Goal: Transaction & Acquisition: Purchase product/service

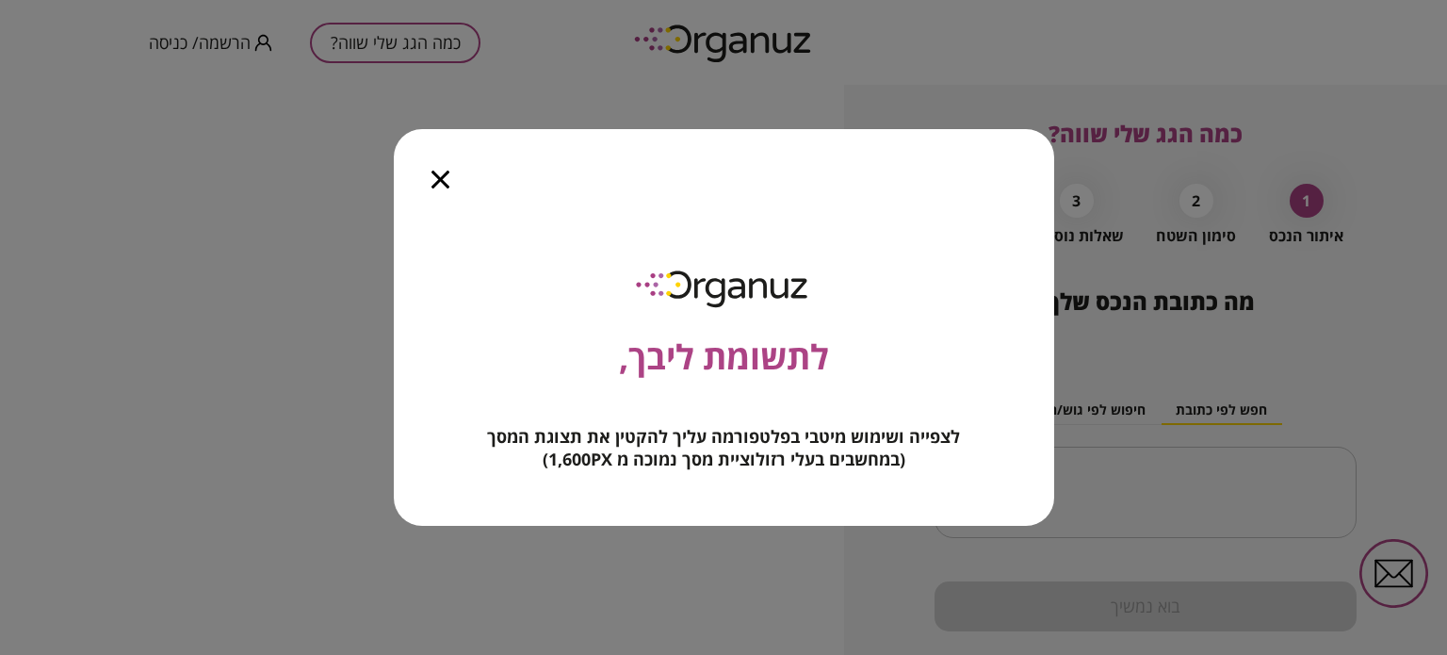
click at [444, 181] on icon "button" at bounding box center [440, 179] width 18 height 18
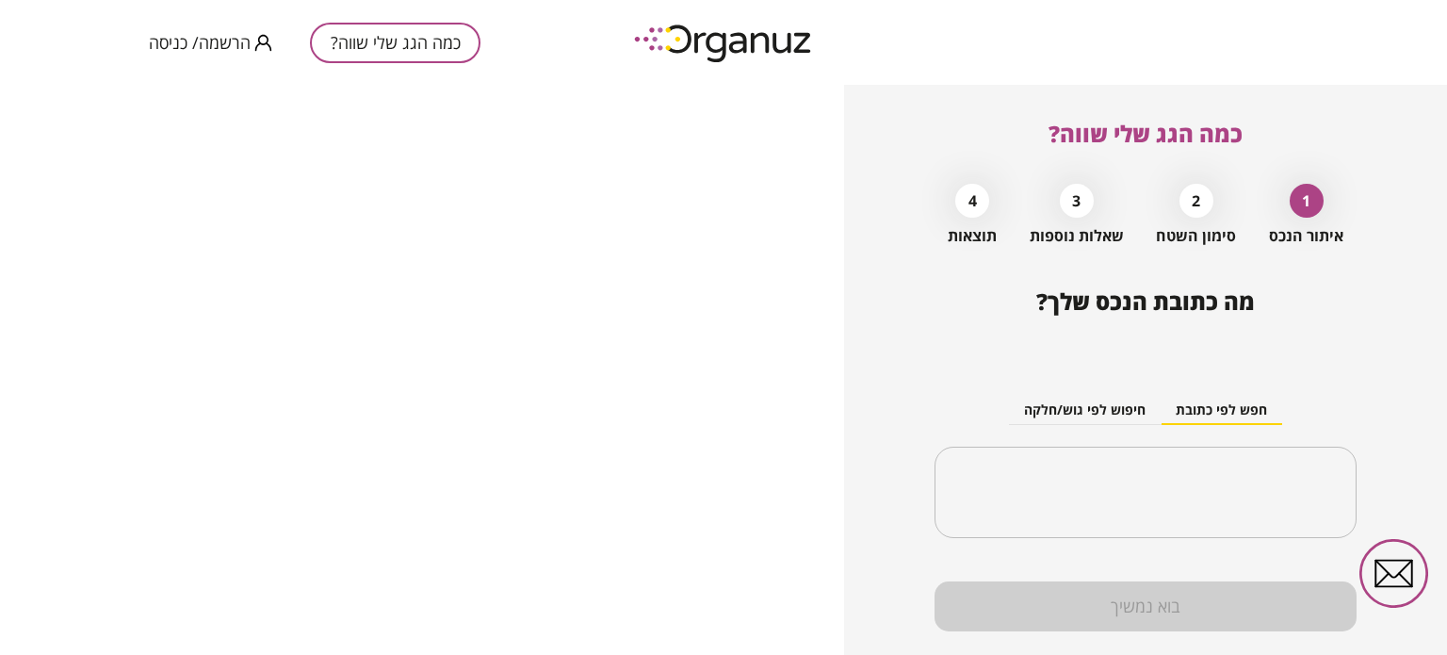
click at [237, 37] on span "הרשמה/ כניסה" at bounding box center [200, 42] width 102 height 19
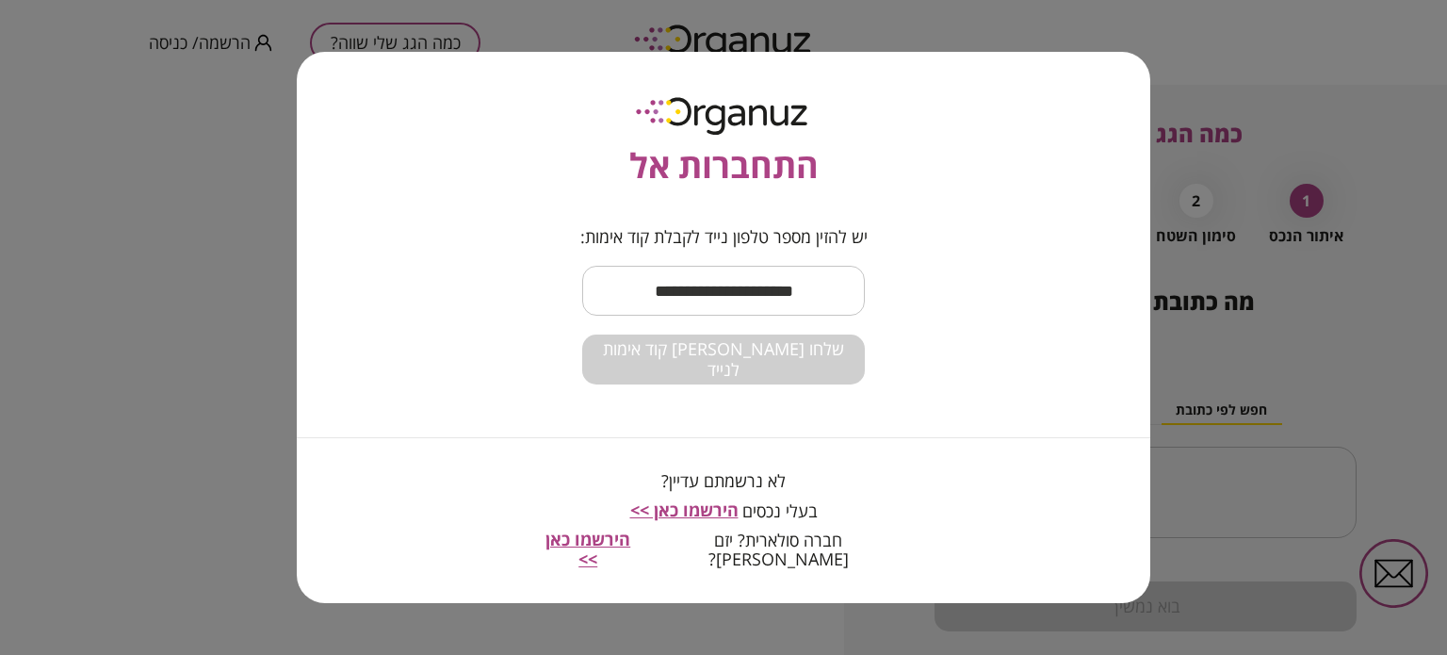
click at [787, 299] on input "text" at bounding box center [723, 291] width 283 height 56
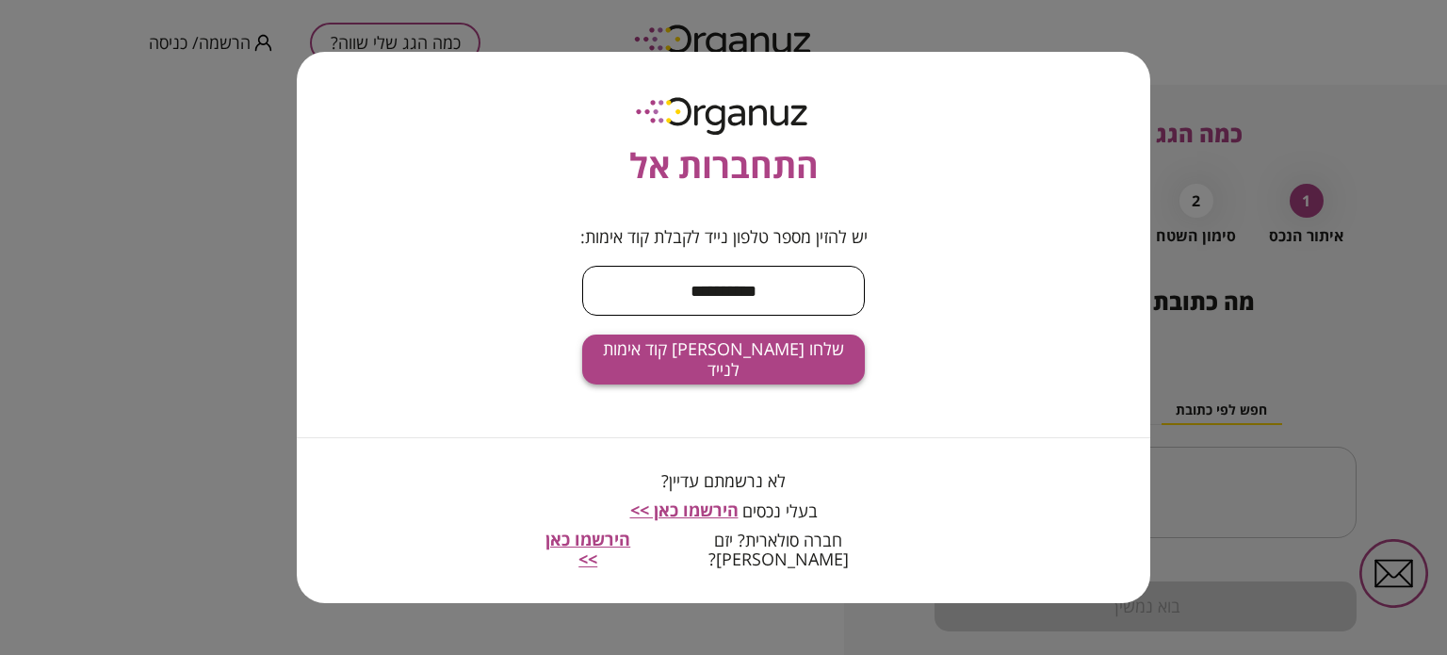
type input "**********"
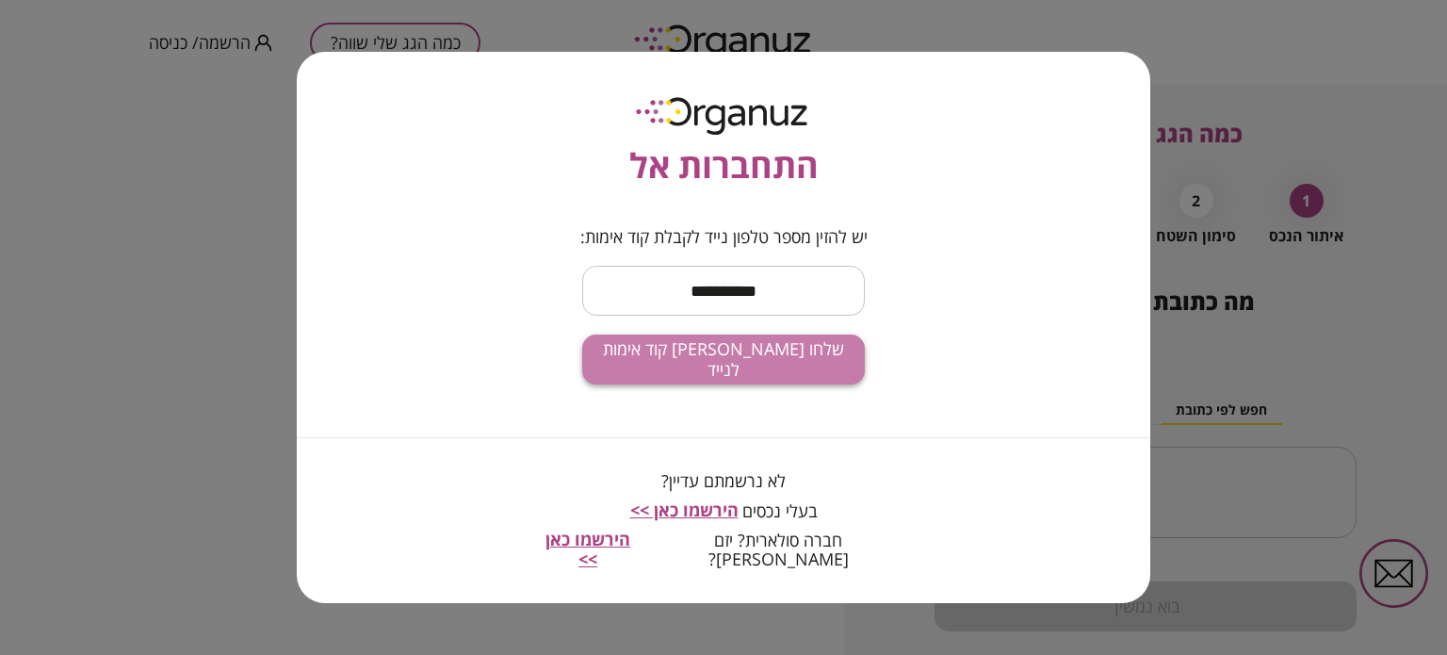
click at [714, 353] on button "שלחו [PERSON_NAME] קוד אימות לנייד" at bounding box center [723, 359] width 283 height 50
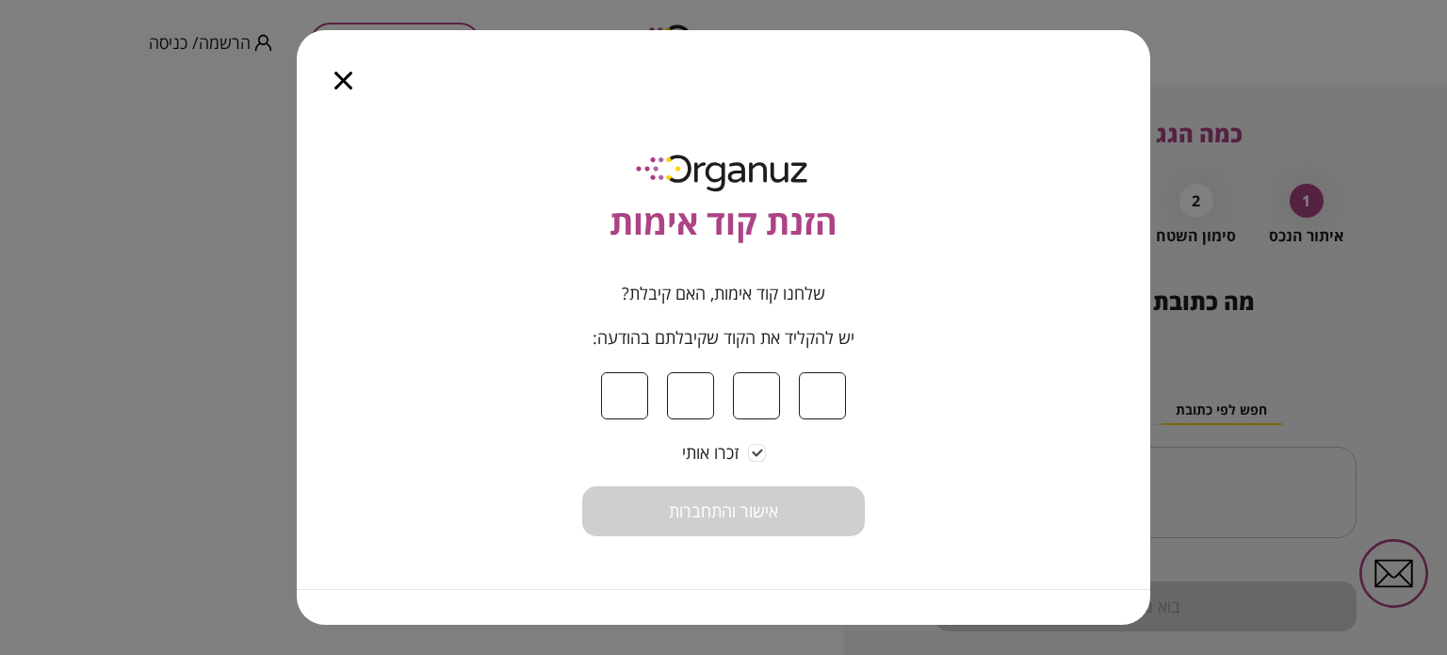
click at [622, 395] on input at bounding box center [624, 395] width 47 height 47
type input "*"
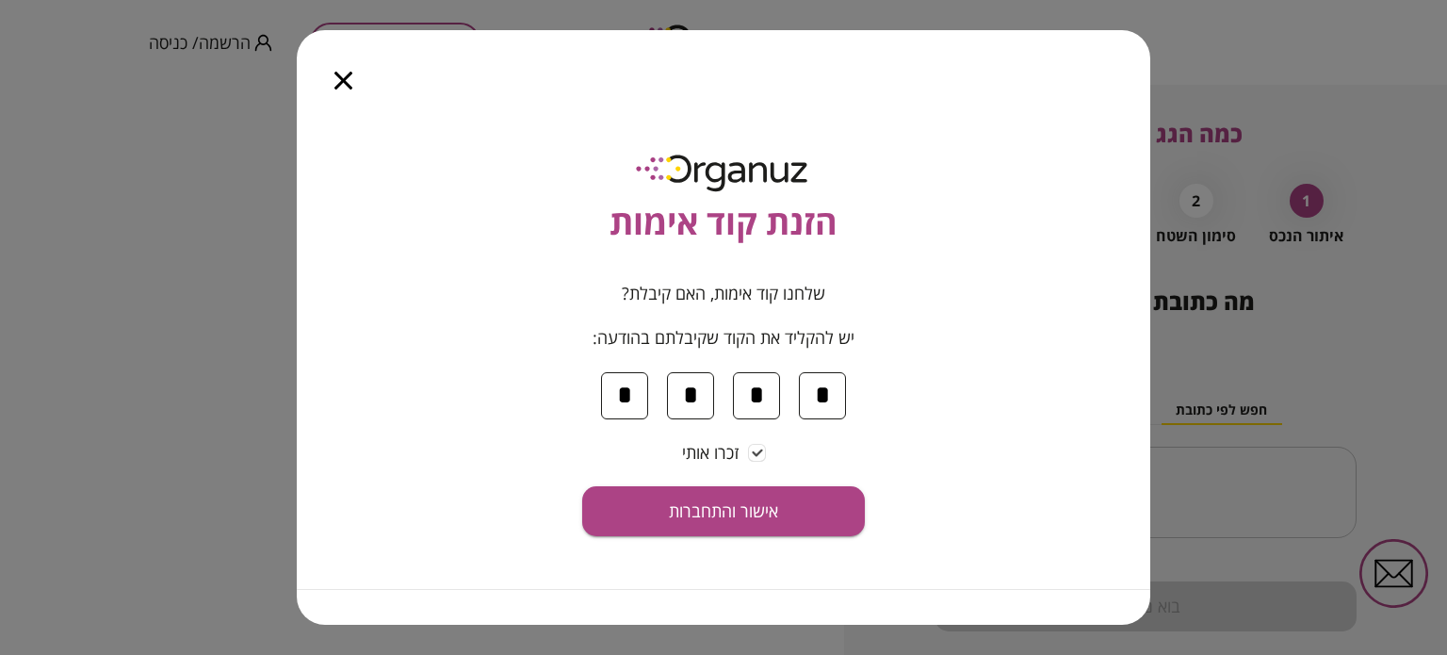
type input "*"
click at [735, 480] on form "שלחנו קוד אימות, האם קיבלת? יש להקליד את הקוד שקיבלתם בהודעה: * * * * זכרו אותי…" at bounding box center [723, 409] width 283 height 252
click at [737, 502] on span "אישור והתחברות" at bounding box center [723, 511] width 109 height 21
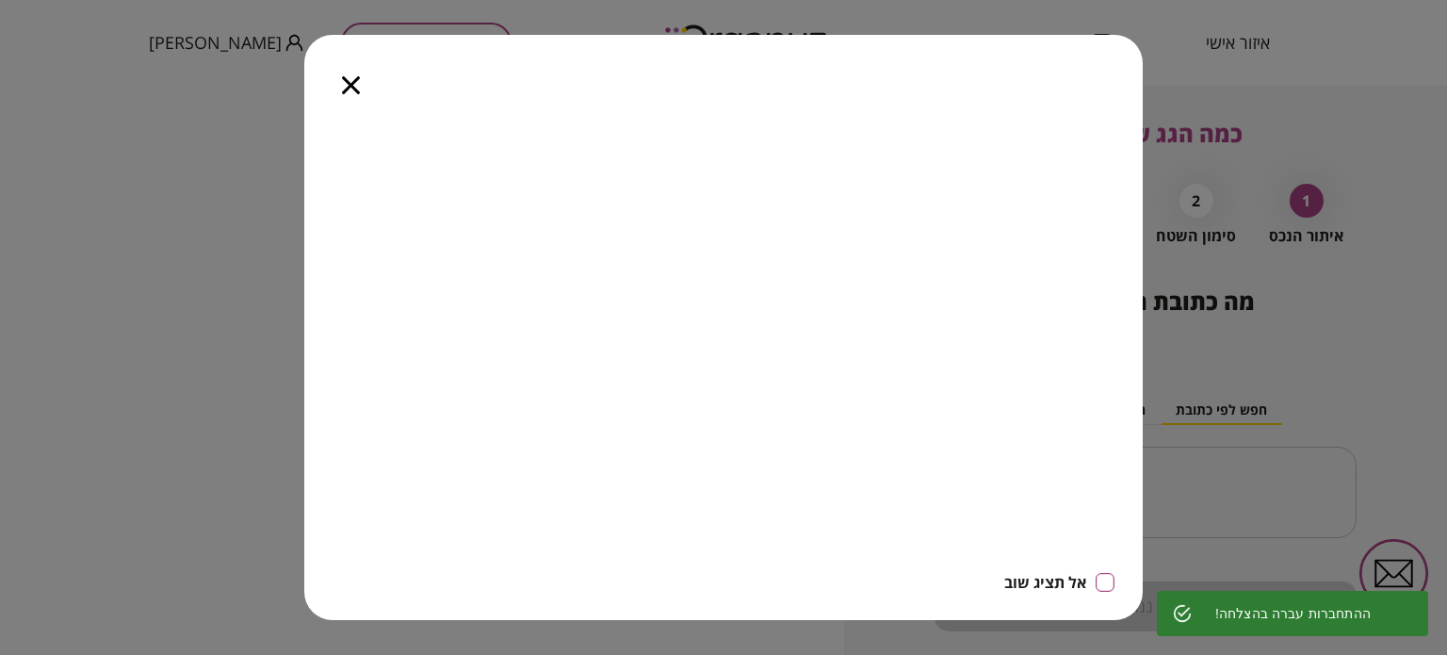
click at [355, 91] on div at bounding box center [350, 74] width 93 height 79
click at [351, 80] on icon "button" at bounding box center [351, 85] width 18 height 18
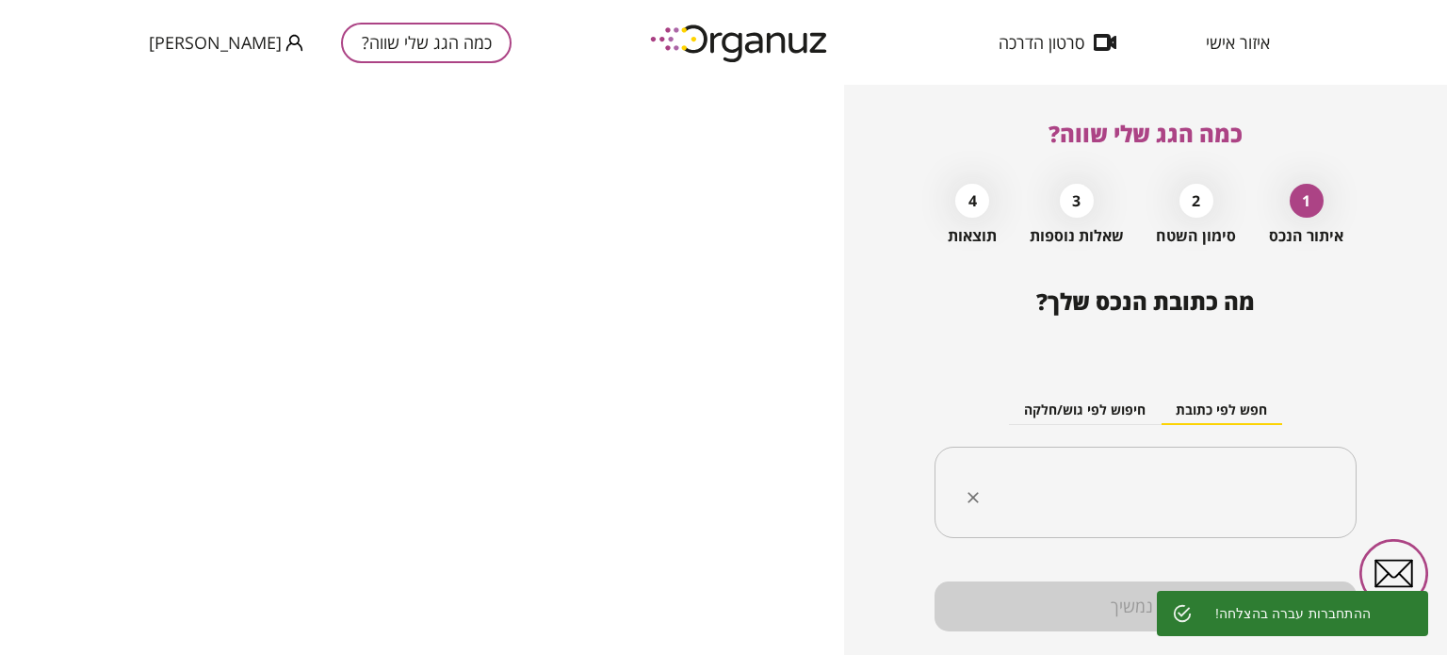
click at [1274, 472] on input "text" at bounding box center [1152, 492] width 363 height 47
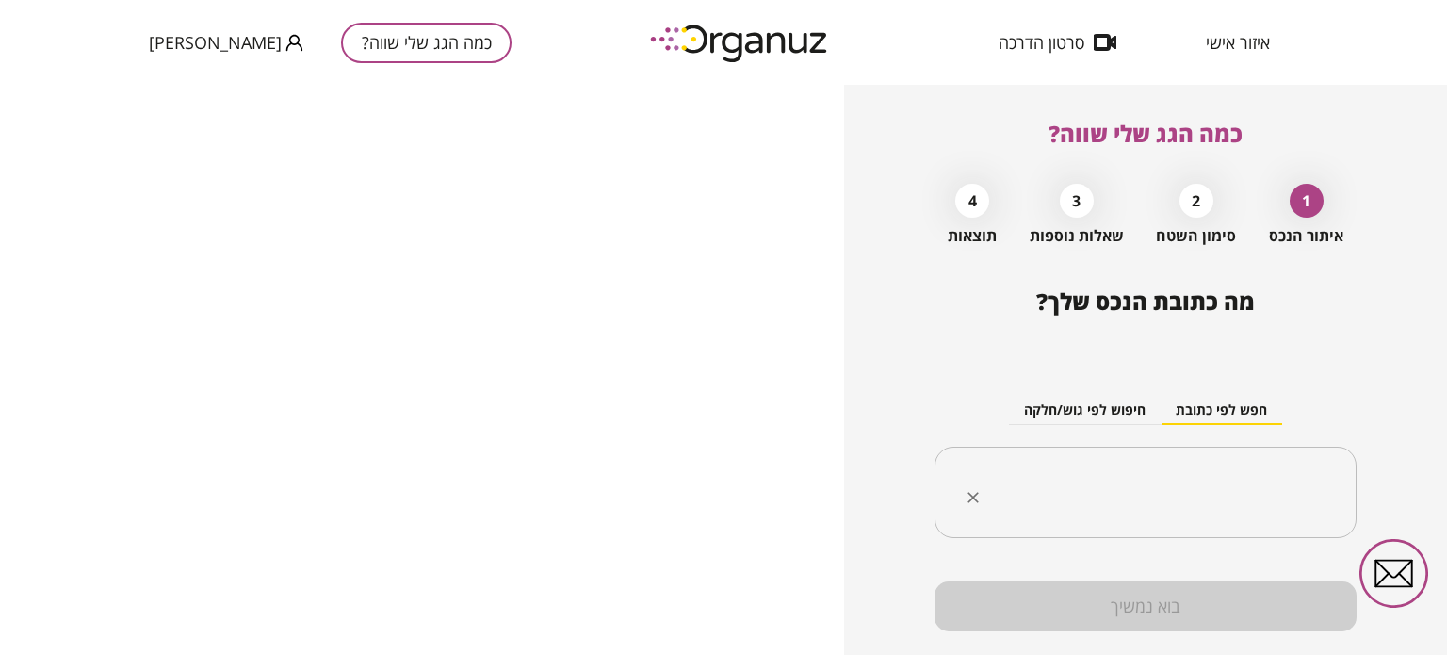
click at [1283, 503] on input "text" at bounding box center [1152, 492] width 363 height 47
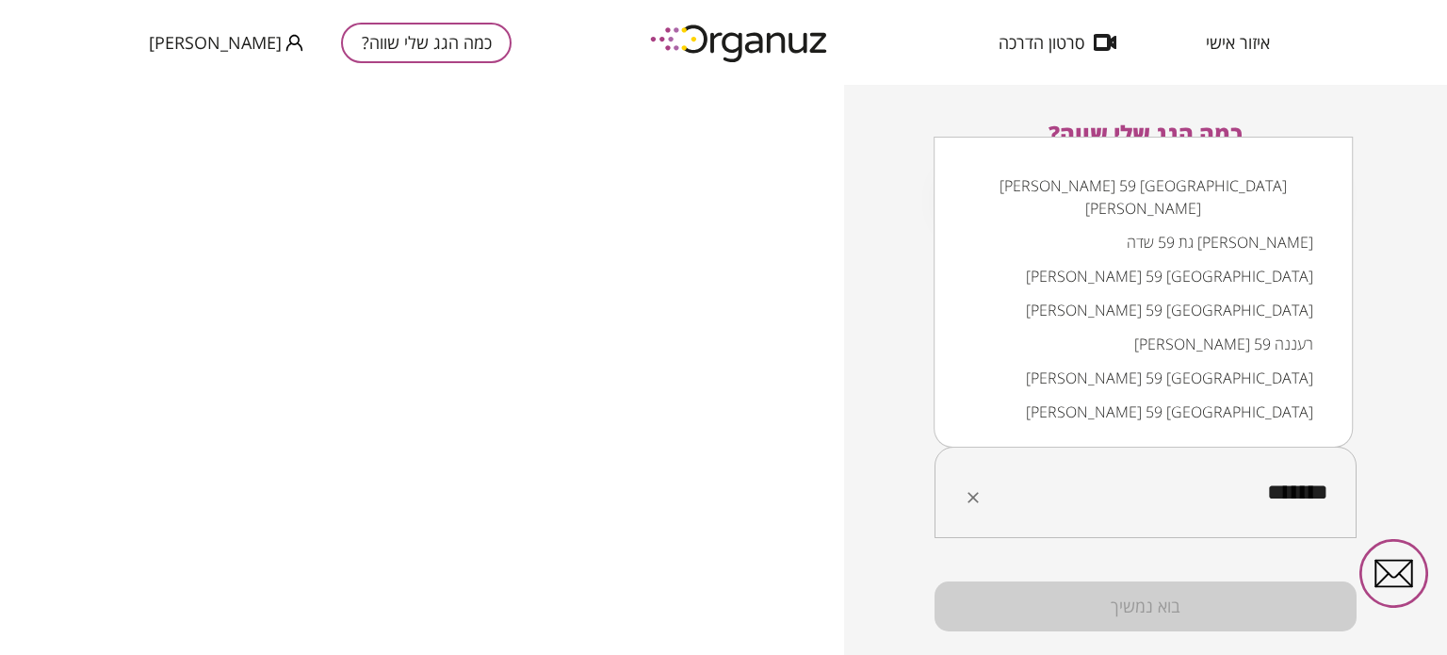
drag, startPoint x: 1245, startPoint y: 496, endPoint x: 1446, endPoint y: 487, distance: 200.8
click at [1446, 487] on div "כמה הגג שלי שווה? 1 איתור הנכס 2 סימון השטח 3 שאלות נוספות 4 תוצאות מה כתובת הנ…" at bounding box center [1145, 370] width 603 height 570
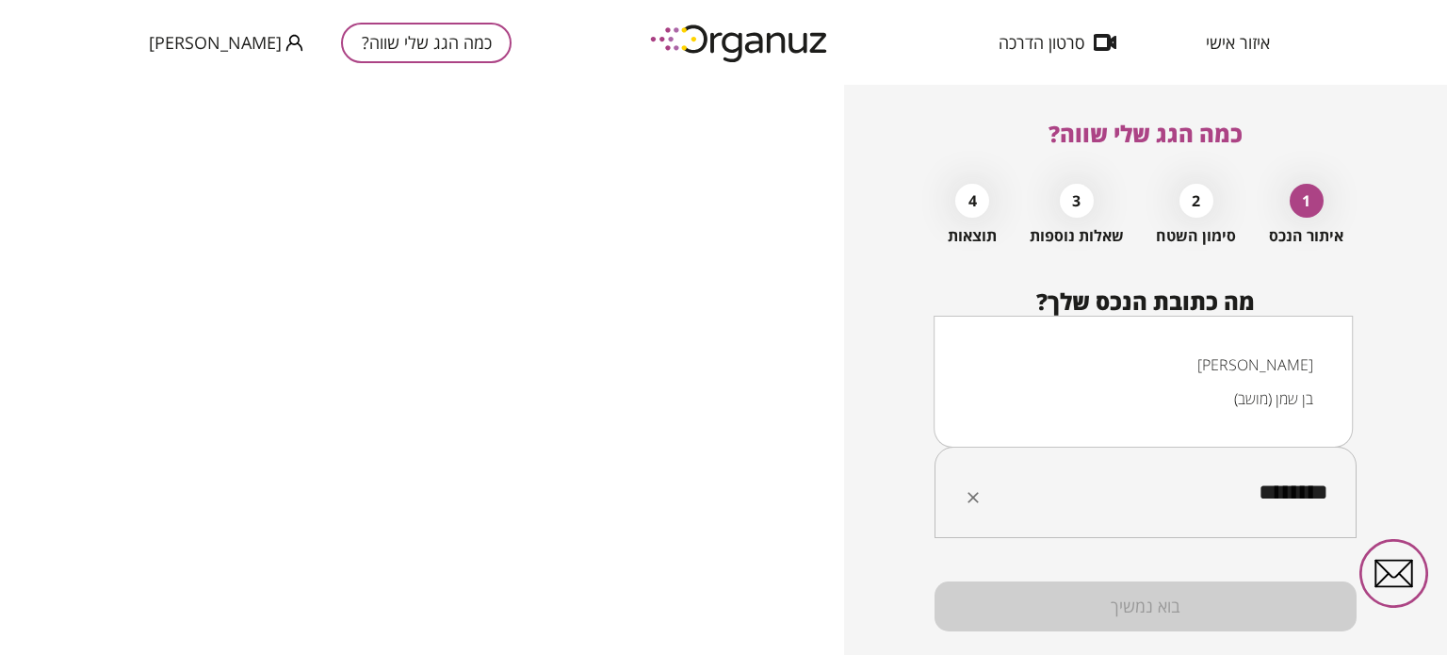
click at [1280, 486] on input "********" at bounding box center [1152, 492] width 363 height 47
drag, startPoint x: 1277, startPoint y: 487, endPoint x: 1443, endPoint y: 480, distance: 165.9
click at [1353, 480] on div "כמה הגג שלי שווה? 1 איתור הנכס 2 סימון השטח 3 שאלות נוספות 4 תוצאות מה כתובת הנ…" at bounding box center [1145, 370] width 603 height 570
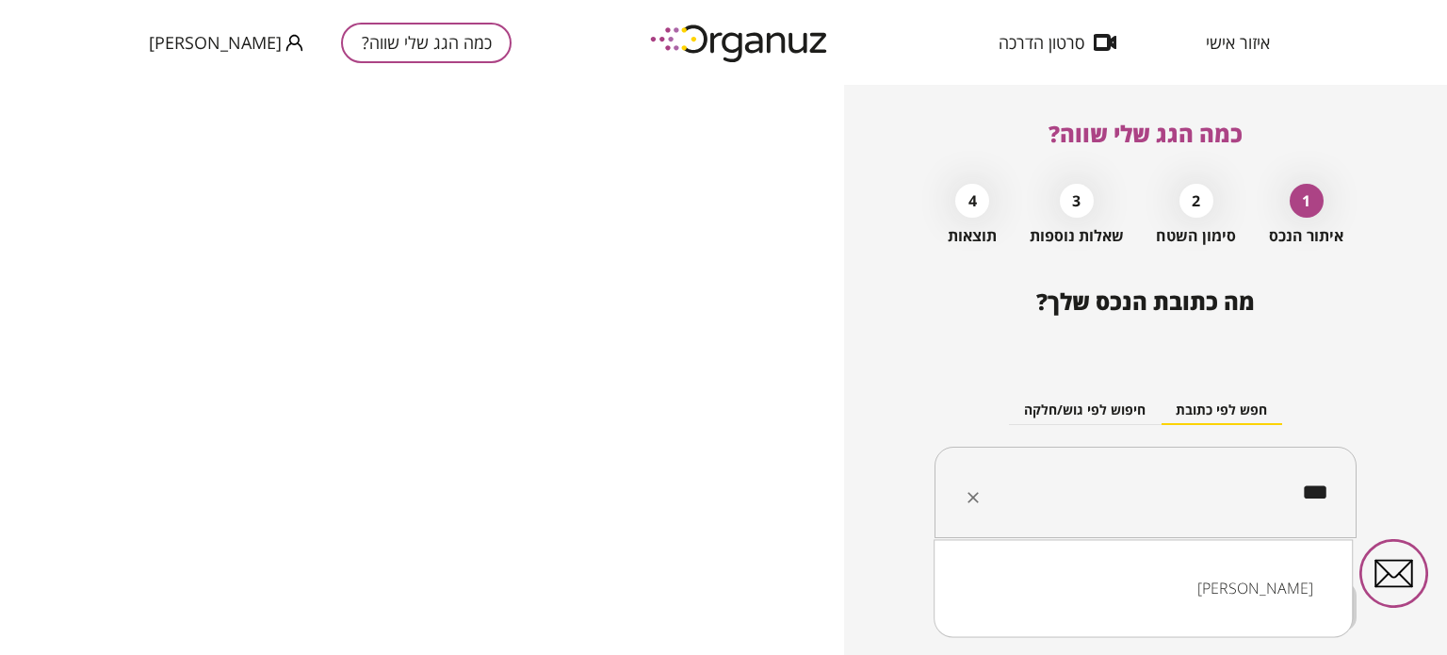
click at [1298, 597] on li "[PERSON_NAME]" at bounding box center [1143, 588] width 370 height 34
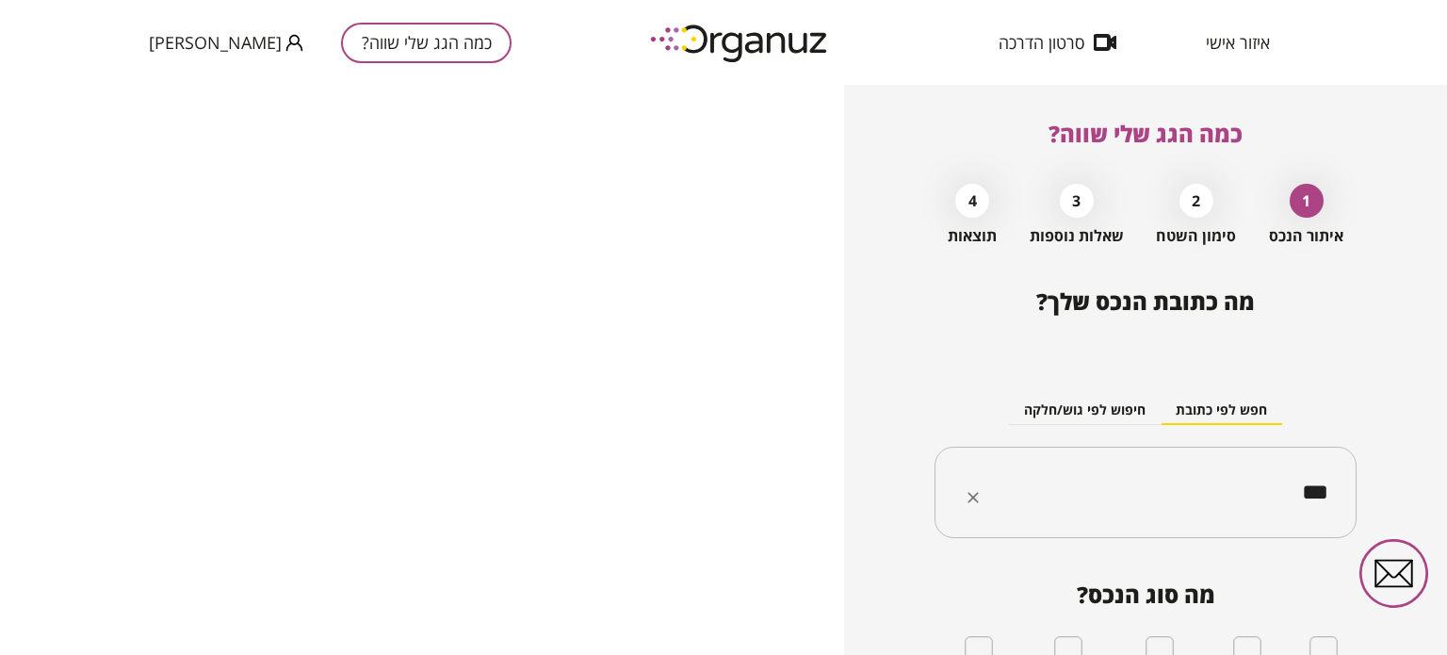
type input "***"
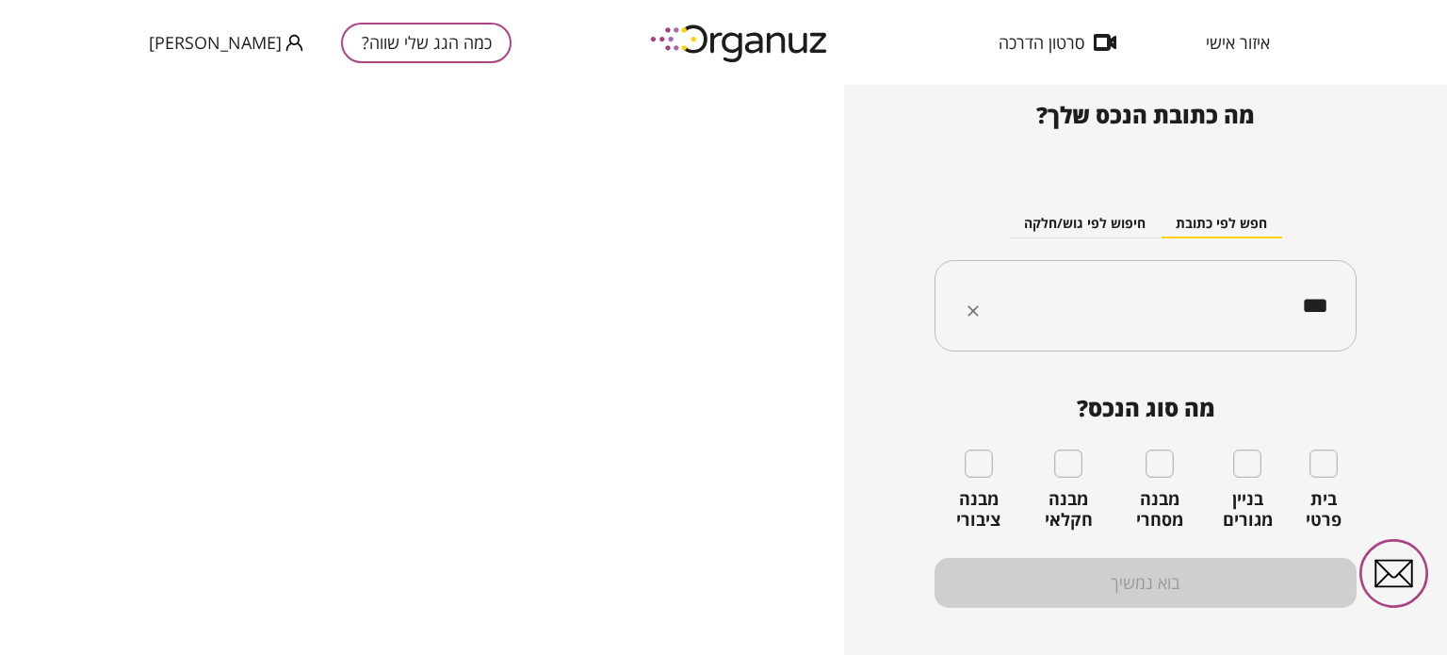
scroll to position [188, 0]
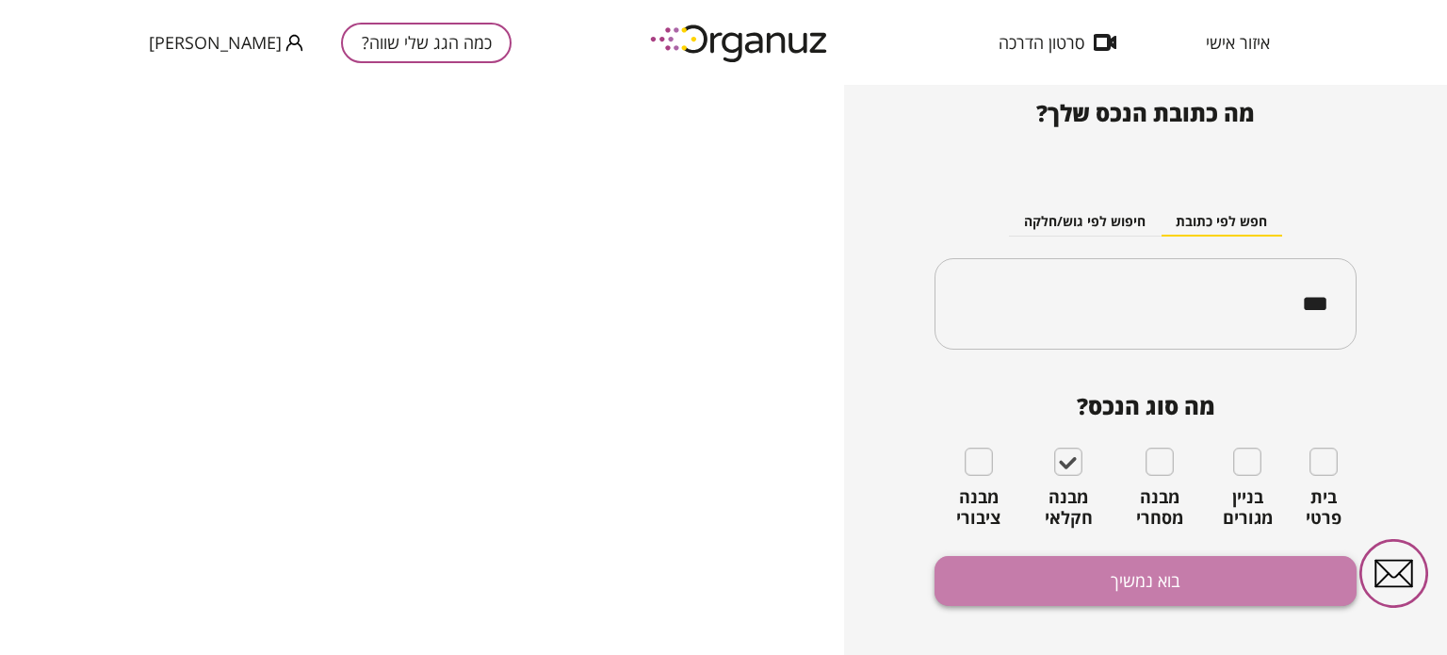
click at [1190, 574] on button "בוא נמשיך" at bounding box center [1145, 581] width 422 height 50
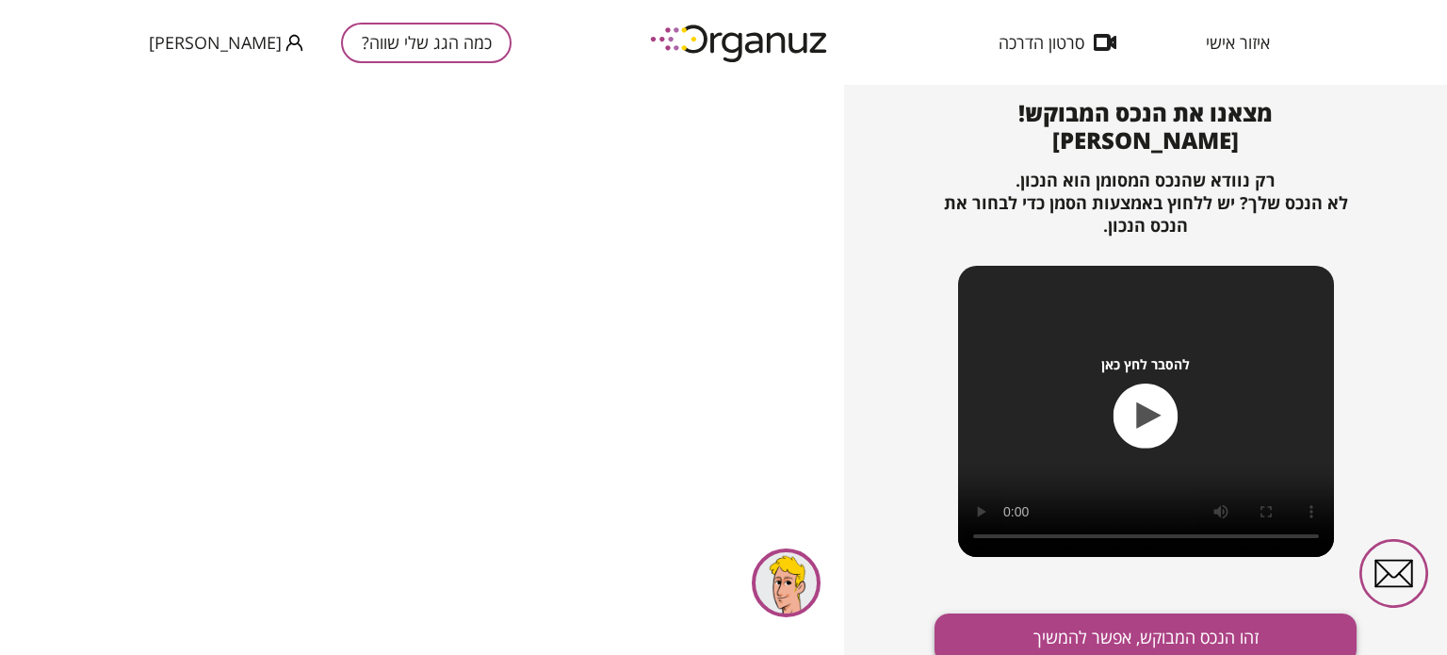
click at [1125, 632] on button "זהו הנכס המבוקש, אפשר להמשיך" at bounding box center [1145, 638] width 422 height 50
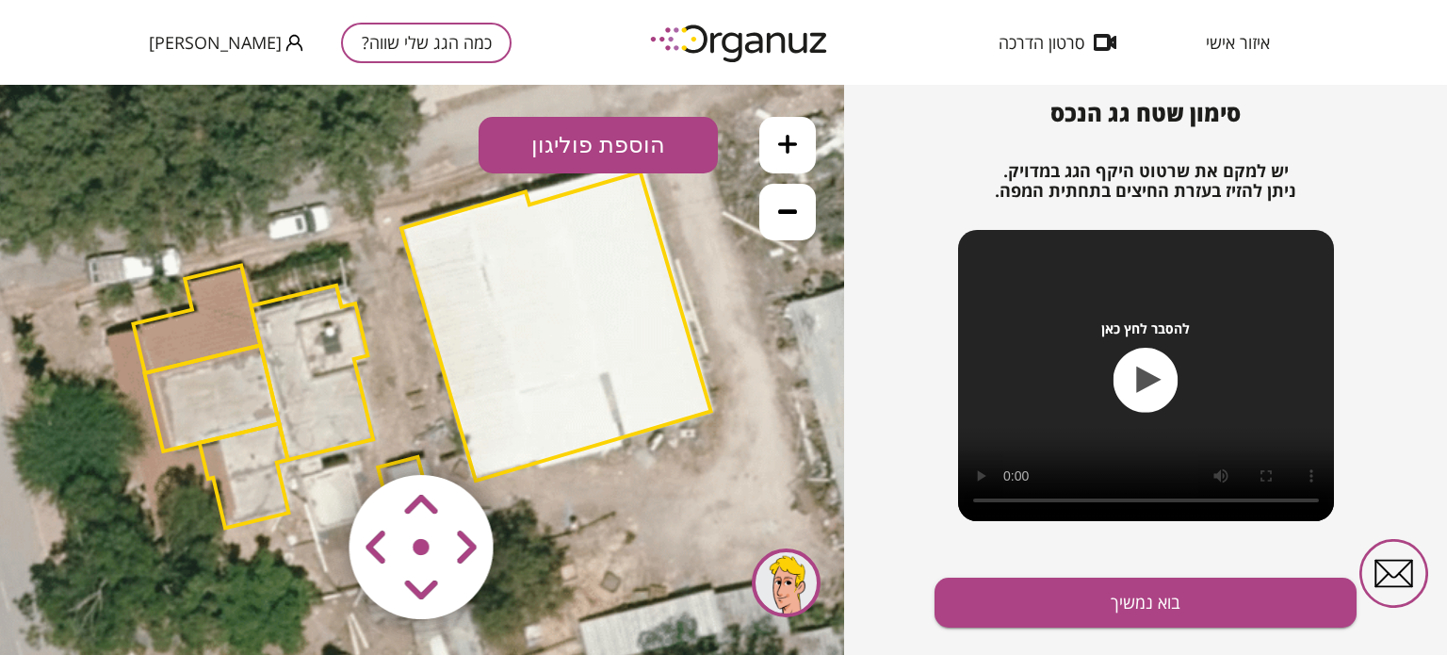
click at [784, 216] on icon at bounding box center [787, 211] width 19 height 19
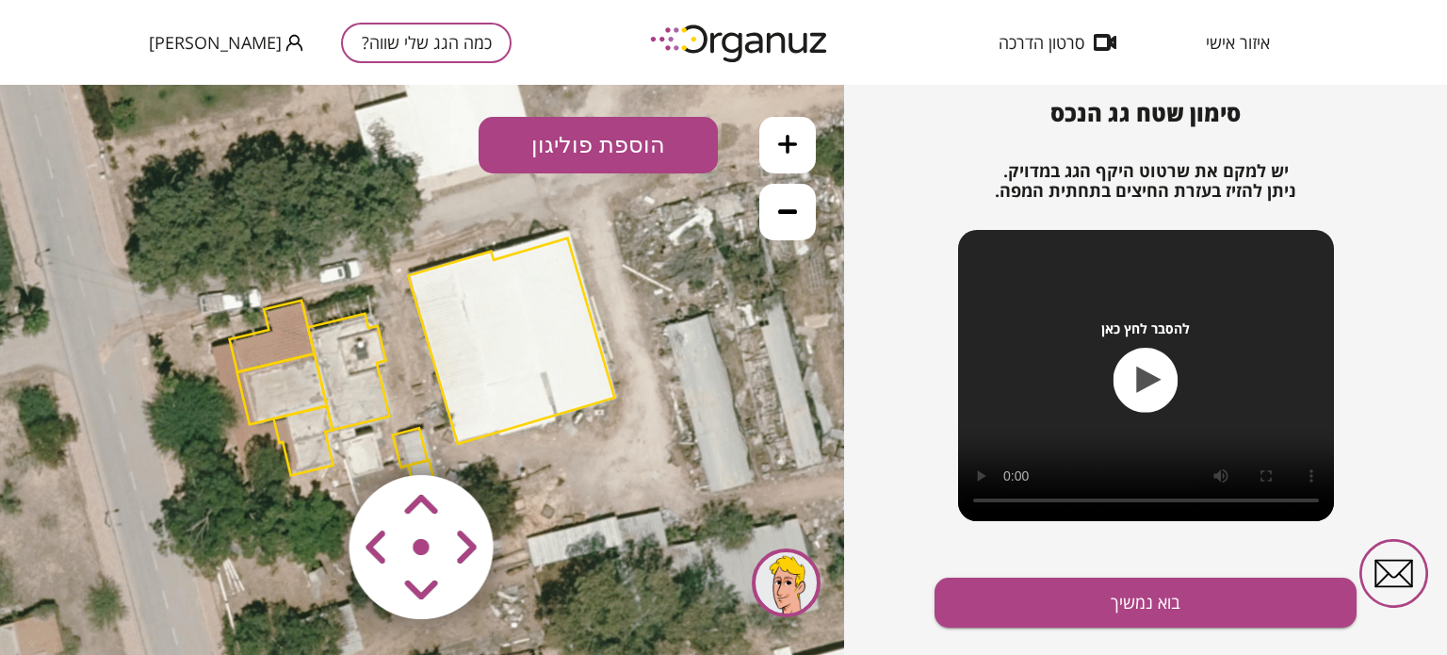
click at [784, 216] on icon at bounding box center [787, 211] width 19 height 19
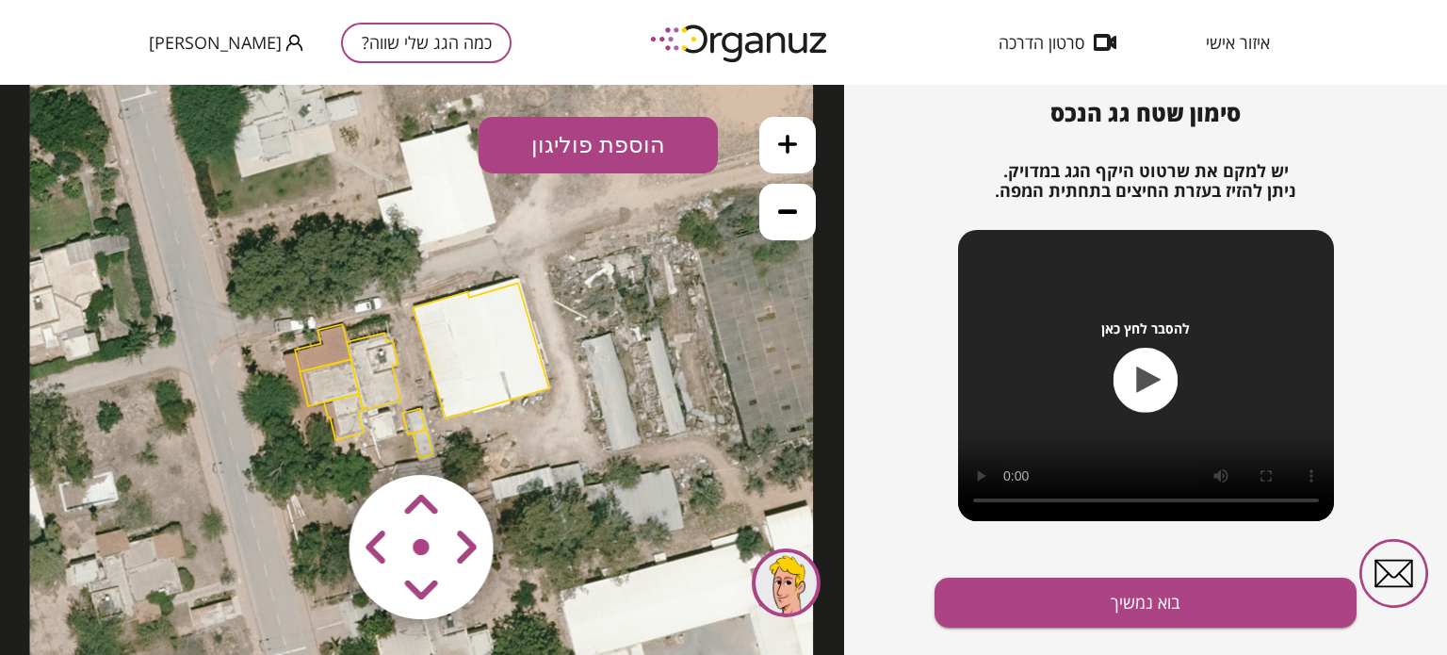
click at [789, 142] on icon at bounding box center [787, 144] width 19 height 19
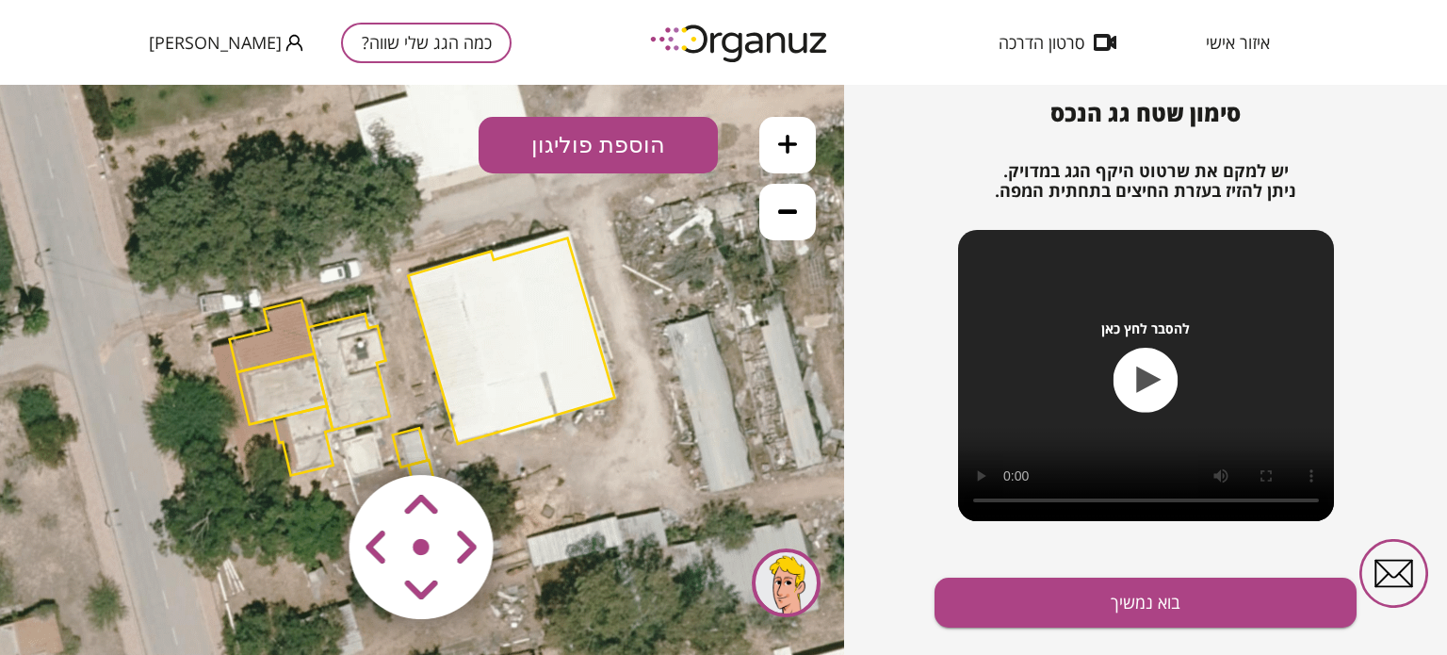
click at [787, 206] on icon at bounding box center [787, 211] width 19 height 19
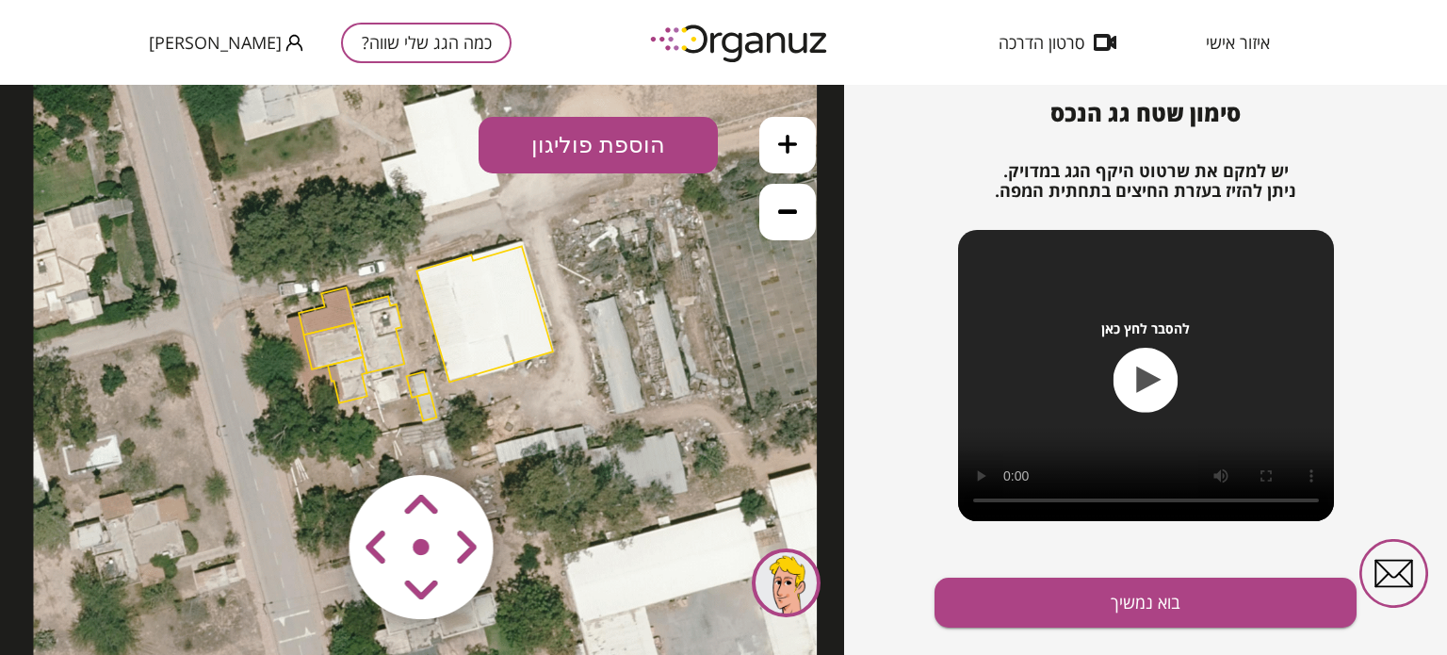
drag, startPoint x: 546, startPoint y: 450, endPoint x: 550, endPoint y: 413, distance: 36.9
click at [550, 413] on icon at bounding box center [425, 333] width 784 height 784
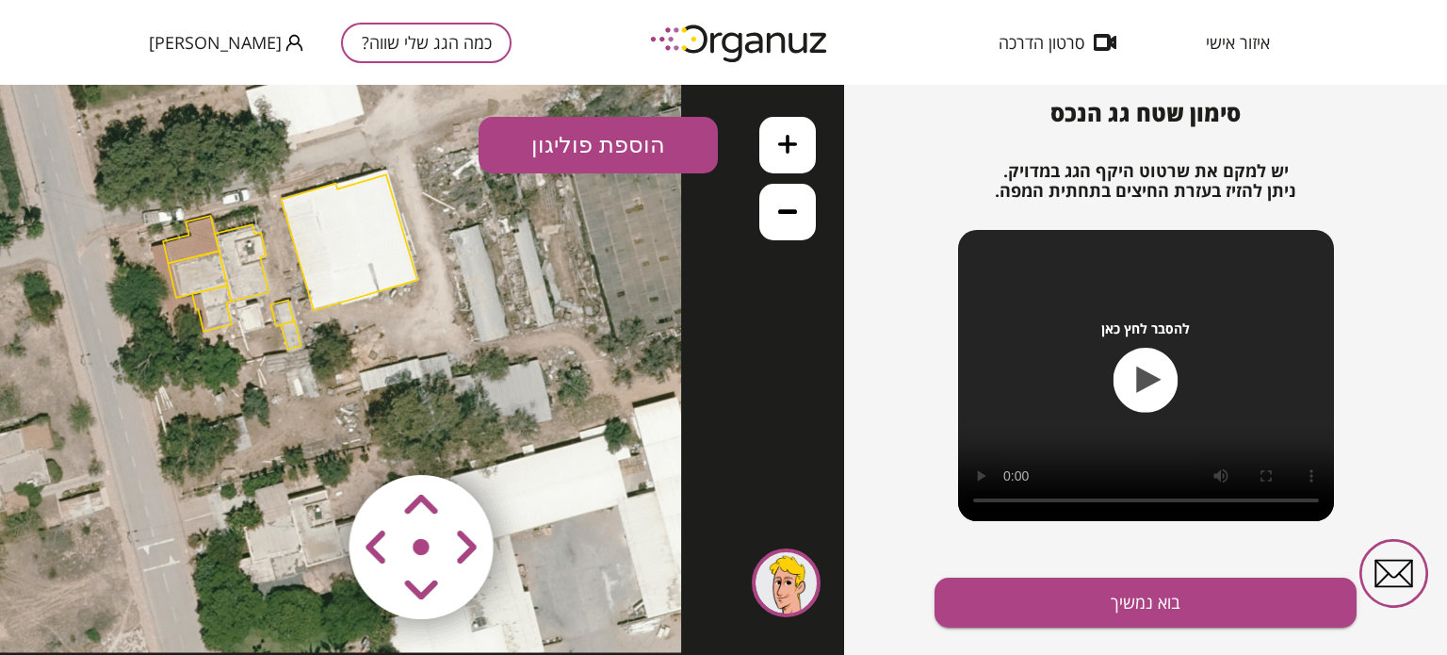
drag, startPoint x: 550, startPoint y: 413, endPoint x: 414, endPoint y: 342, distance: 153.4
click at [414, 342] on icon at bounding box center [289, 261] width 784 height 784
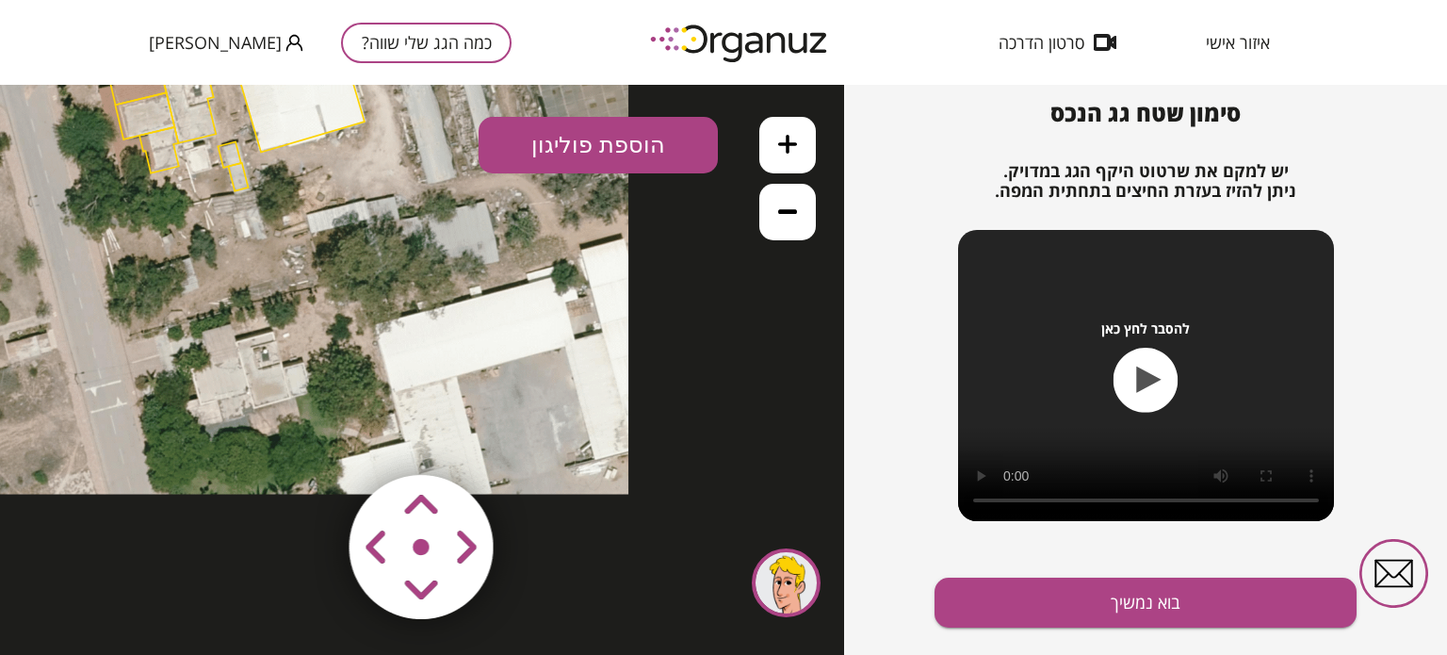
drag, startPoint x: 429, startPoint y: 413, endPoint x: 381, endPoint y: 270, distance: 151.3
click at [381, 270] on icon at bounding box center [237, 103] width 784 height 784
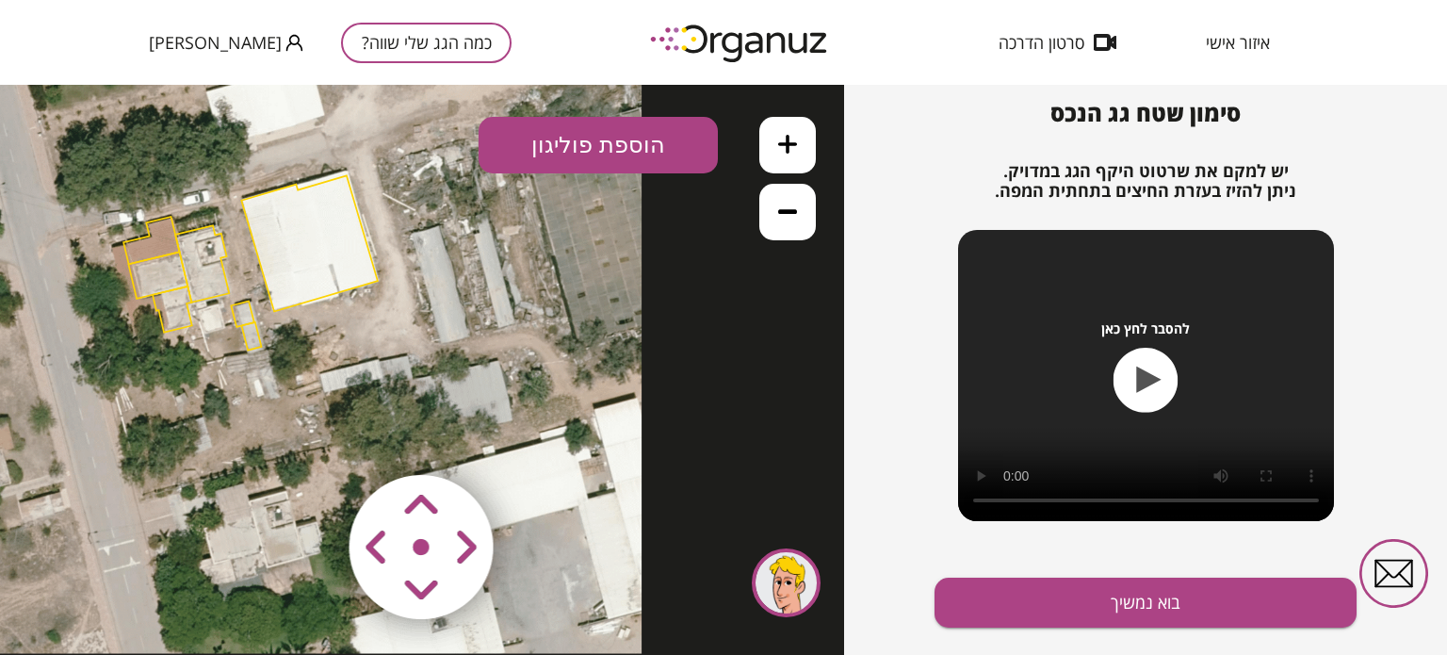
drag, startPoint x: 388, startPoint y: 276, endPoint x: 392, endPoint y: 411, distance: 134.7
click at [392, 411] on icon at bounding box center [250, 262] width 784 height 784
click at [590, 153] on button "הוספת פוליגון" at bounding box center [597, 145] width 239 height 57
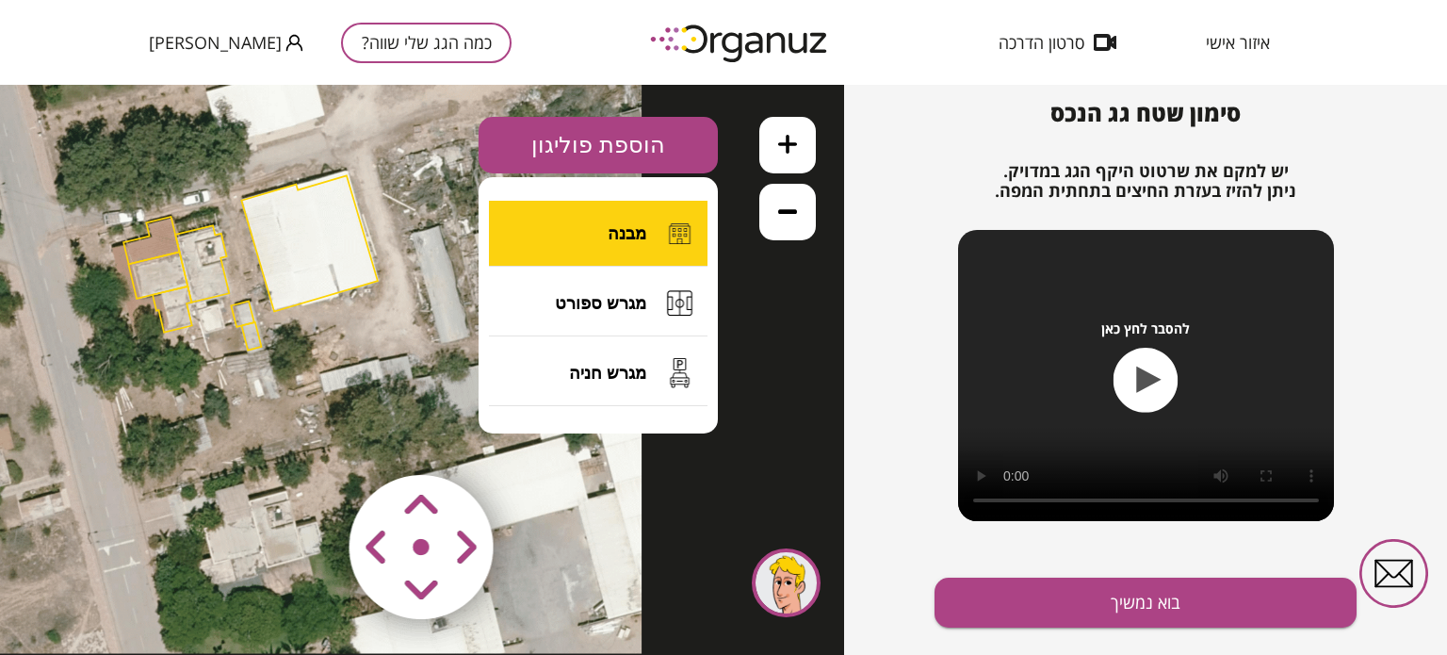
click at [604, 236] on button "מבנה" at bounding box center [598, 234] width 219 height 66
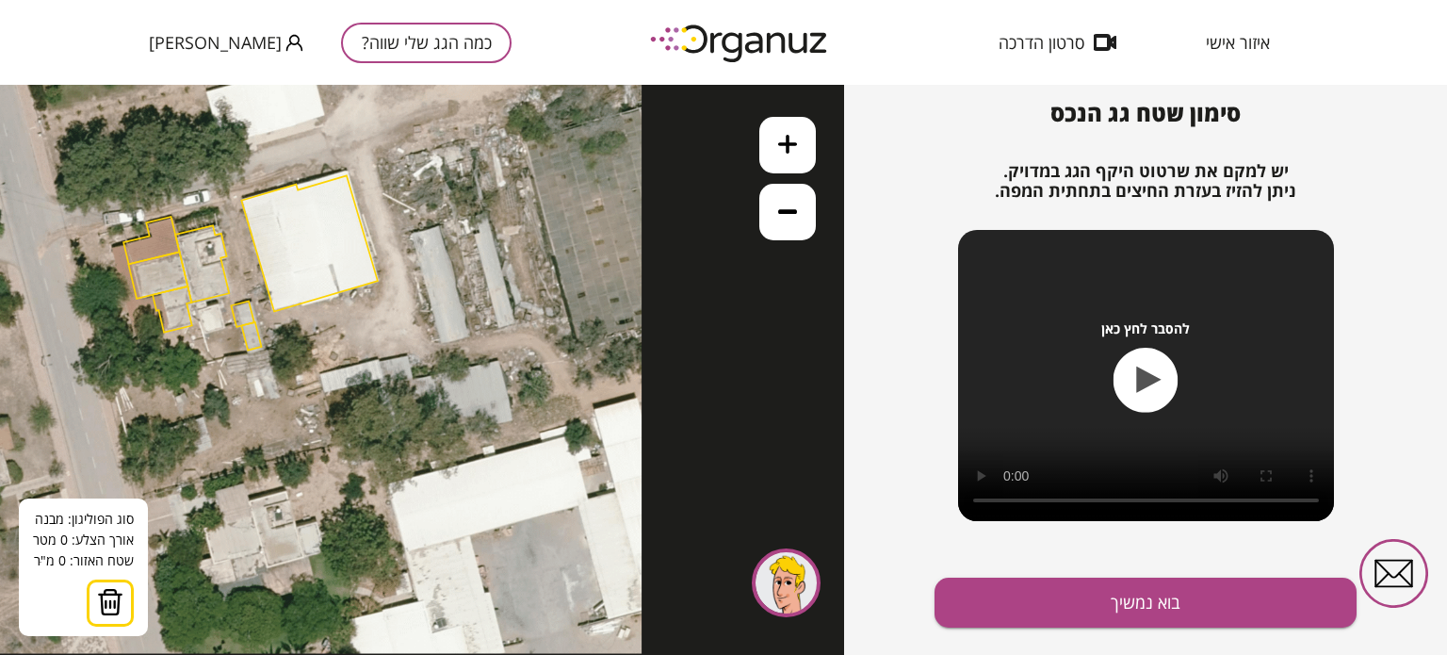
click at [156, 241] on polygon at bounding box center [151, 240] width 56 height 47
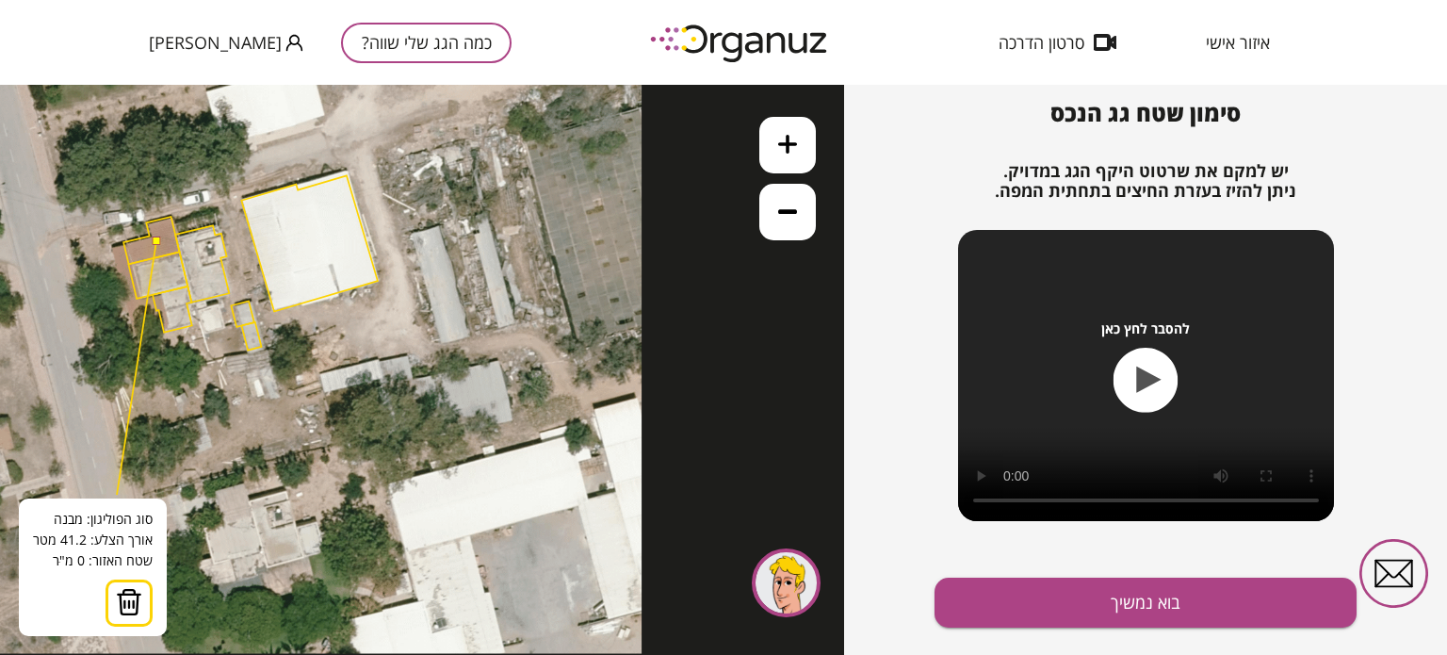
click at [126, 616] on button at bounding box center [128, 602] width 47 height 47
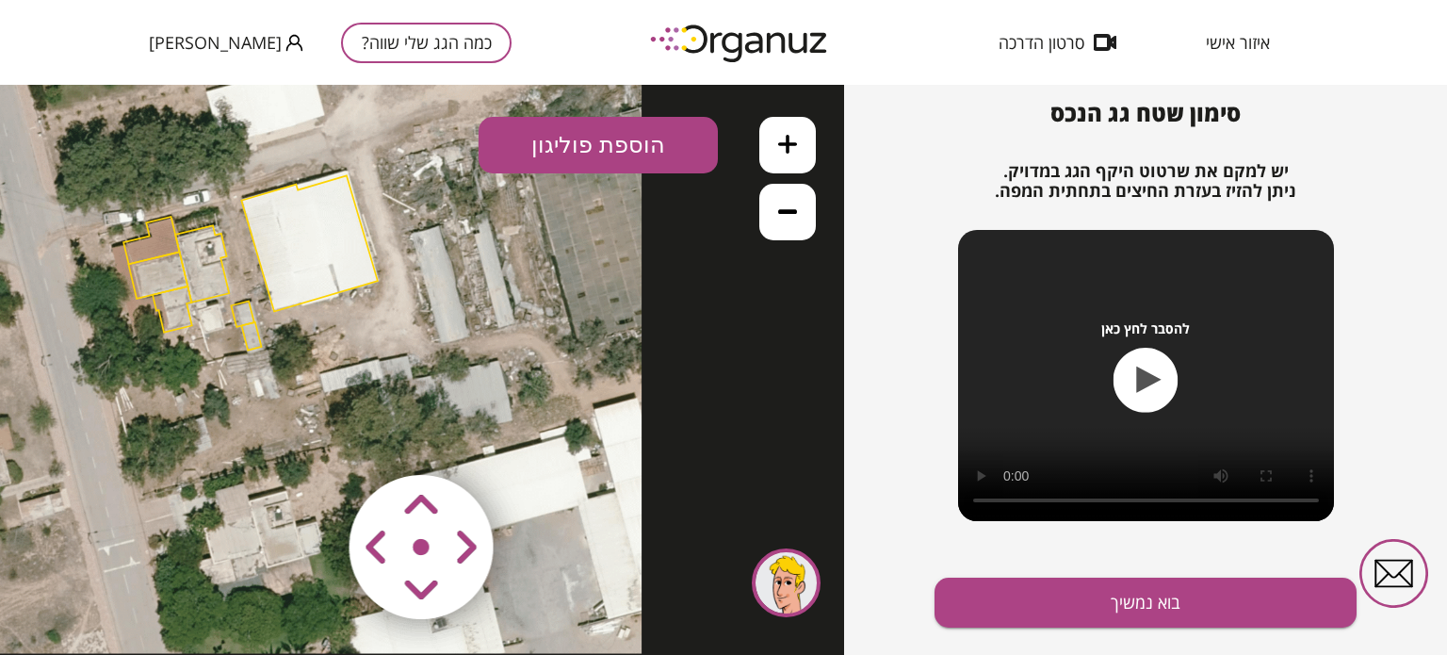
click at [158, 243] on polygon at bounding box center [151, 240] width 56 height 47
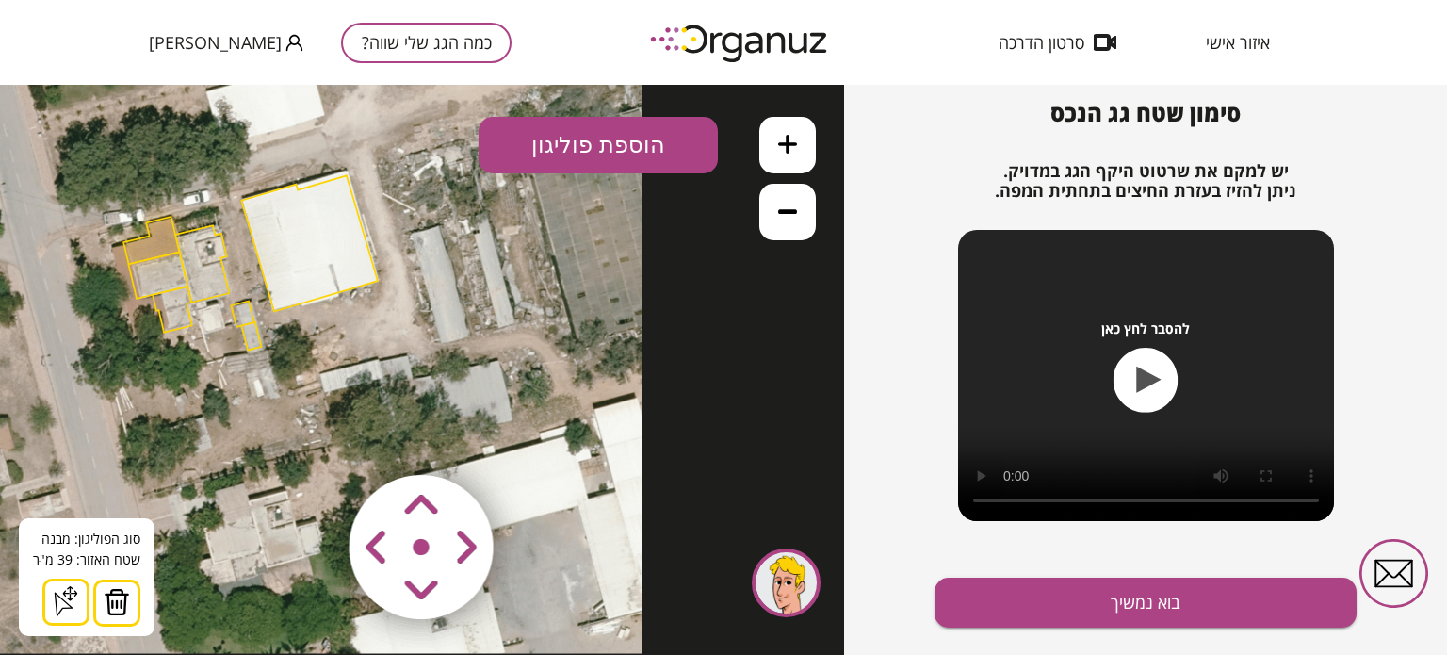
click at [109, 598] on img at bounding box center [117, 602] width 26 height 28
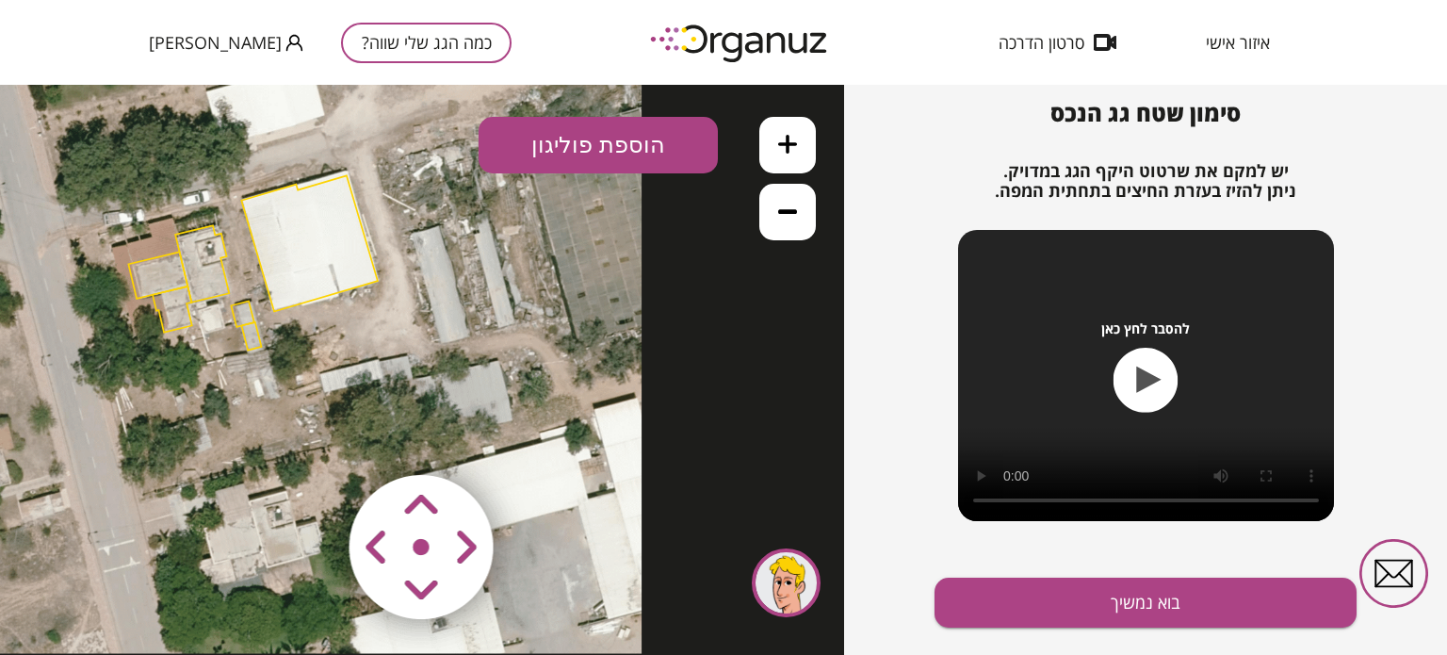
click at [562, 141] on button "הוספת פוליגון" at bounding box center [597, 145] width 239 height 57
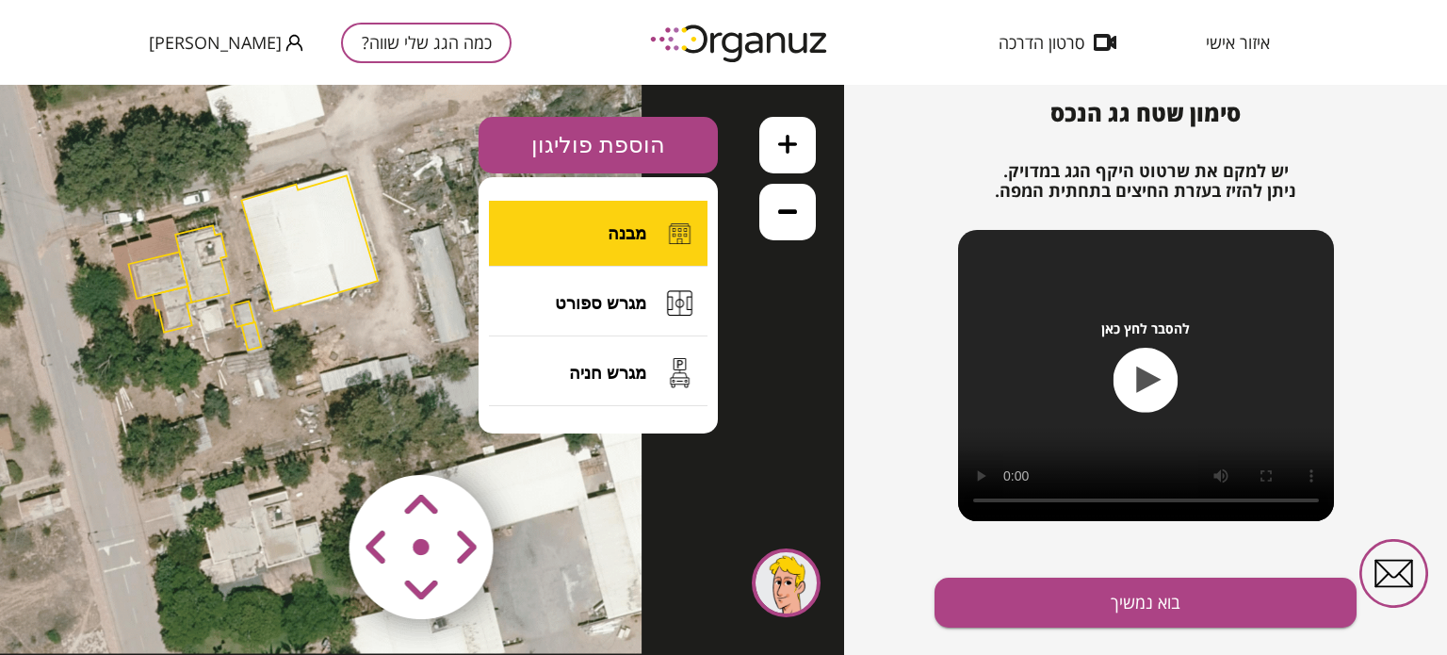
click at [573, 228] on button "מבנה" at bounding box center [598, 234] width 219 height 66
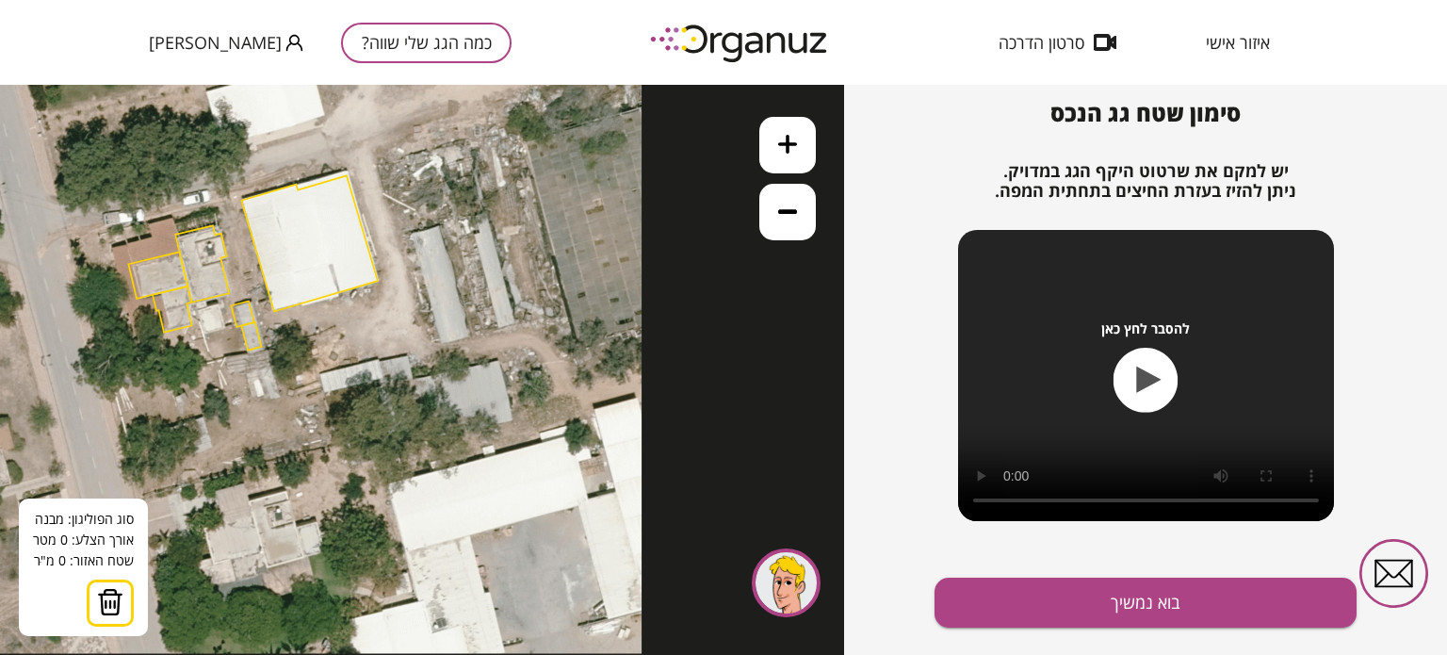
click at [173, 218] on icon at bounding box center [250, 262] width 784 height 784
click at [179, 252] on polygon at bounding box center [157, 274] width 59 height 47
click at [120, 267] on polygon at bounding box center [149, 243] width 59 height 50
click at [112, 246] on polygon at bounding box center [145, 243] width 67 height 50
click at [151, 238] on polygon at bounding box center [145, 243] width 67 height 50
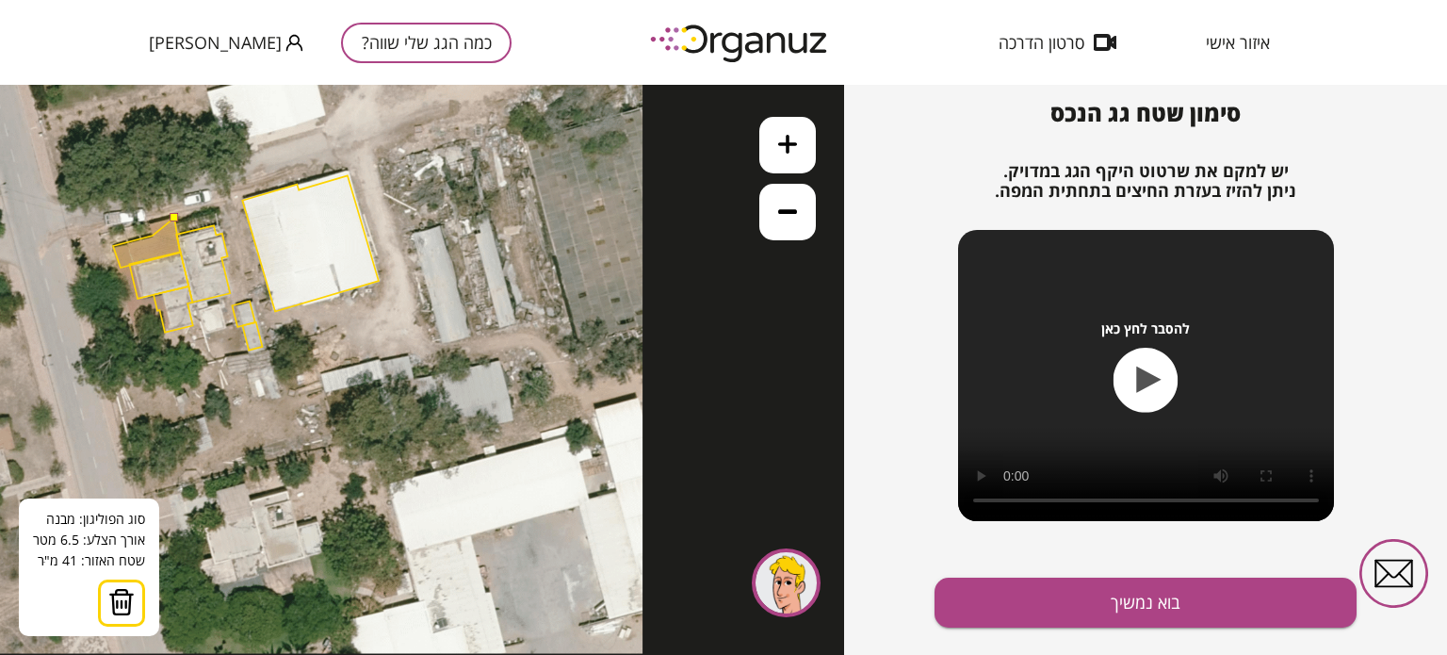
click at [153, 235] on polygon at bounding box center [146, 243] width 67 height 50
click at [149, 220] on polygon at bounding box center [146, 243] width 67 height 50
click at [174, 216] on button at bounding box center [174, 217] width 8 height 8
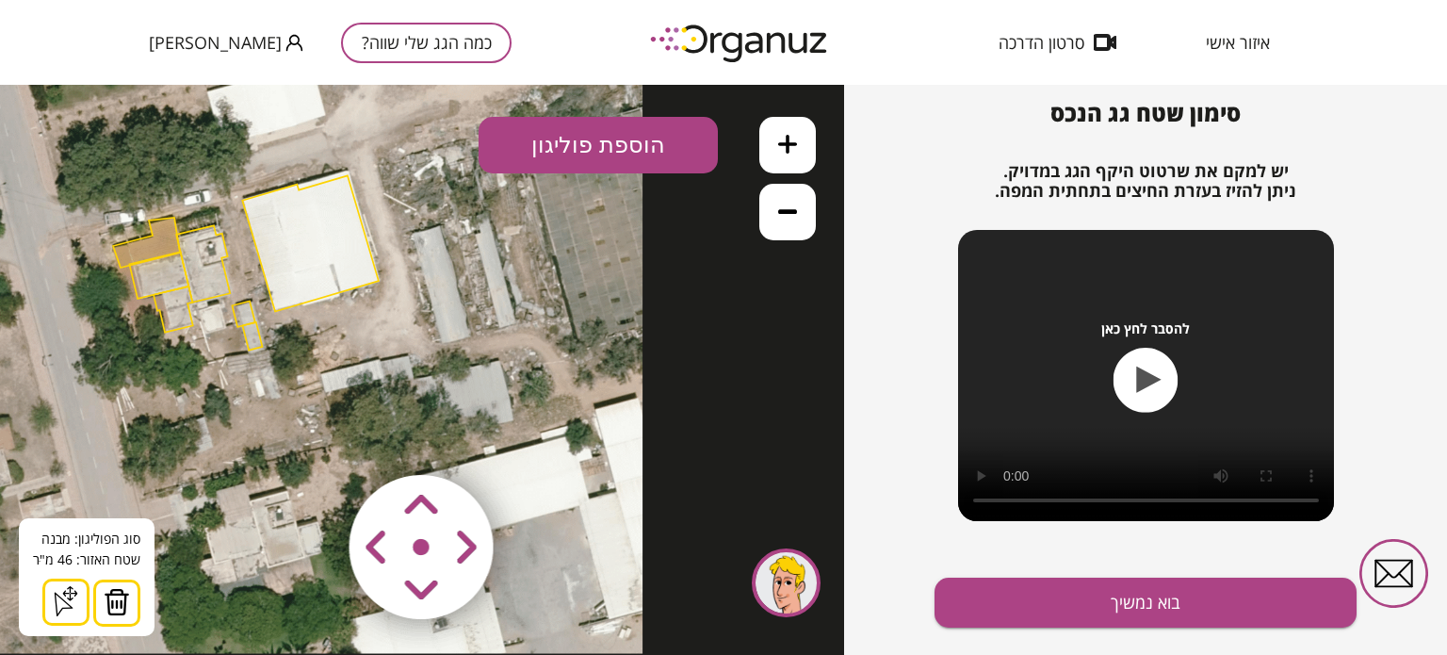
click at [571, 150] on button "הוספת פוליגון" at bounding box center [597, 145] width 239 height 57
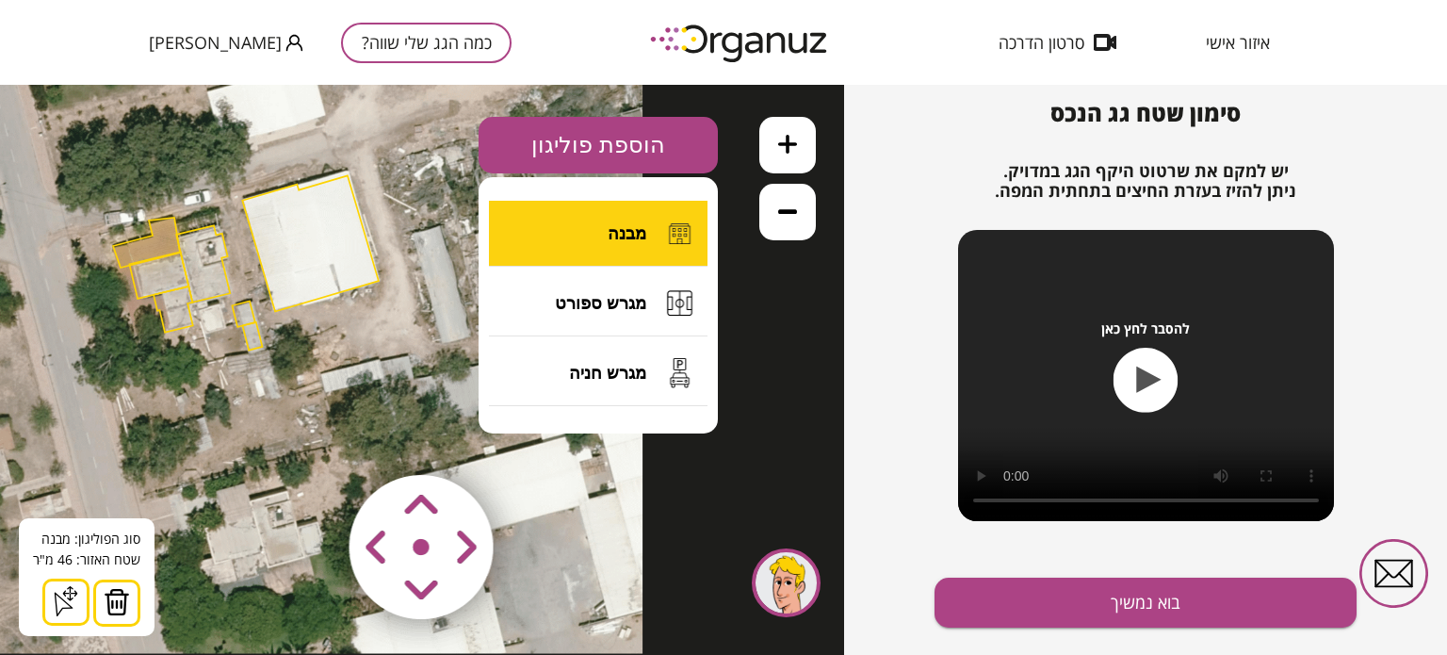
click at [595, 231] on button "מבנה" at bounding box center [598, 234] width 219 height 66
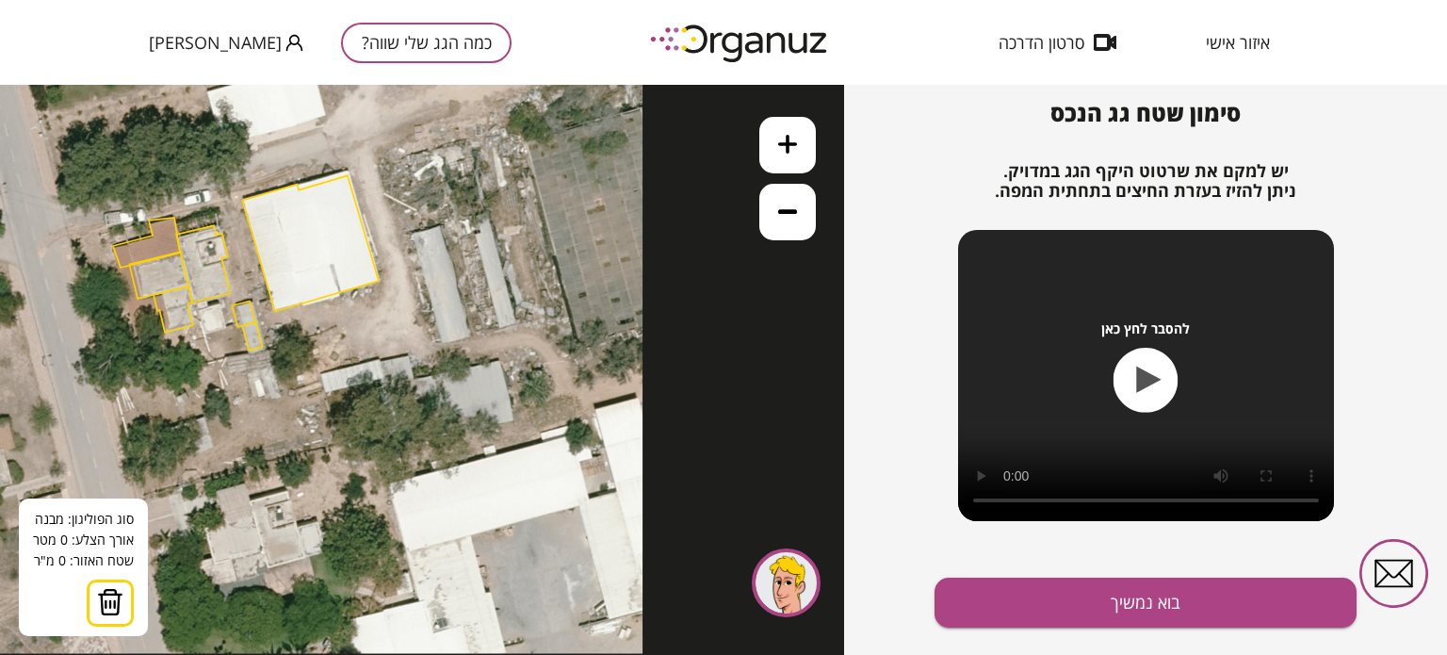
click at [220, 302] on icon at bounding box center [251, 262] width 784 height 784
click at [226, 329] on icon at bounding box center [251, 262] width 784 height 784
click at [203, 334] on polygon at bounding box center [214, 318] width 23 height 32
click at [196, 309] on polygon at bounding box center [210, 318] width 32 height 32
click at [219, 302] on button at bounding box center [220, 302] width 8 height 8
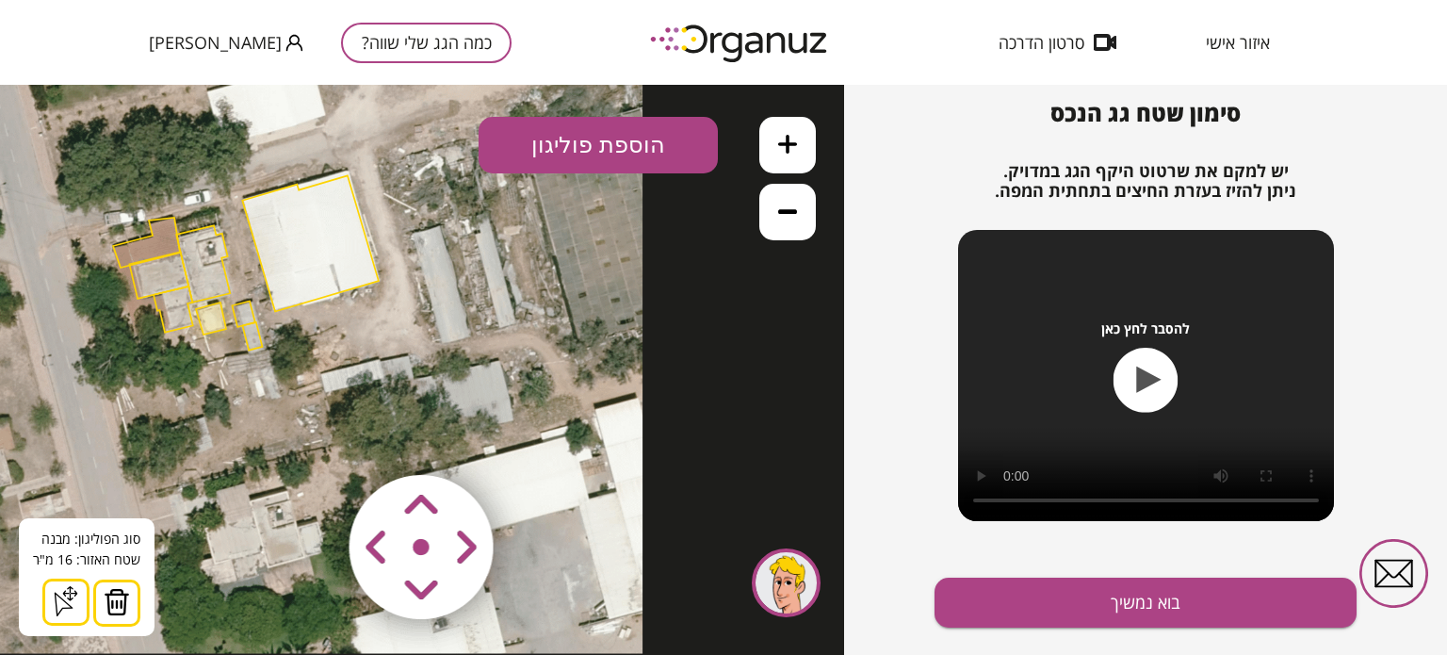
drag, startPoint x: 108, startPoint y: 605, endPoint x: 139, endPoint y: 542, distance: 69.5
click at [109, 605] on img at bounding box center [117, 602] width 26 height 28
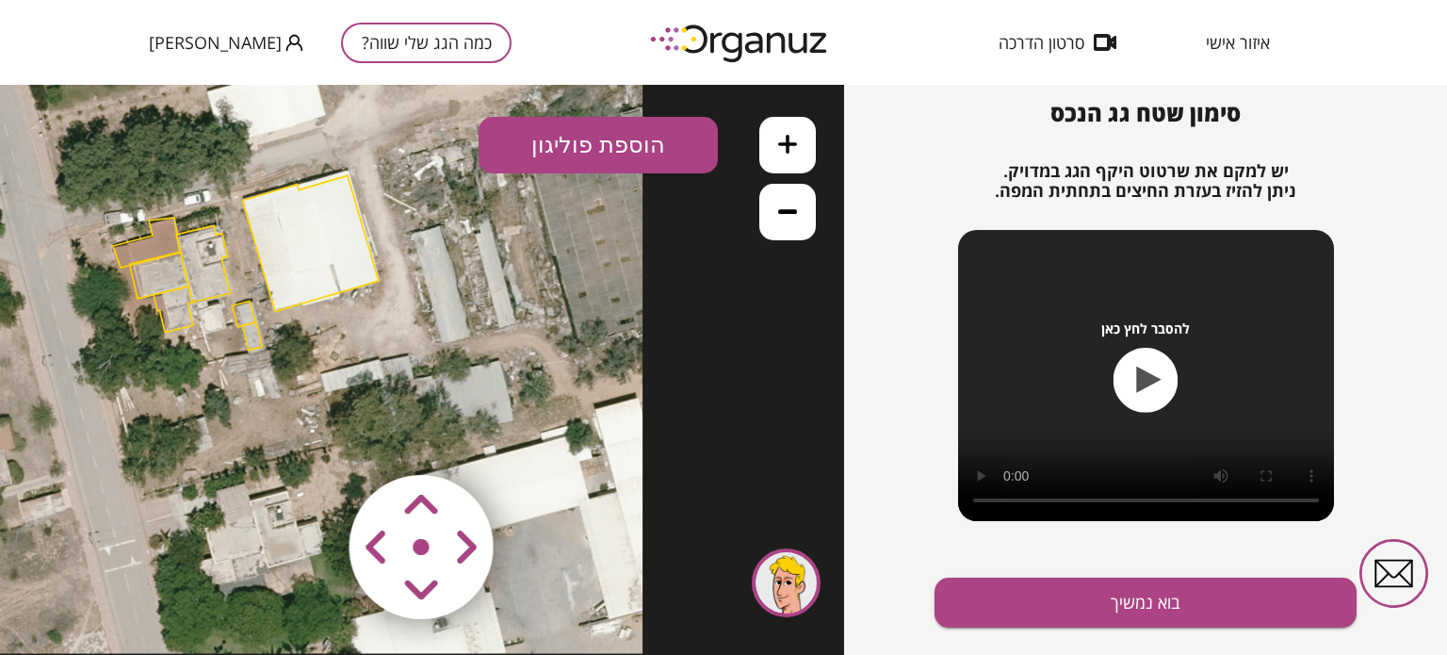
click at [249, 316] on polygon at bounding box center [243, 312] width 23 height 25
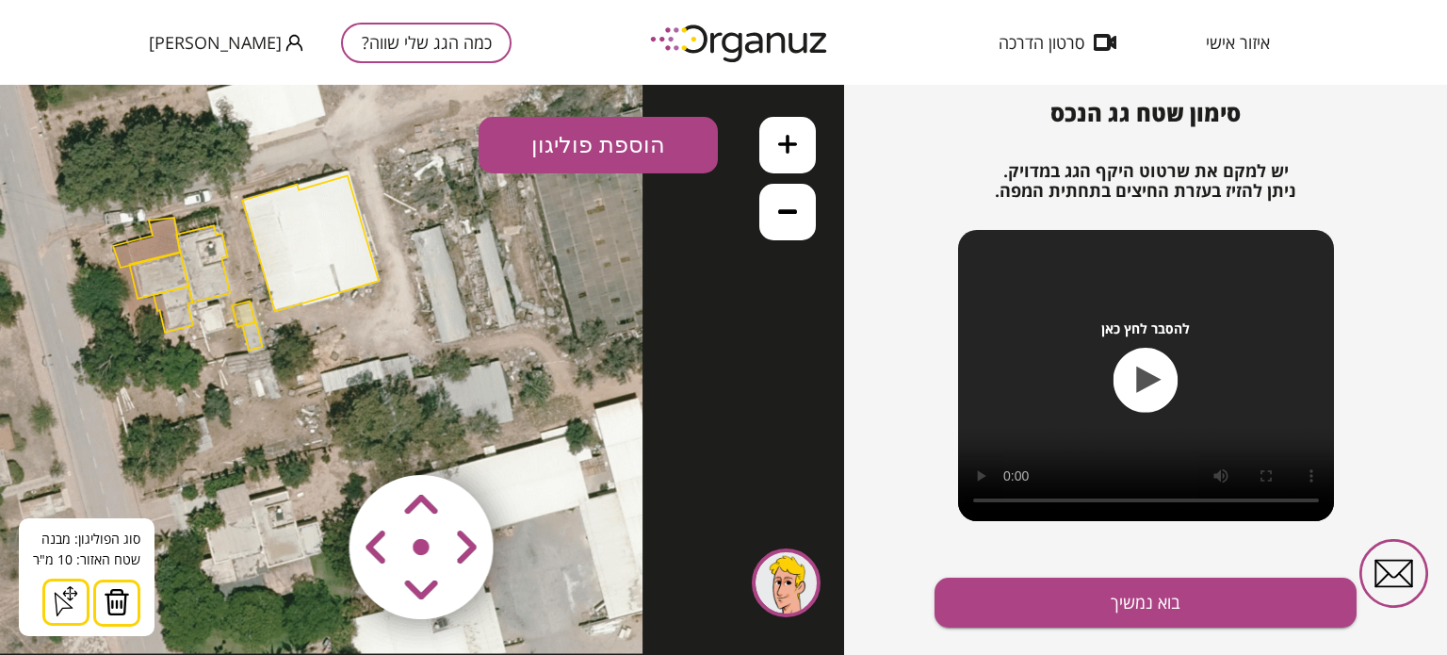
click at [107, 591] on img at bounding box center [117, 602] width 26 height 28
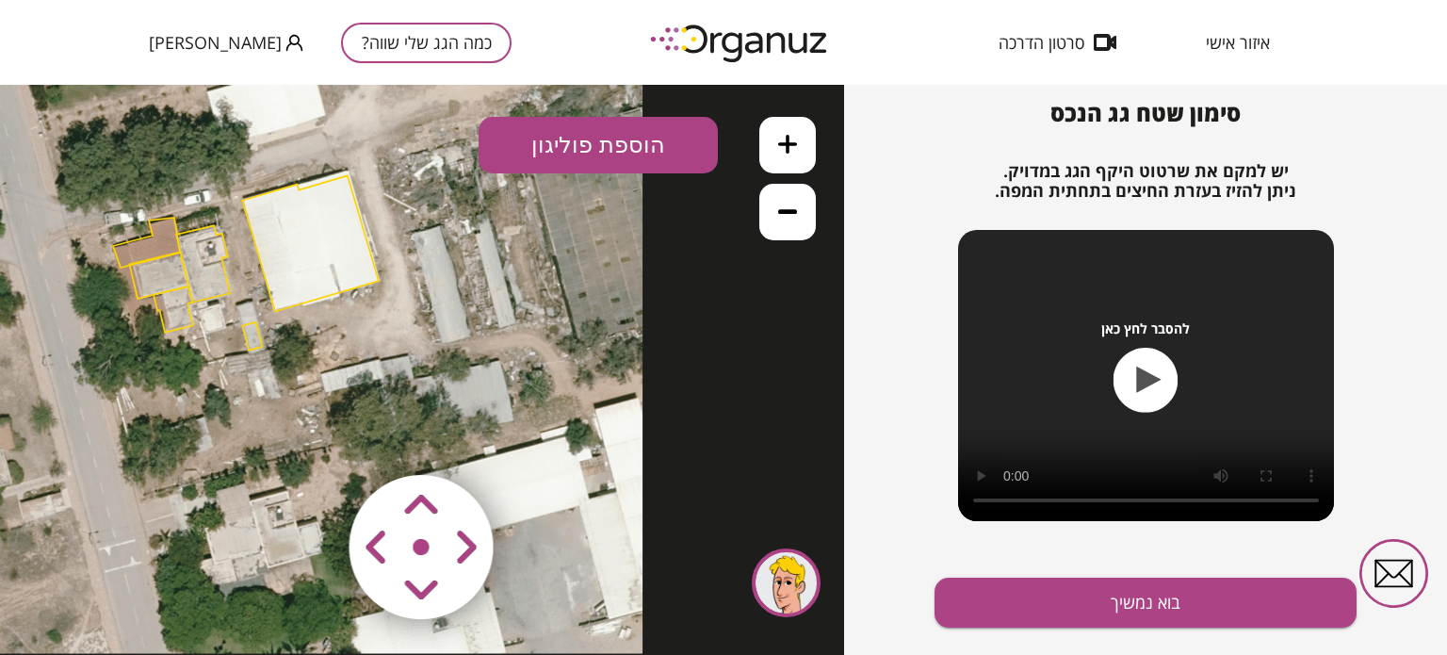
click at [249, 334] on polygon at bounding box center [252, 336] width 20 height 28
click at [251, 330] on polygon at bounding box center [251, 336] width 20 height 28
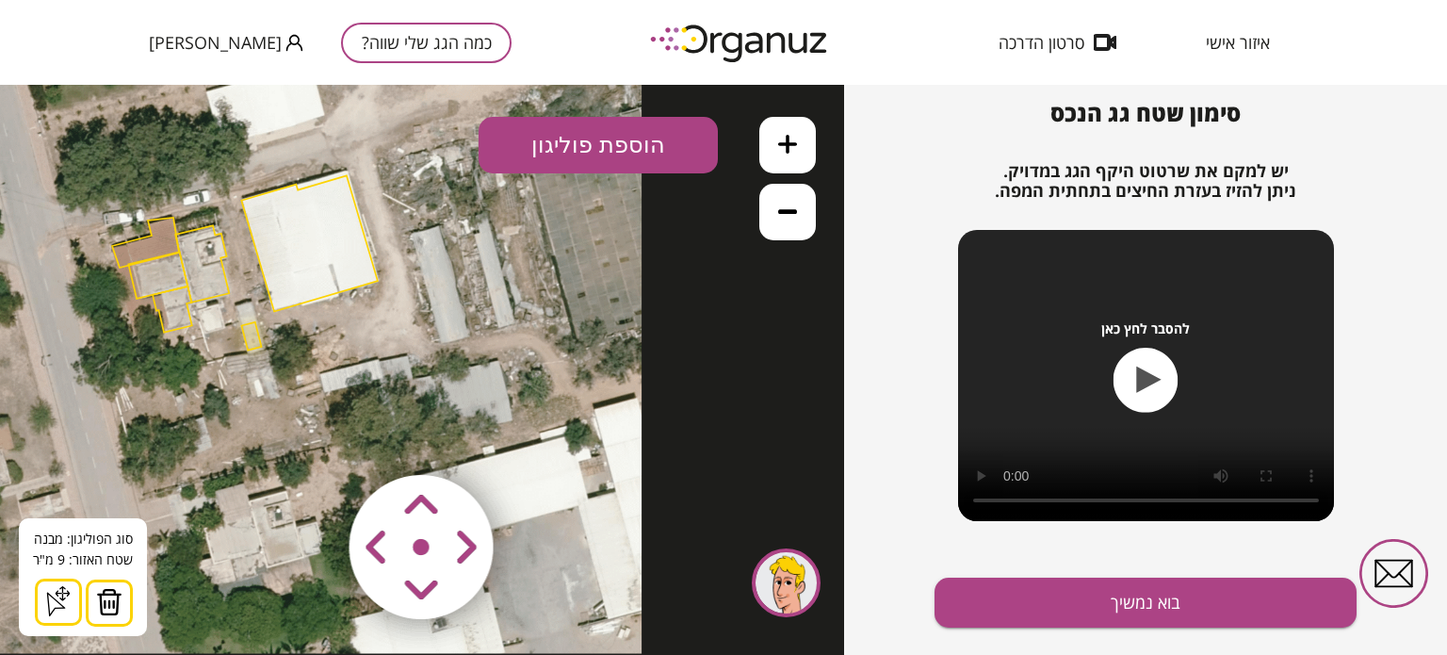
click at [102, 593] on img at bounding box center [109, 602] width 26 height 28
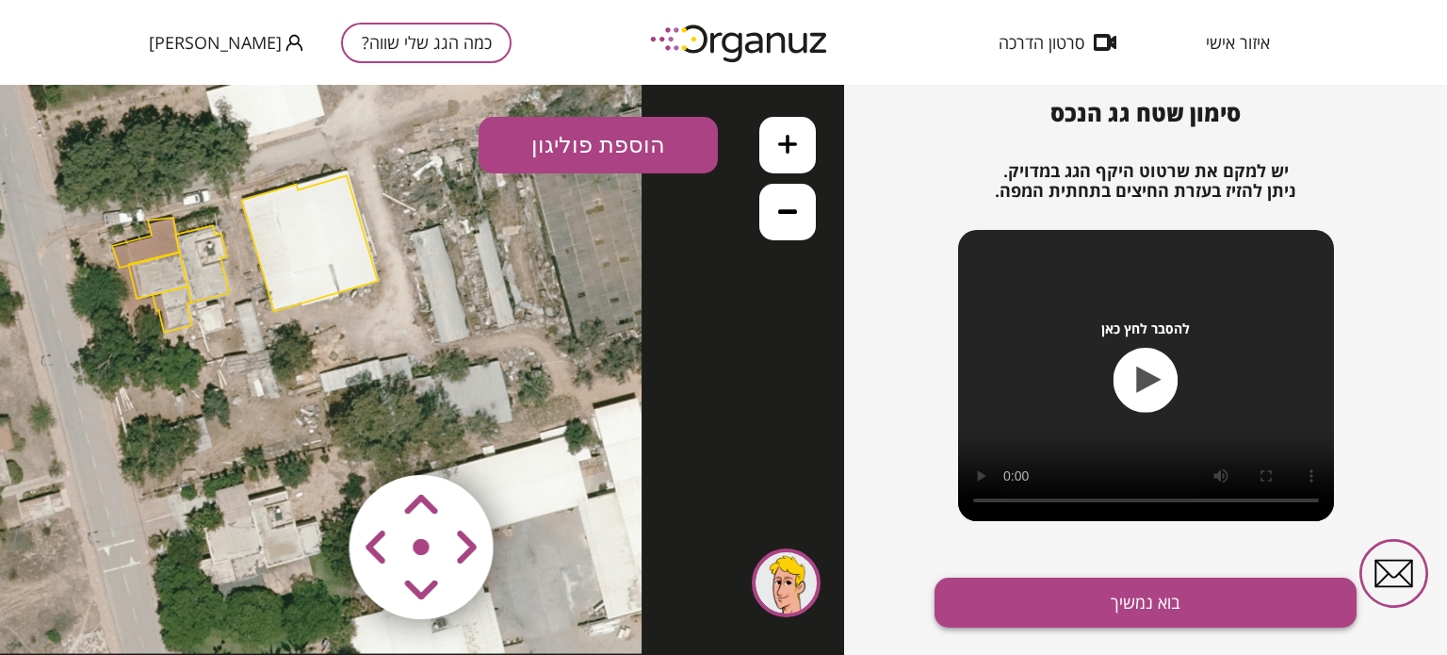
click at [1162, 609] on button "בוא נמשיך" at bounding box center [1145, 602] width 422 height 50
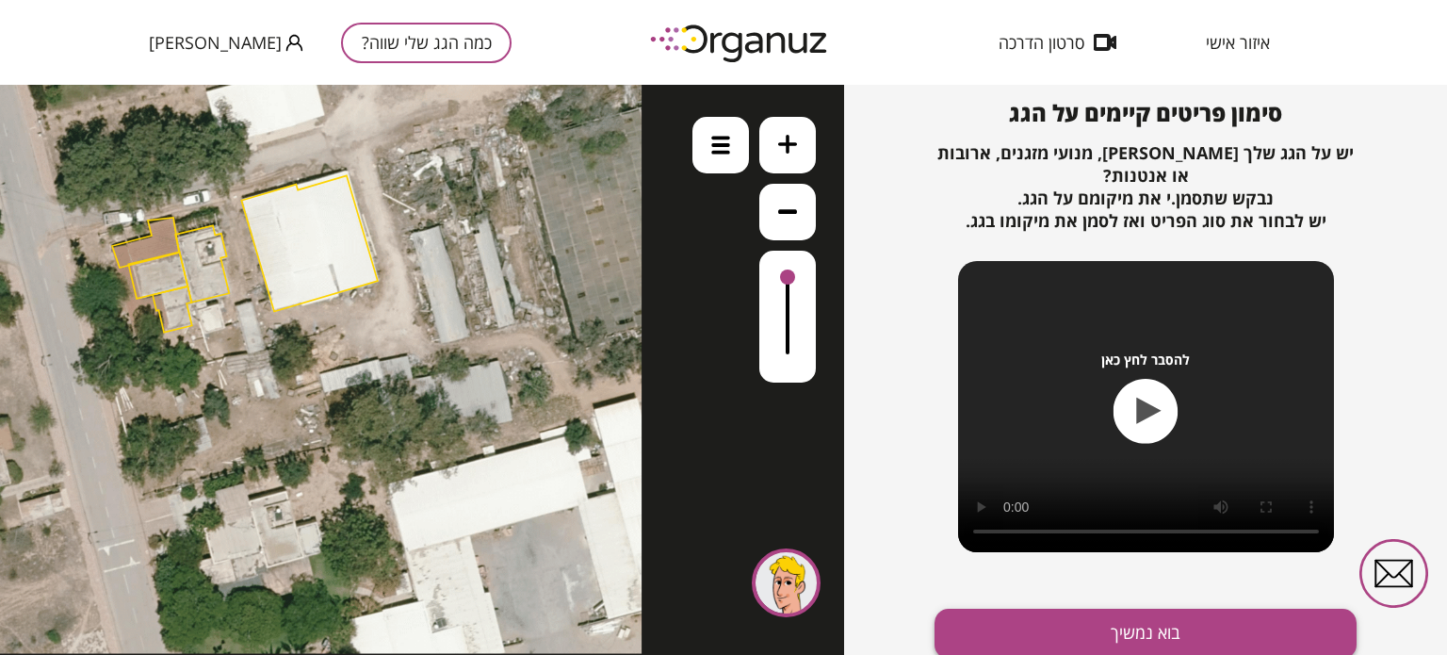
click at [1134, 632] on button "בוא נמשיך" at bounding box center [1145, 633] width 422 height 50
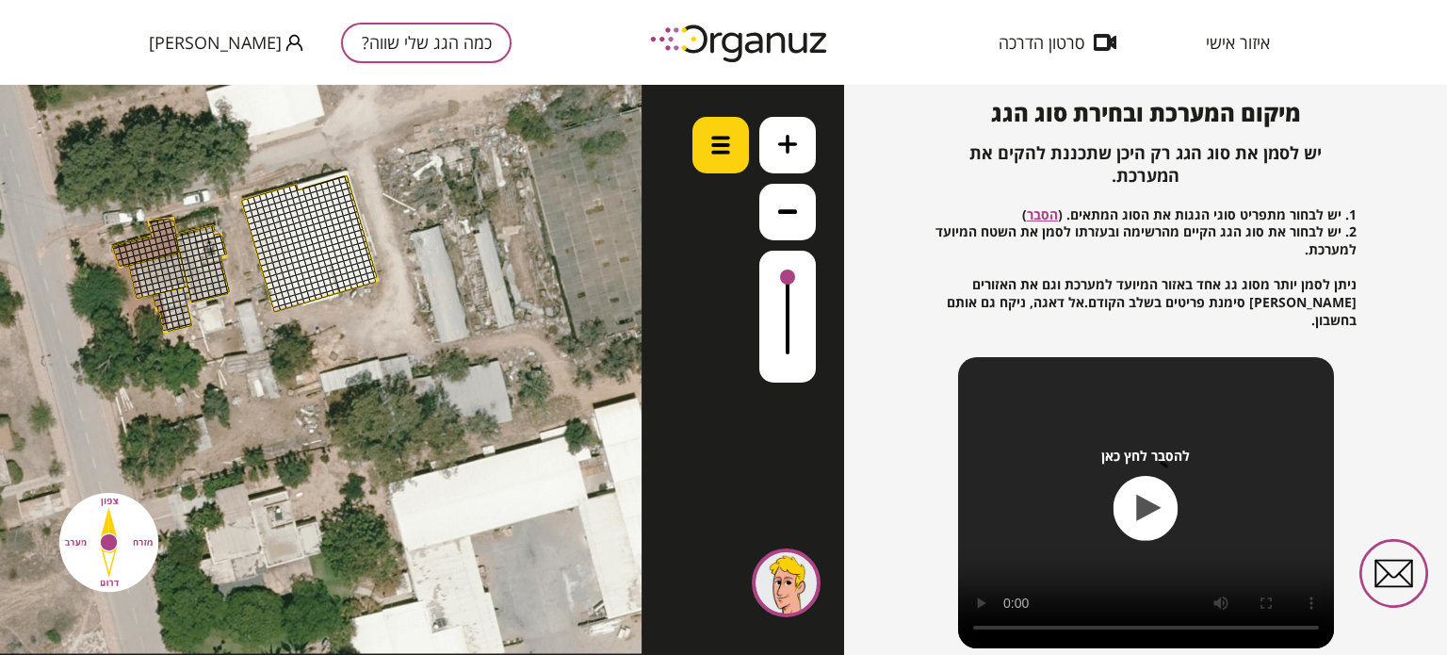
click at [730, 147] on div at bounding box center [720, 145] width 57 height 57
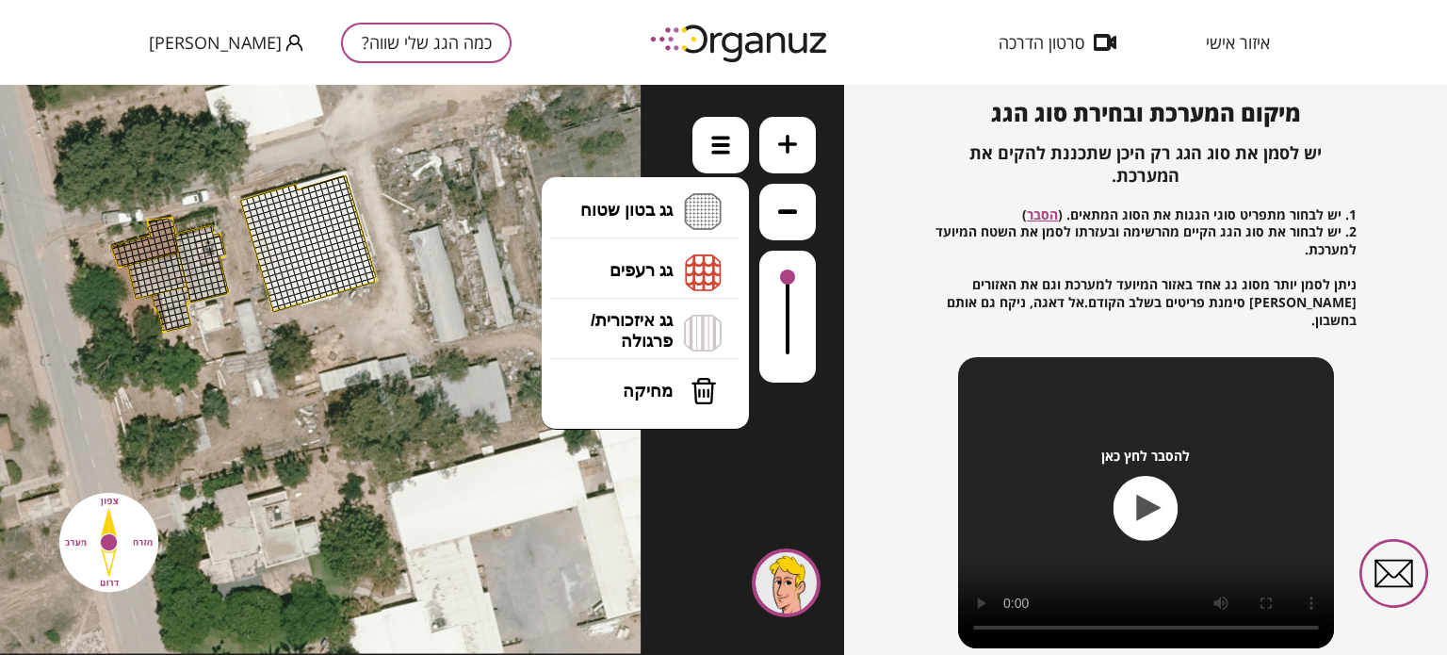
drag, startPoint x: 644, startPoint y: 210, endPoint x: 589, endPoint y: 214, distance: 55.7
click at [644, 210] on li "גג בטון שטוח מפלס א א מפלס ב ב מפלס ג ג" at bounding box center [645, 212] width 198 height 60
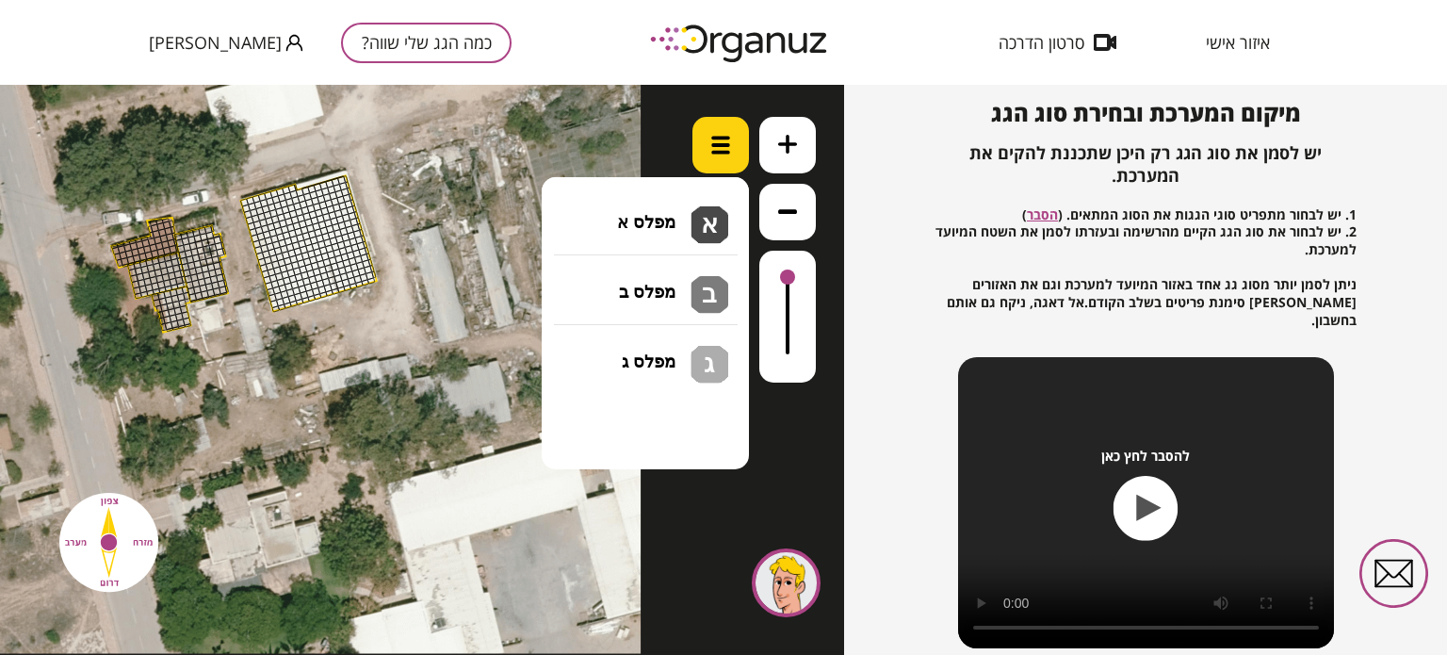
click at [707, 148] on div at bounding box center [720, 145] width 57 height 57
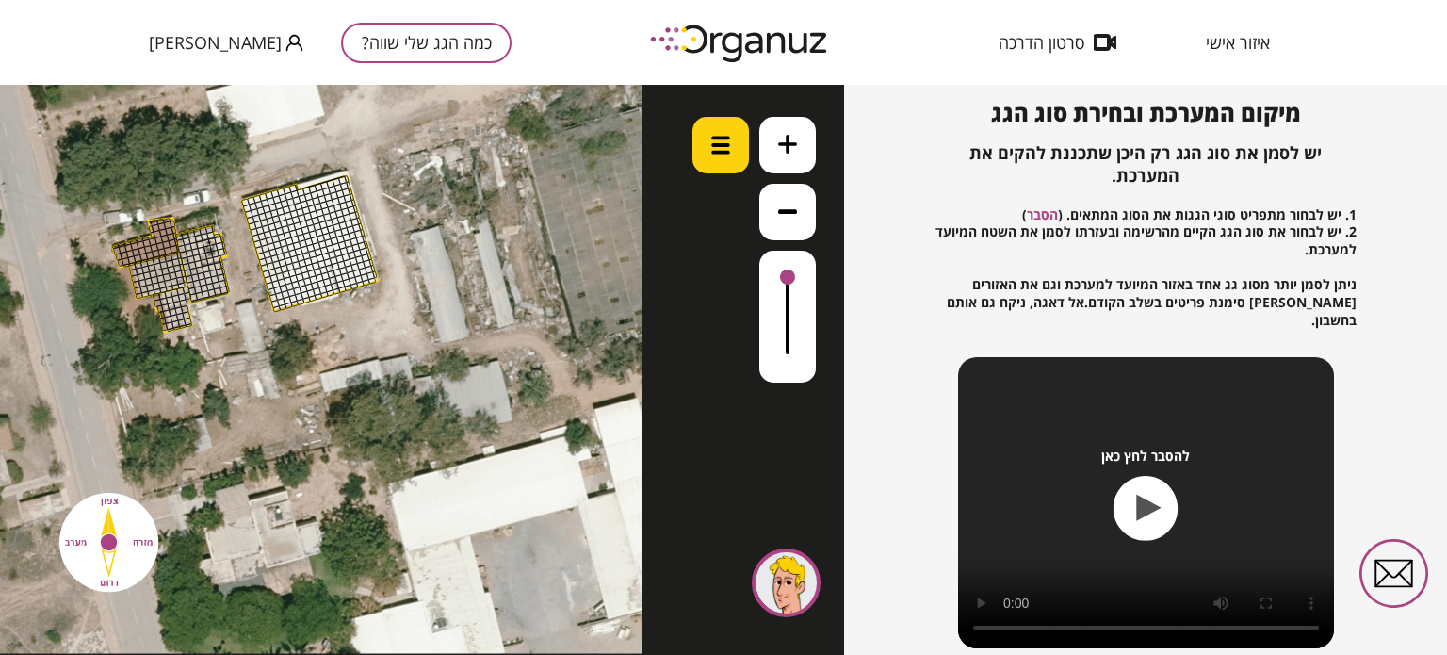
click at [709, 148] on div at bounding box center [720, 145] width 57 height 57
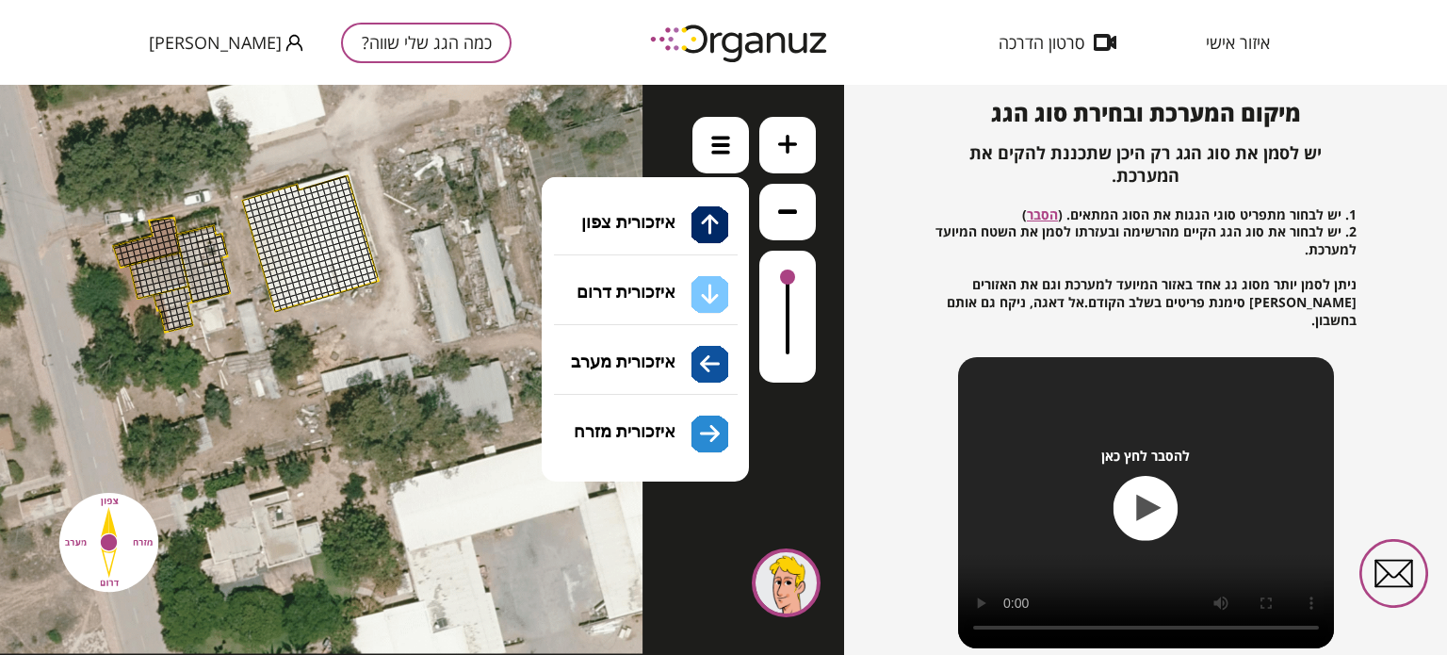
click at [636, 335] on li "גג איזכורית/ פרגולה איזכורית צפון איזכורית דרום איזכורית מערב איזכורית מזרח" at bounding box center [645, 332] width 198 height 60
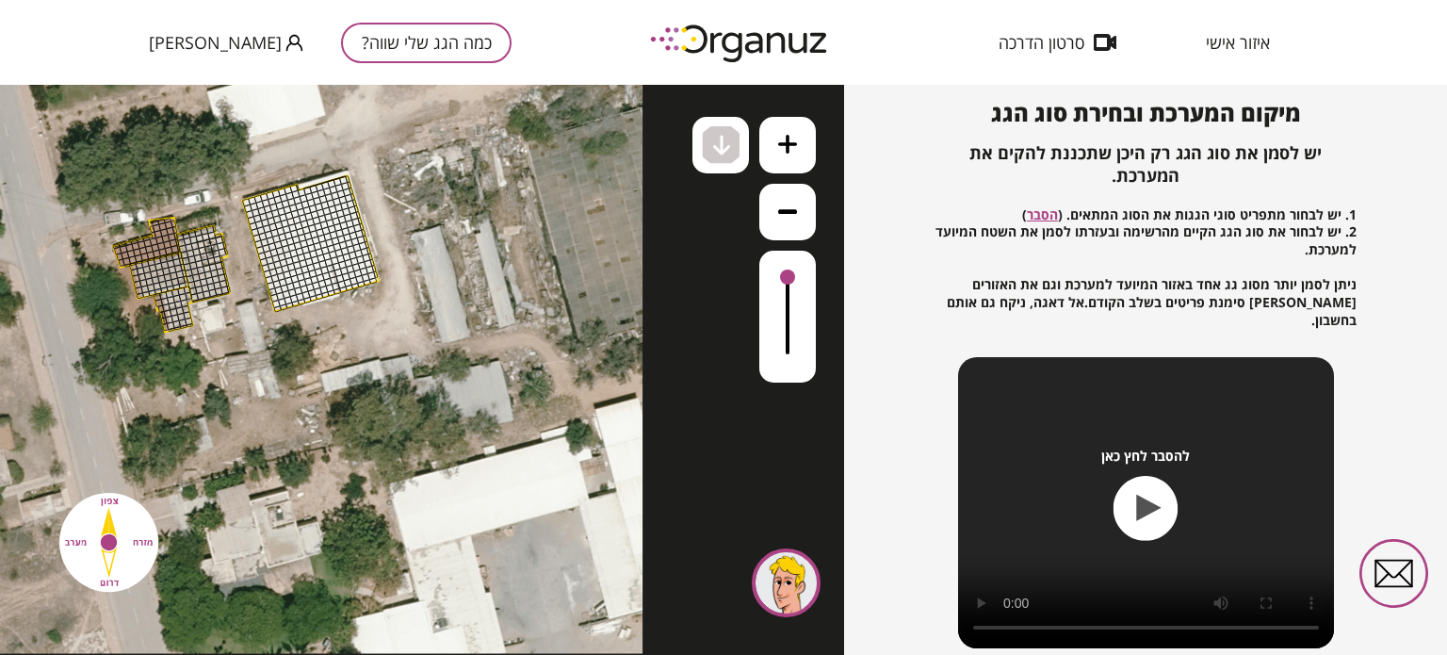
click at [604, 283] on div ".st0 { fill: #FFFFFF; } 0" at bounding box center [422, 370] width 844 height 570
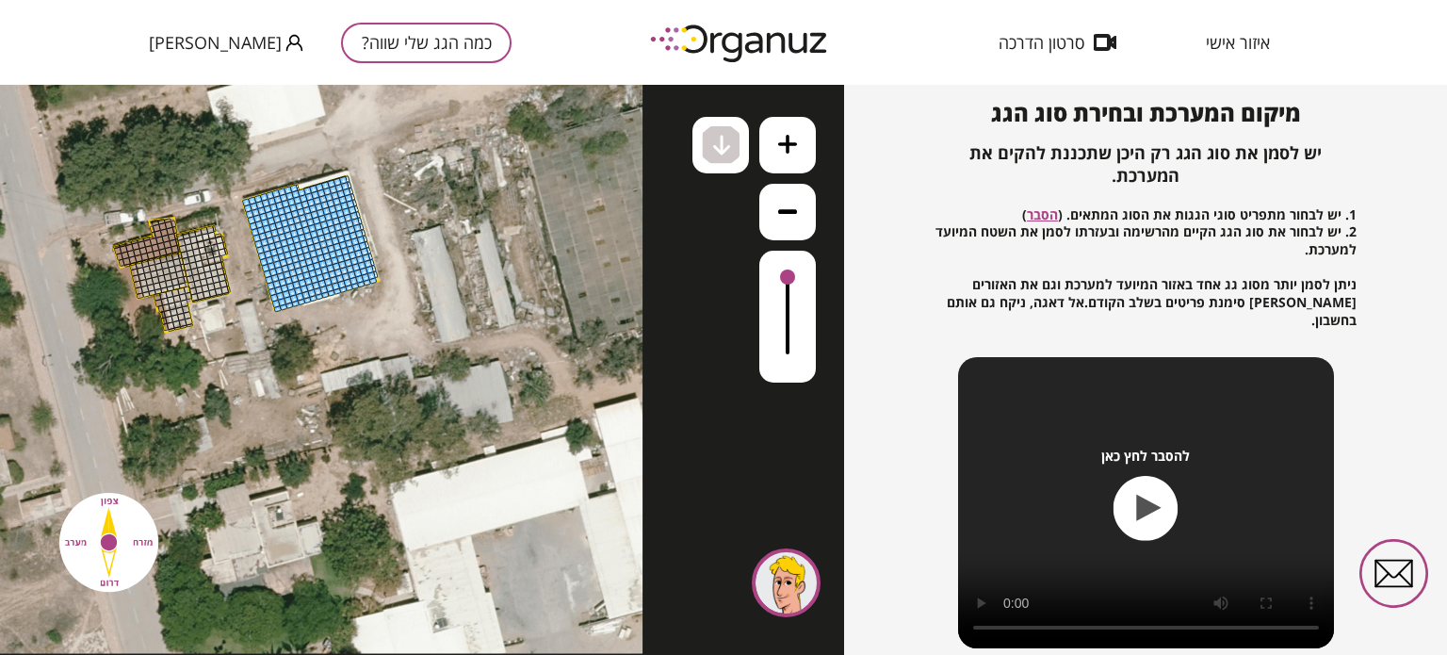
drag, startPoint x: 251, startPoint y: 202, endPoint x: 283, endPoint y: 297, distance: 100.4
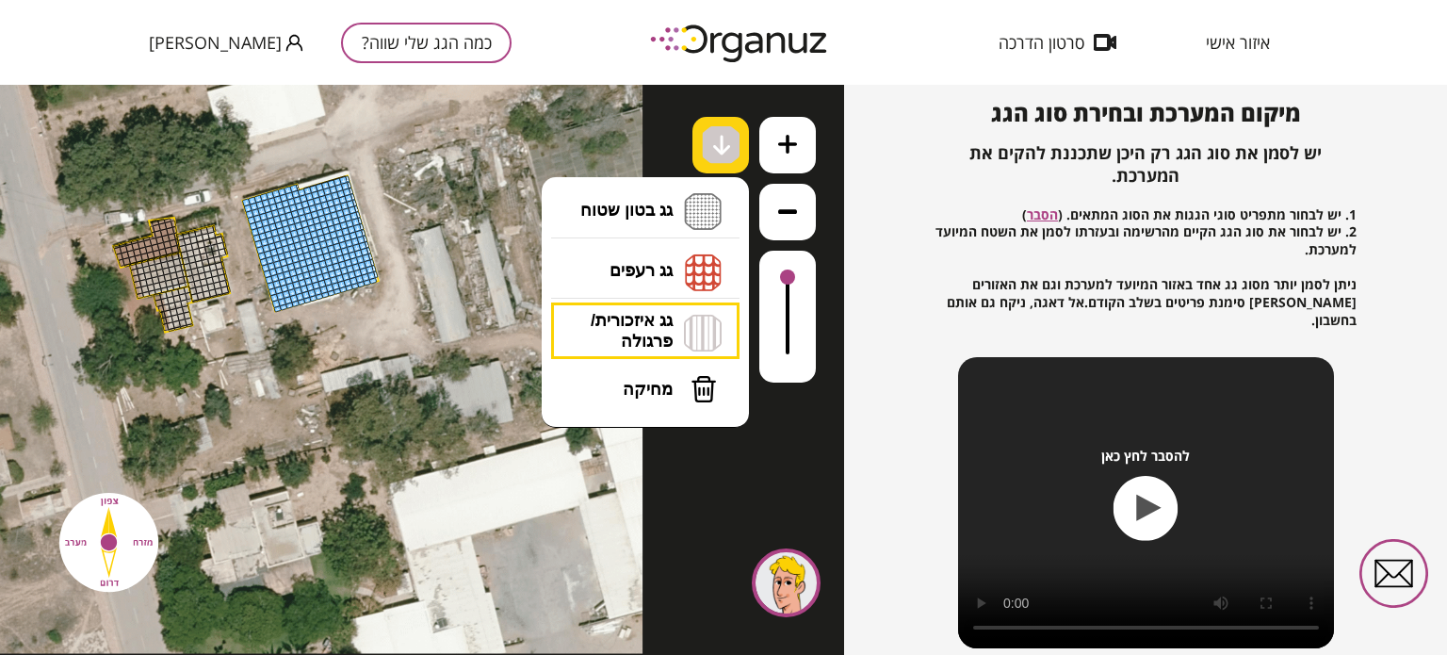
click at [712, 146] on img at bounding box center [722, 145] width 20 height 23
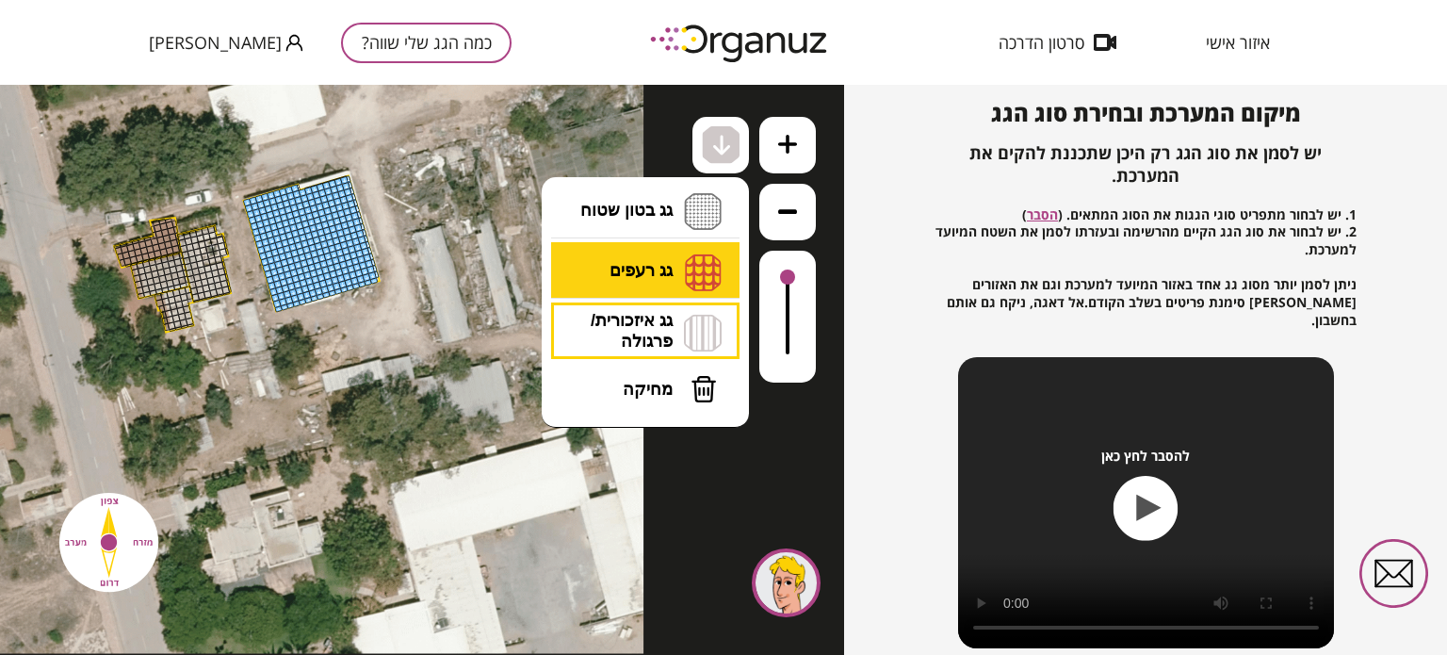
click at [631, 268] on li "גג רעפים רעפים צפון רעפים דרום רעפים מערב רעפים מזרח" at bounding box center [645, 272] width 198 height 60
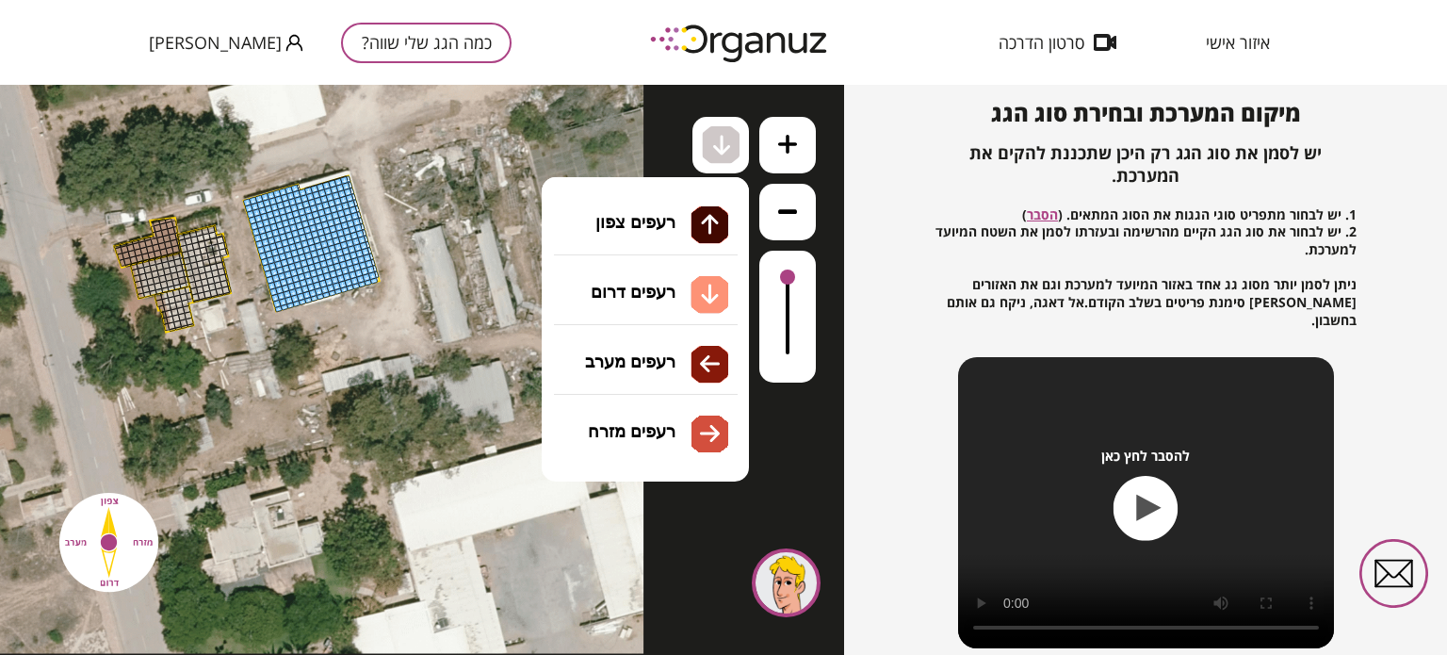
click at [610, 282] on div ".st0 { fill: #FFFFFF; } 0" at bounding box center [422, 370] width 844 height 570
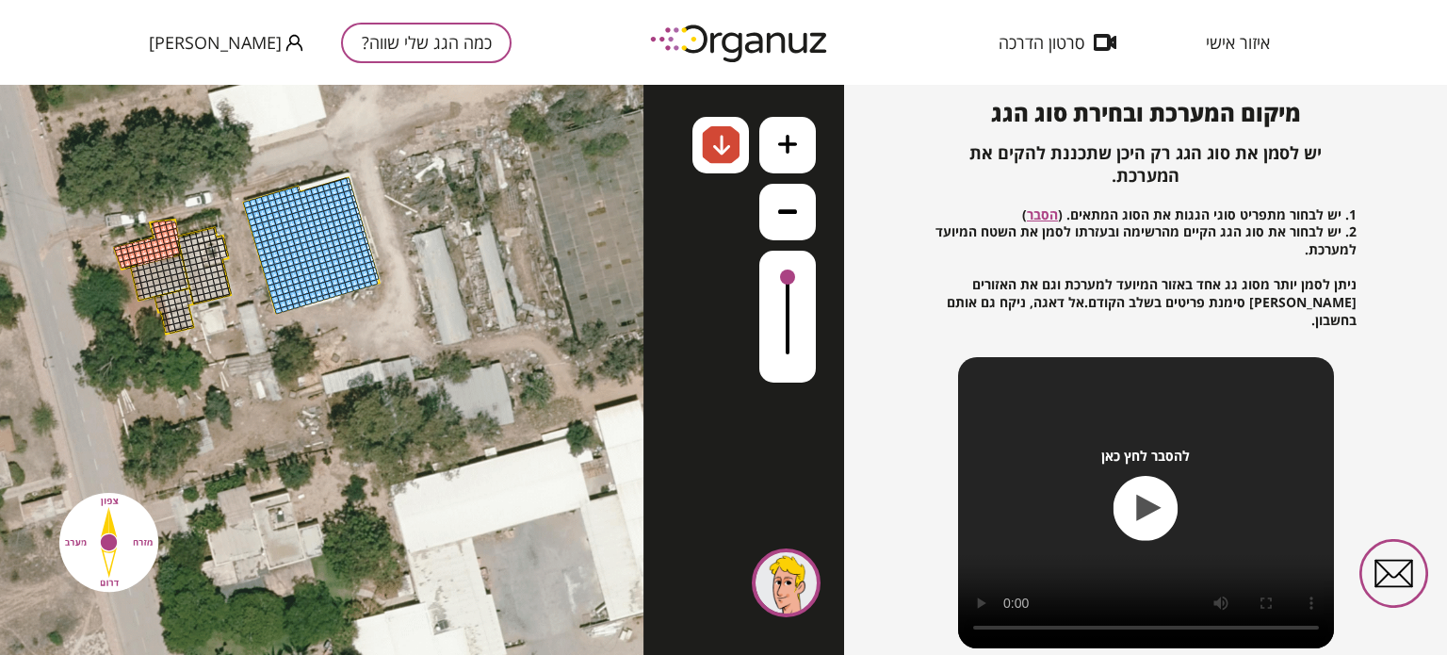
drag, startPoint x: 122, startPoint y: 263, endPoint x: 164, endPoint y: 262, distance: 41.5
drag, startPoint x: 154, startPoint y: 236, endPoint x: 151, endPoint y: 222, distance: 14.6
click at [151, 222] on div ".st0 { fill: #FFFFFF; }" at bounding box center [252, 264] width 784 height 784
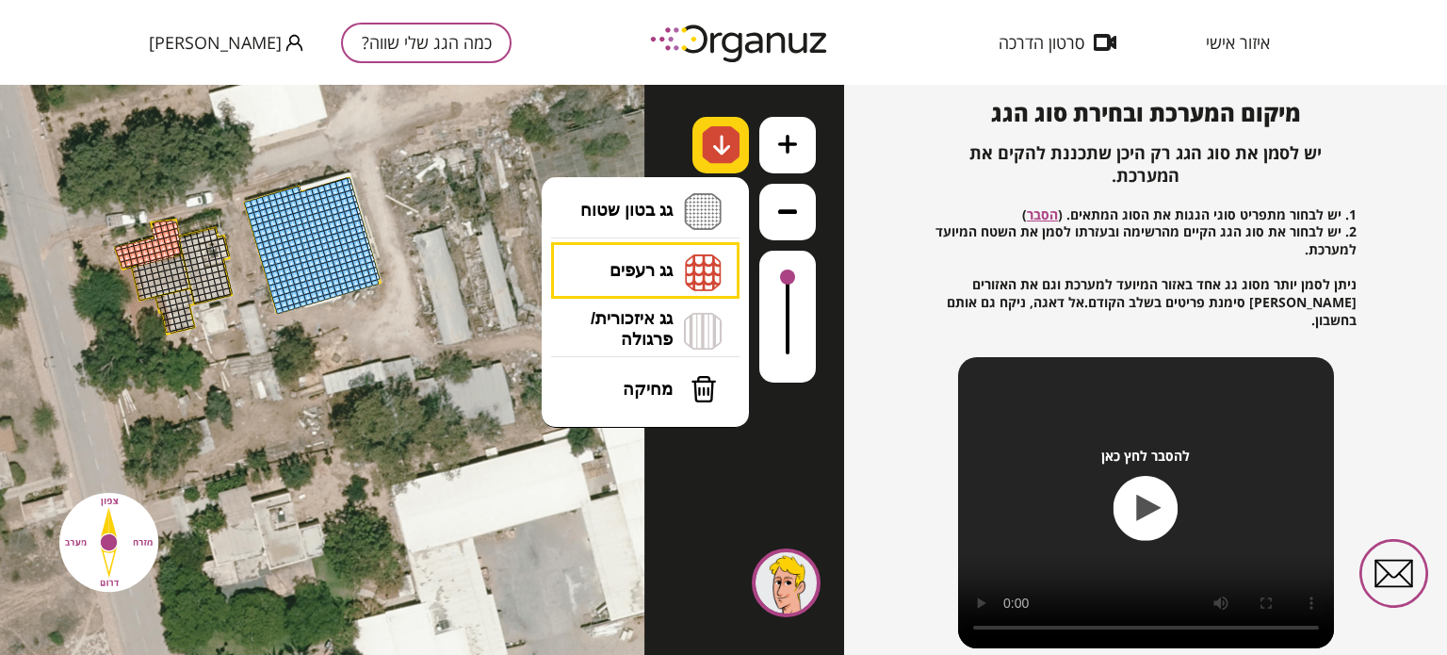
click at [722, 148] on img at bounding box center [722, 145] width 20 height 23
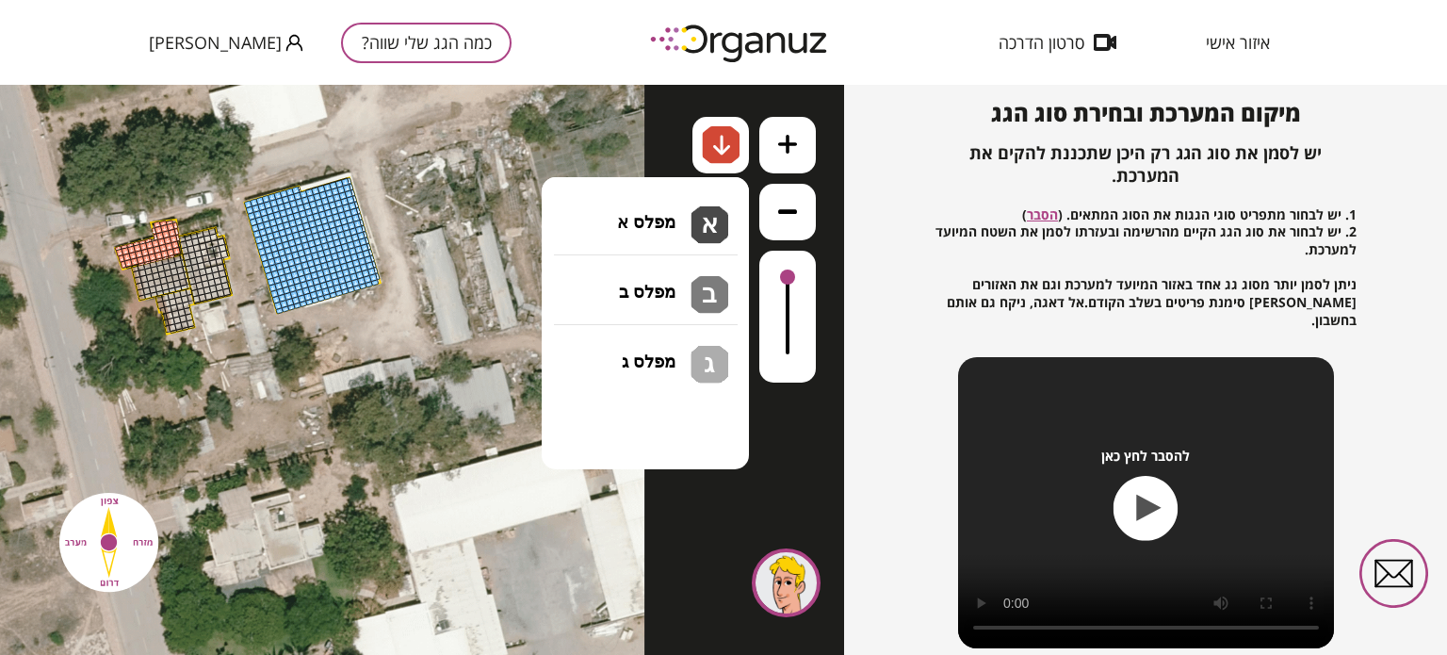
click at [661, 220] on li "גג בטון שטוח מפלס א א מפלס ב ב מפלס ג ג" at bounding box center [645, 212] width 198 height 60
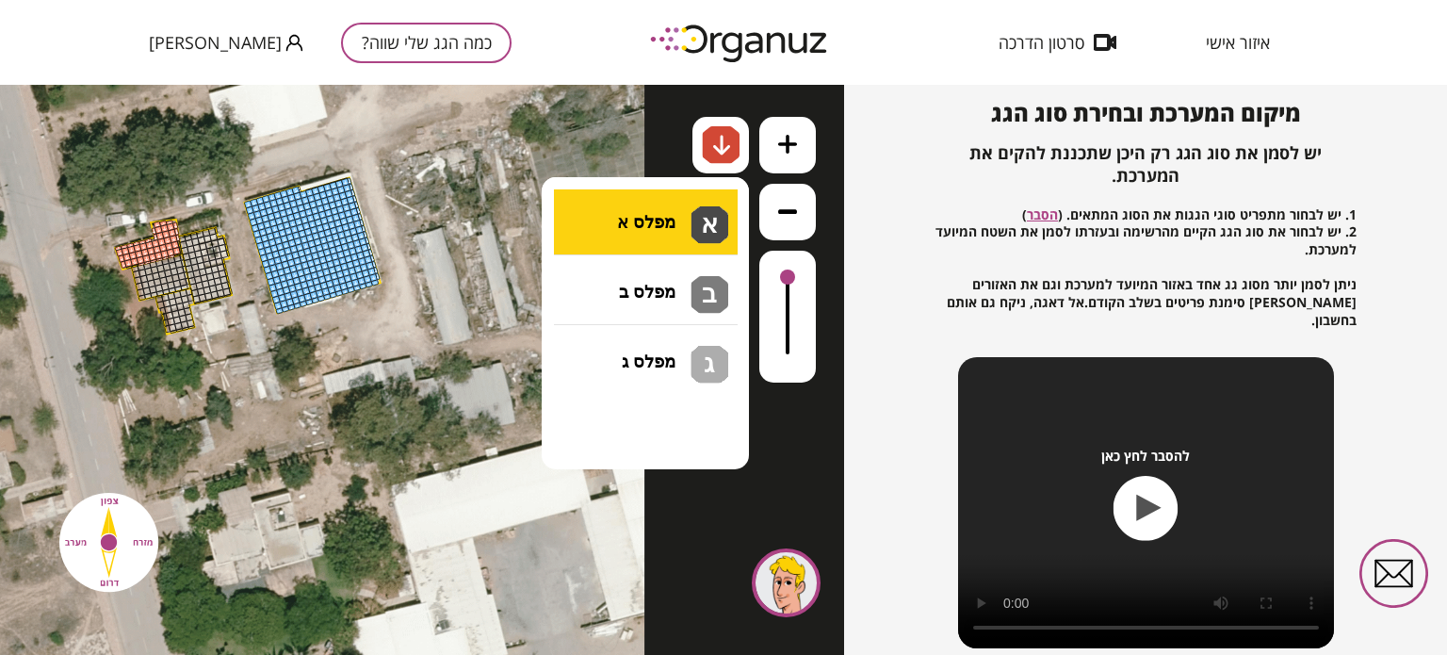
click at [626, 230] on div ".st0 { fill: #FFFFFF; } 0" at bounding box center [422, 370] width 844 height 570
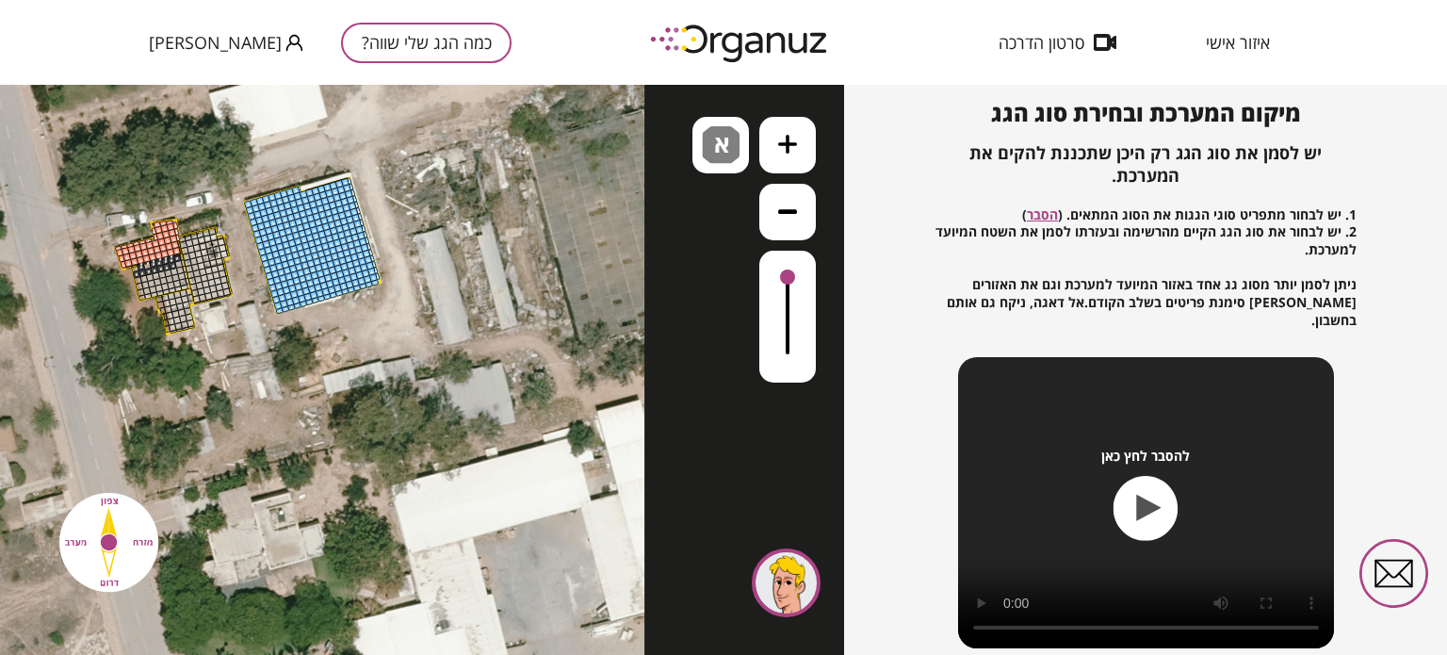
drag, startPoint x: 139, startPoint y: 270, endPoint x: 170, endPoint y: 259, distance: 33.1
drag, startPoint x: 177, startPoint y: 262, endPoint x: 184, endPoint y: 286, distance: 25.4
drag, startPoint x: 166, startPoint y: 297, endPoint x: 177, endPoint y: 308, distance: 16.0
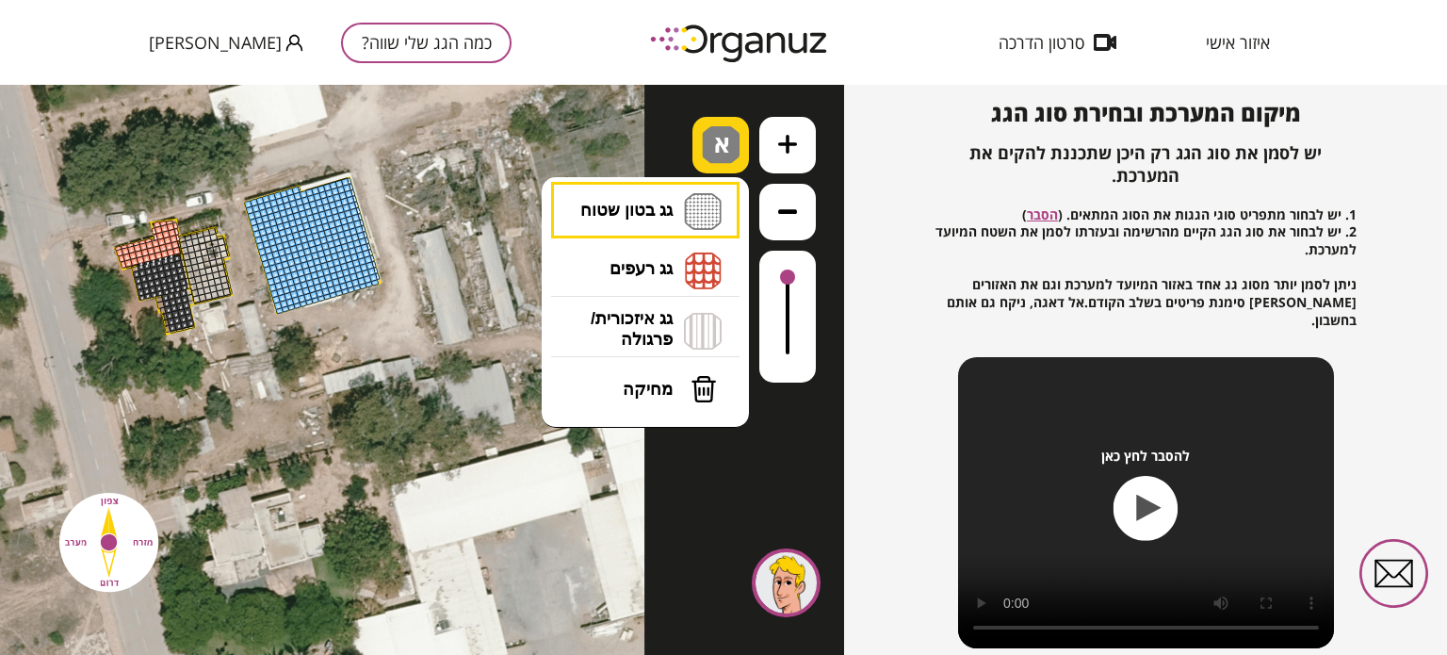
click at [704, 140] on img at bounding box center [721, 145] width 38 height 38
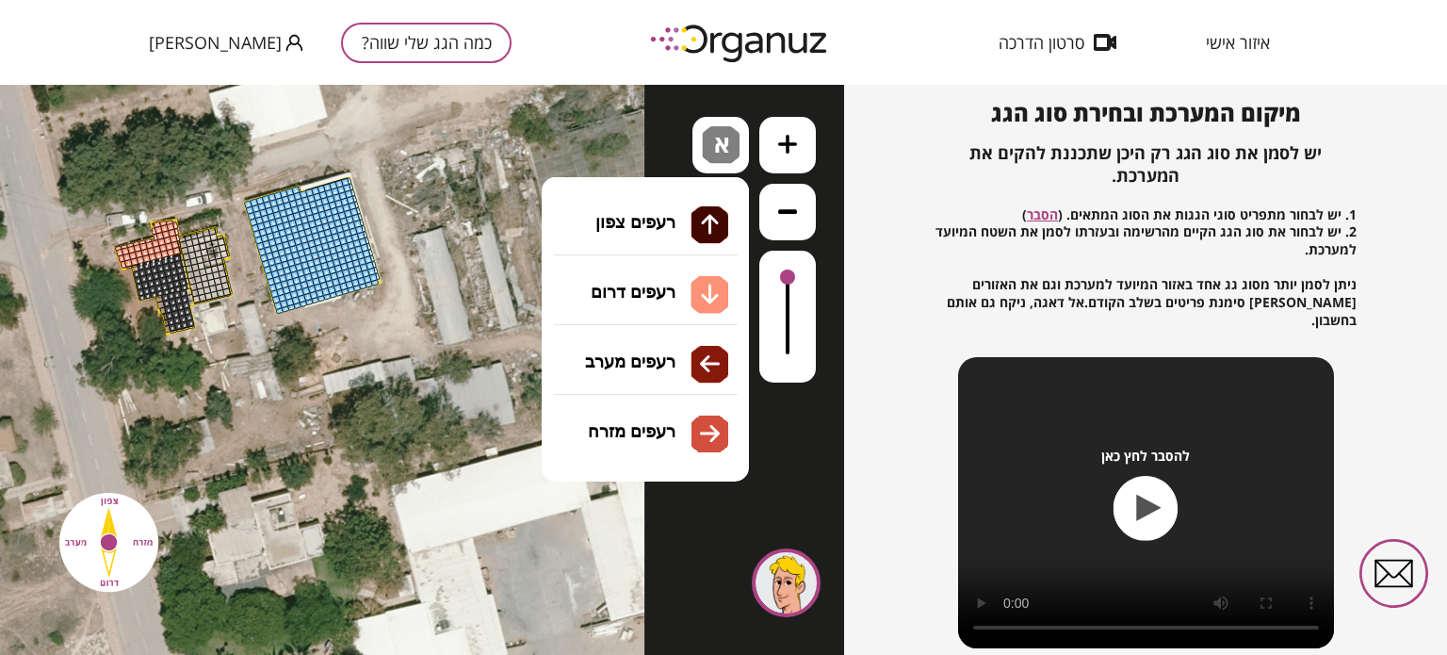
click at [662, 271] on li "גג רעפים רעפים צפון רעפים דרום רעפים מערב רעפים מזרח" at bounding box center [645, 270] width 198 height 60
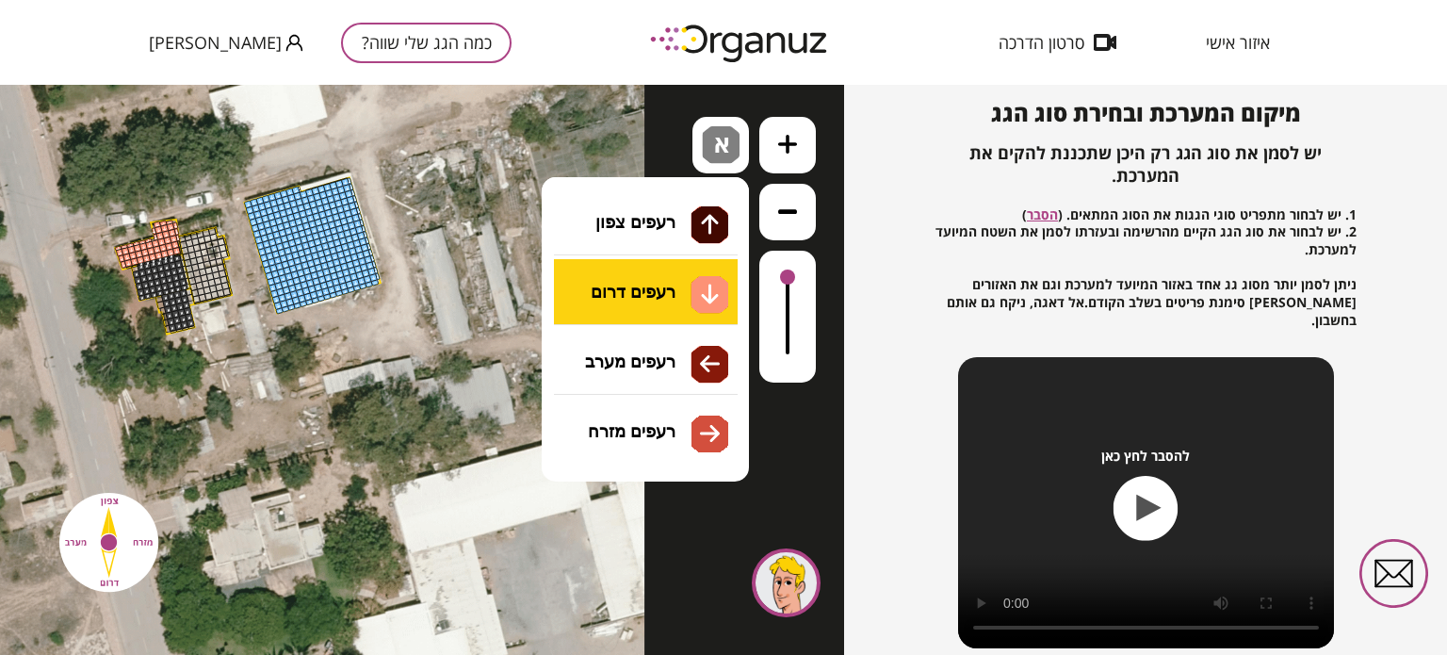
click at [630, 292] on div ".st0 { fill: #FFFFFF; } 0" at bounding box center [422, 370] width 844 height 570
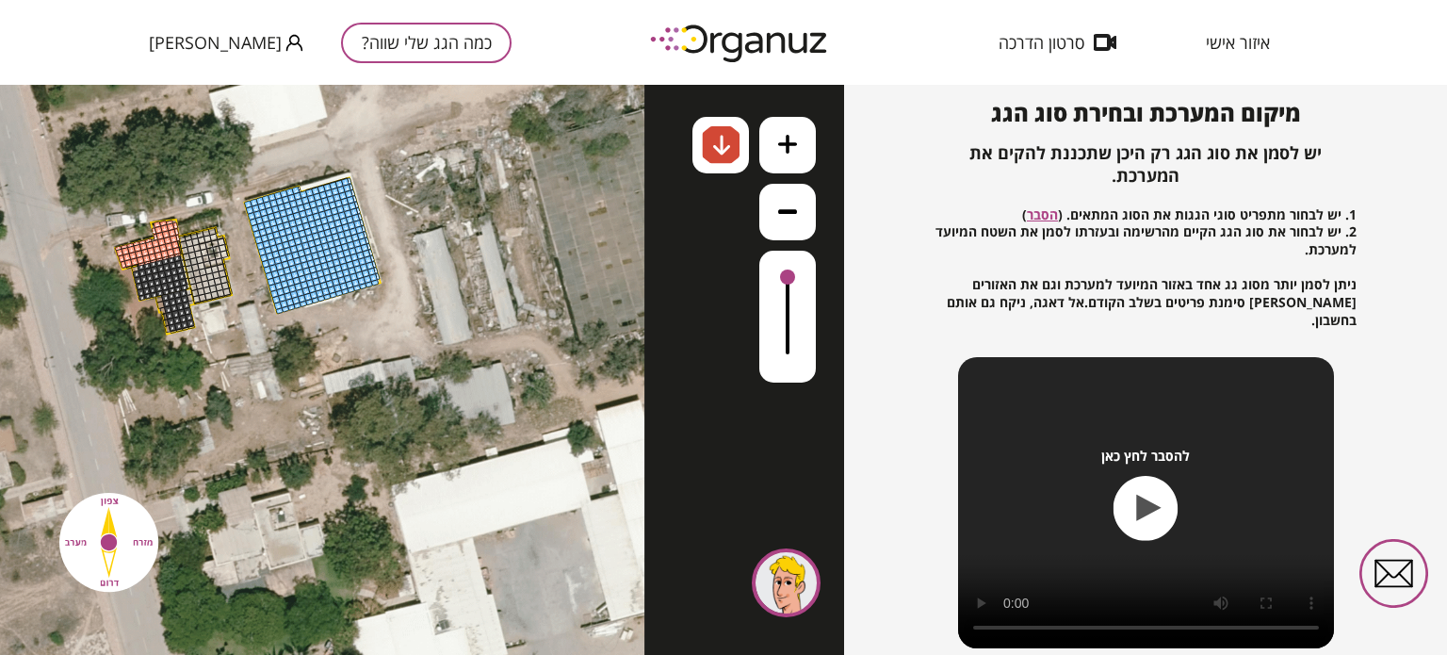
drag, startPoint x: 145, startPoint y: 263, endPoint x: 177, endPoint y: 254, distance: 33.1
click at [713, 155] on img at bounding box center [722, 145] width 20 height 23
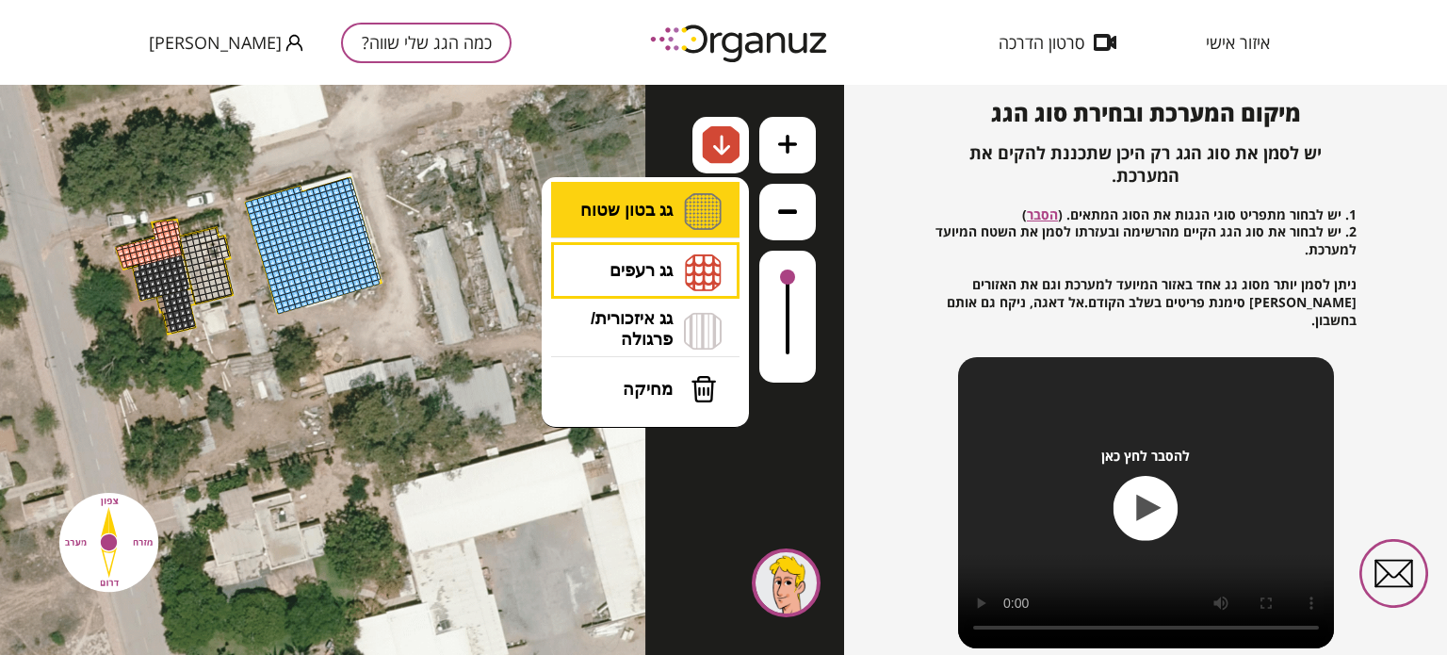
click at [670, 207] on li "גג בטון שטוח מפלס א א מפלס ב ב מפלס ג ג" at bounding box center [645, 212] width 198 height 60
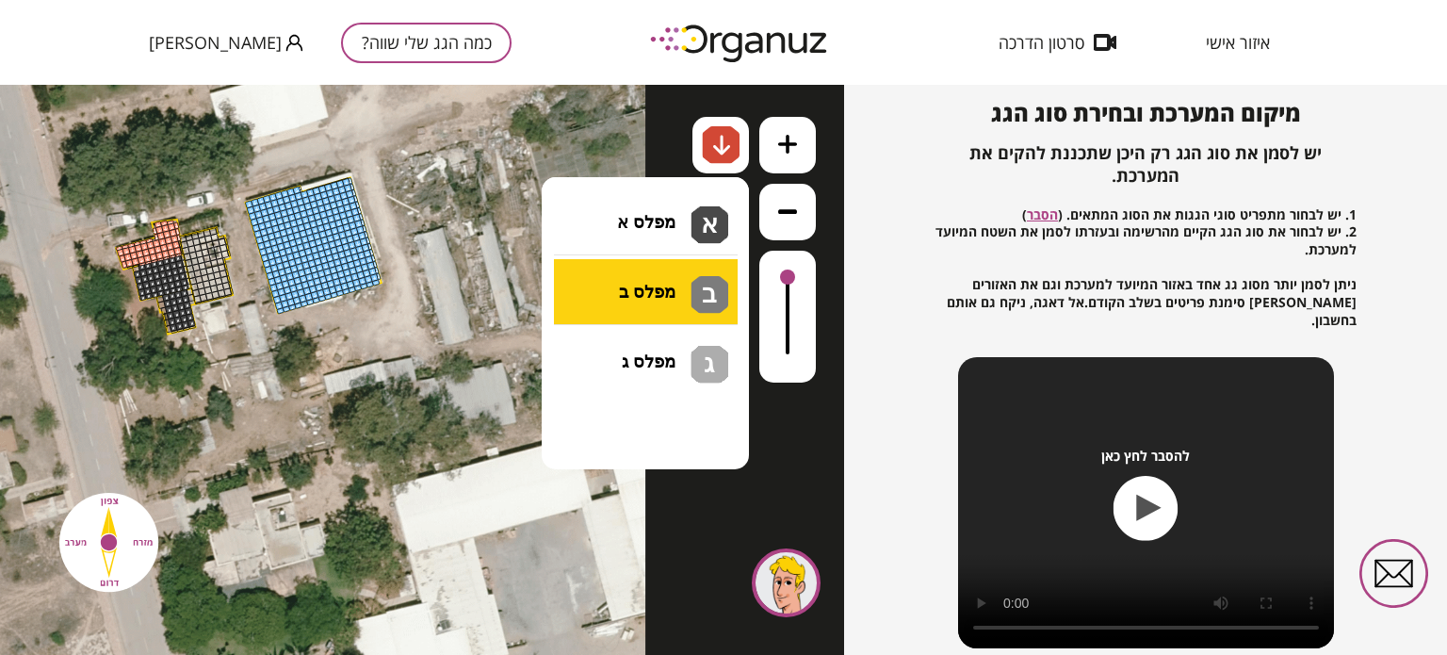
click at [624, 288] on div ".st0 { fill: #FFFFFF; } 0" at bounding box center [422, 370] width 844 height 570
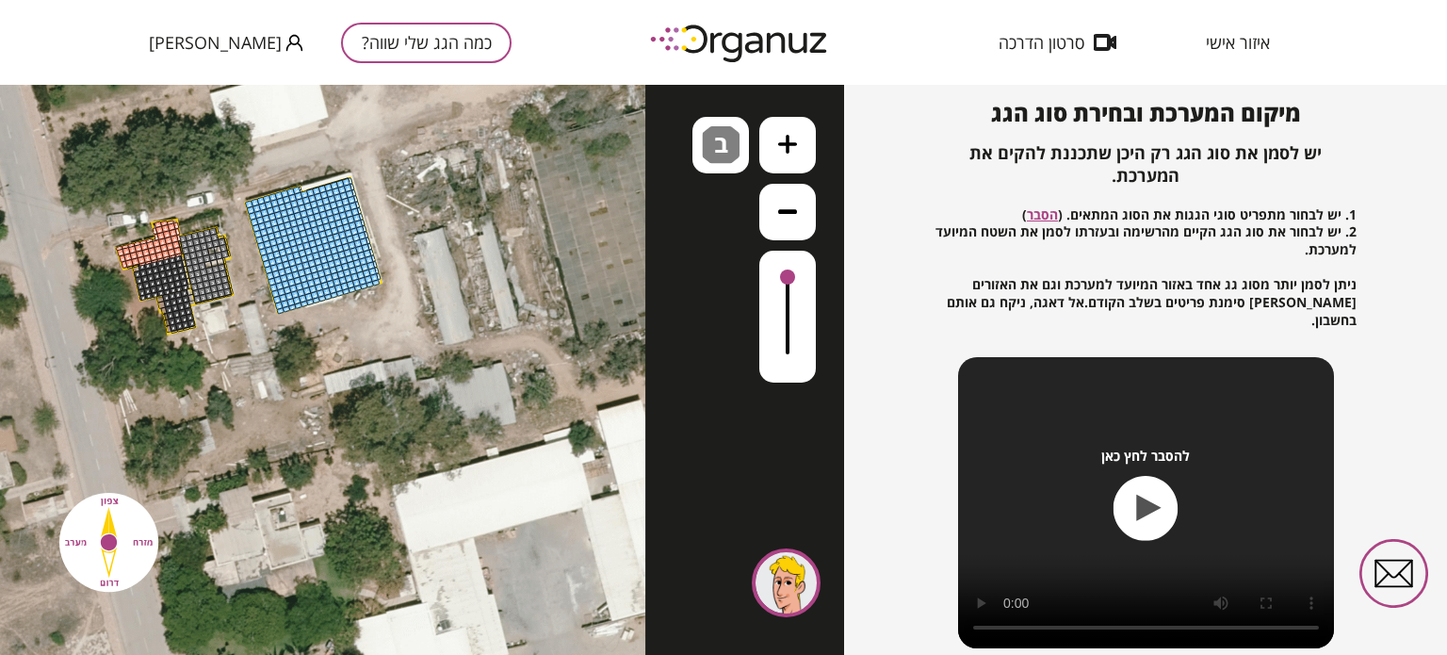
drag, startPoint x: 183, startPoint y: 238, endPoint x: 198, endPoint y: 297, distance: 60.3
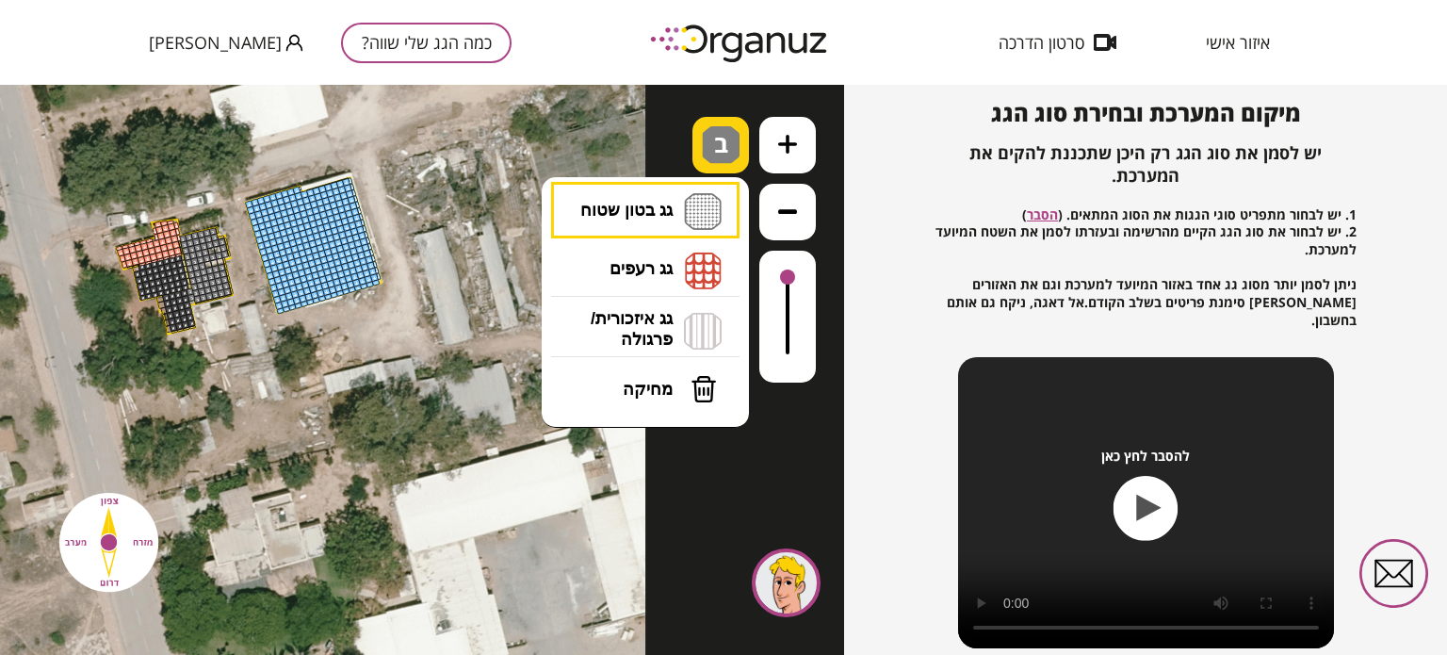
click at [705, 144] on img at bounding box center [721, 145] width 38 height 38
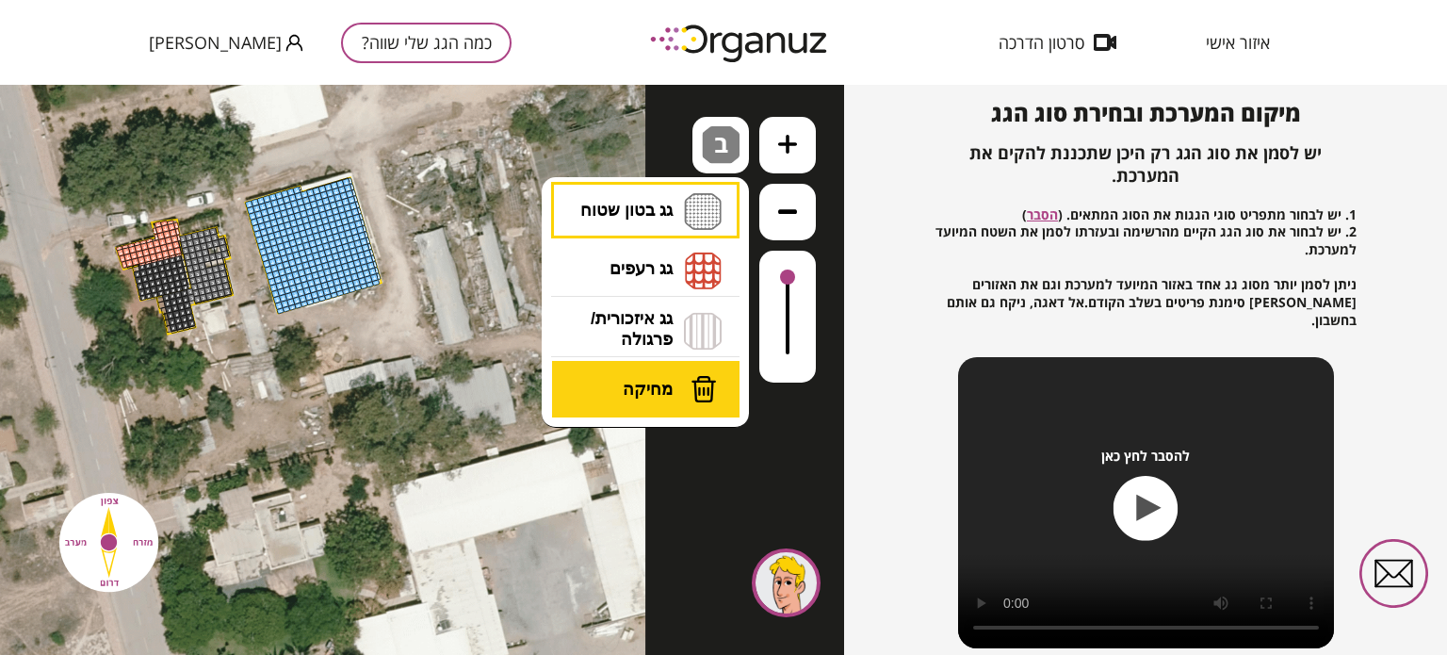
click at [659, 386] on span "מחיקה" at bounding box center [648, 389] width 50 height 21
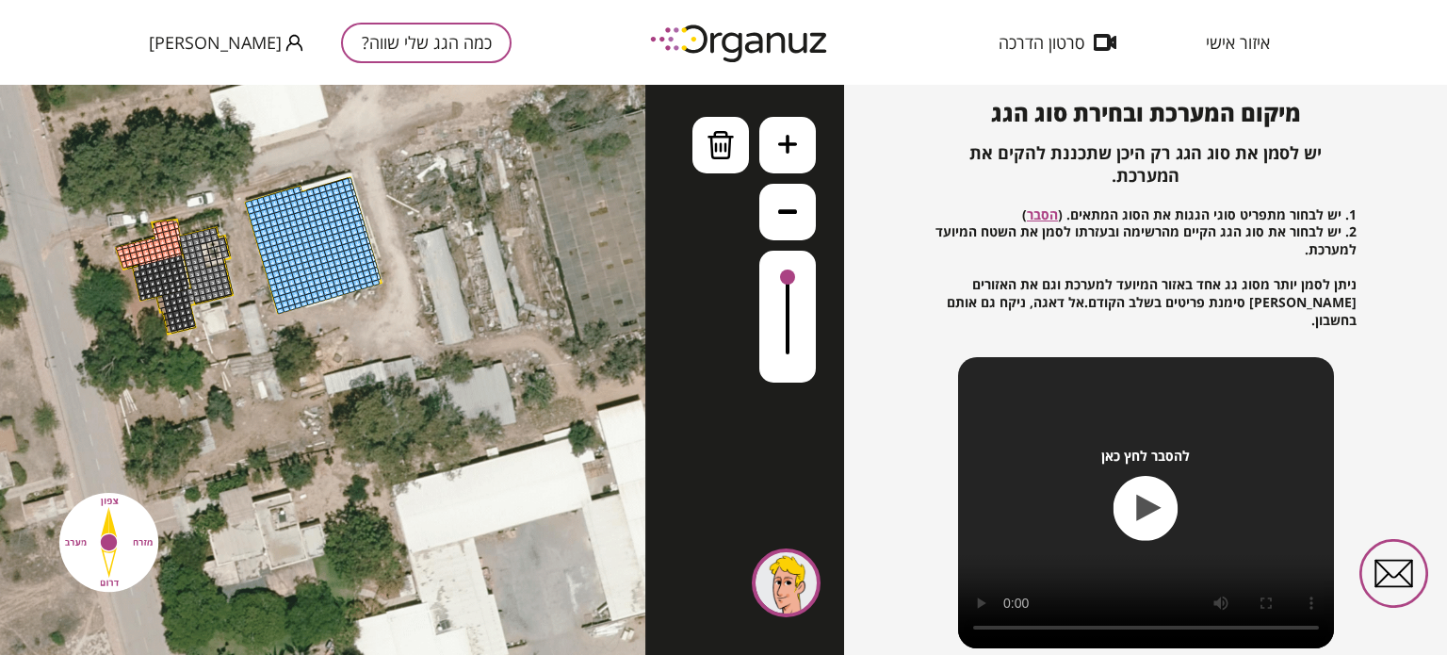
drag, startPoint x: 222, startPoint y: 251, endPoint x: 219, endPoint y: 242, distance: 10.1
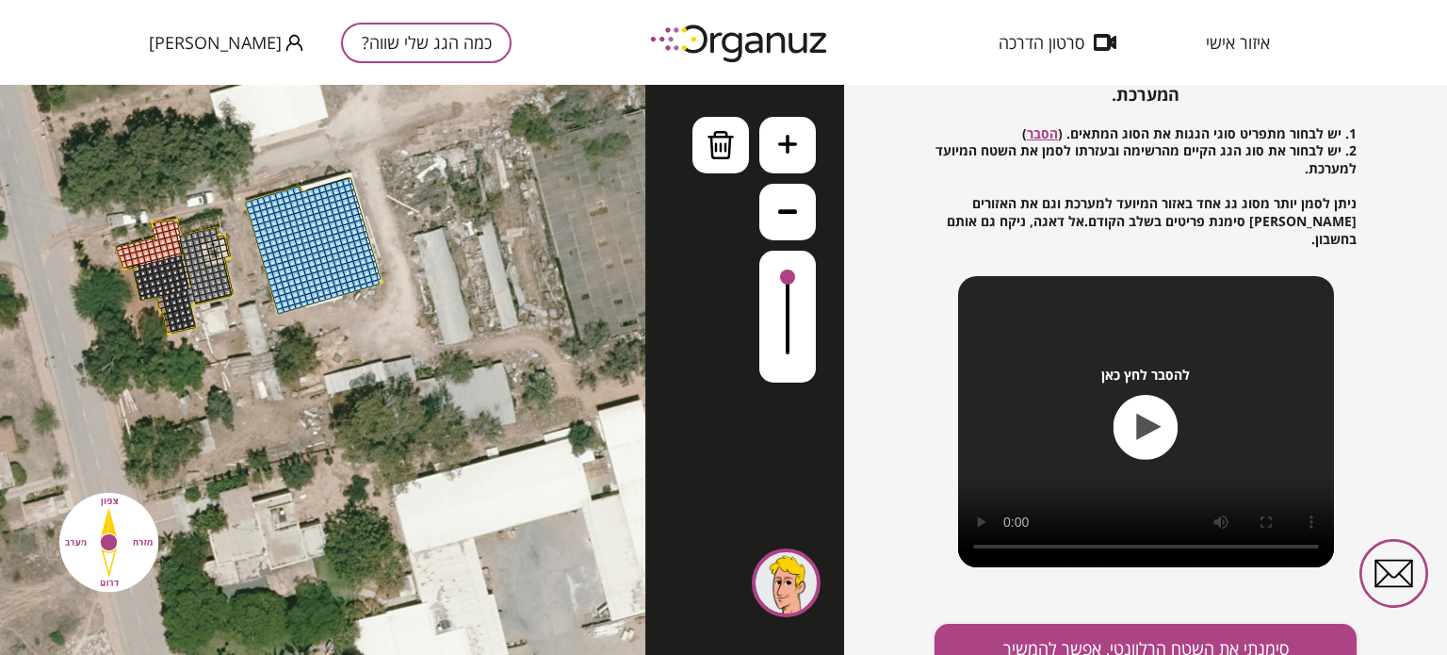
scroll to position [271, 0]
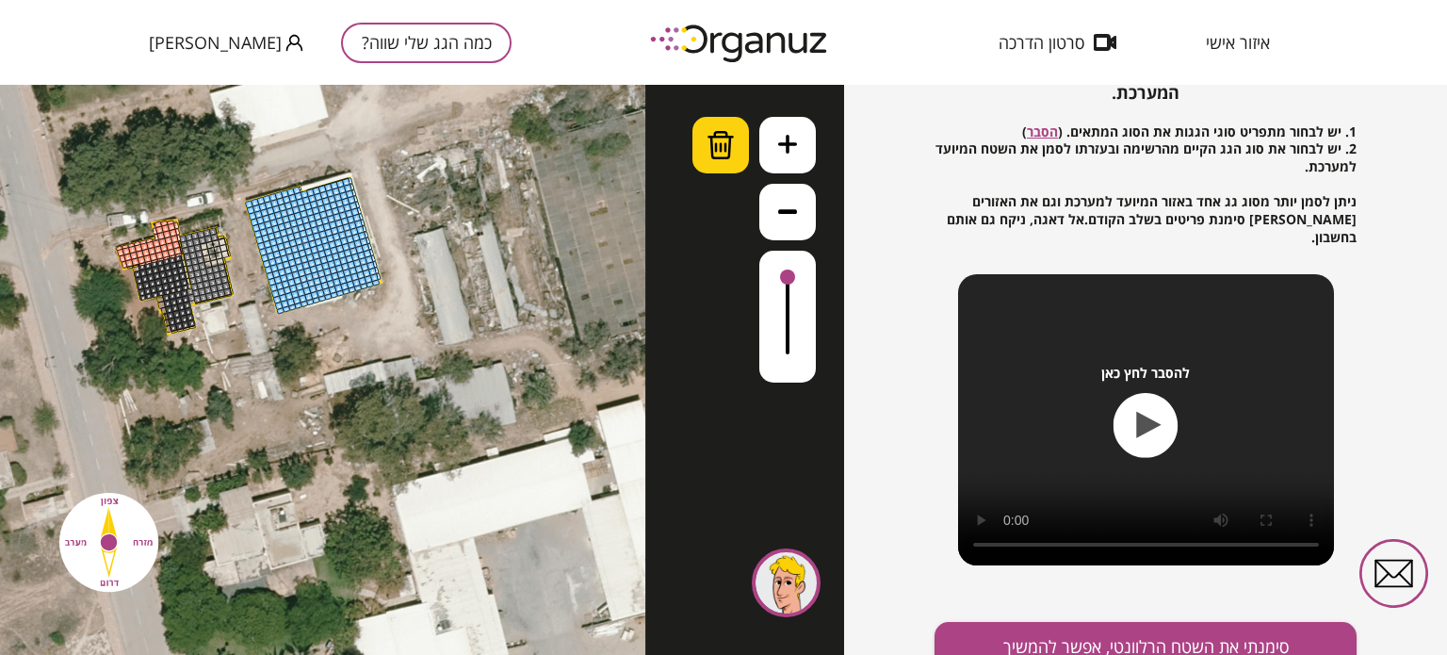
click at [704, 145] on div at bounding box center [720, 145] width 57 height 57
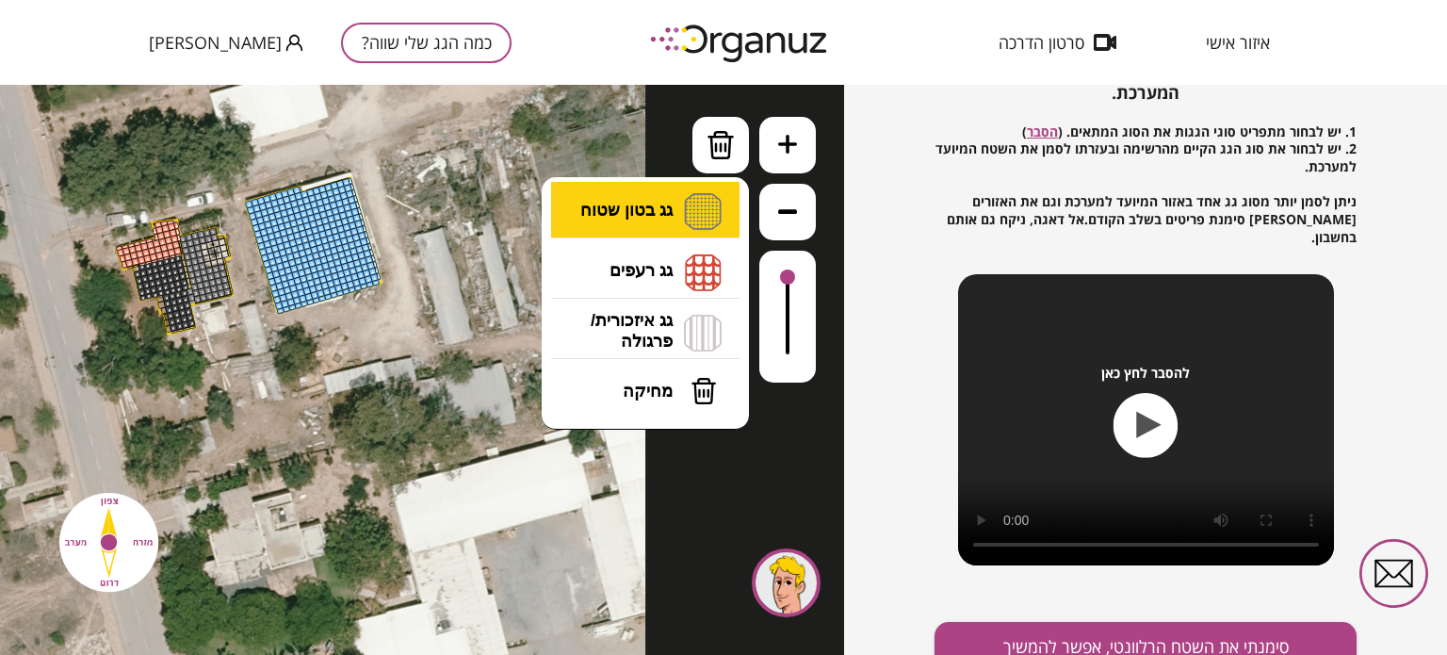
click at [653, 213] on li "גג בטון שטוח מפלס א א מפלס ב ב מפלס ג ג" at bounding box center [645, 212] width 198 height 60
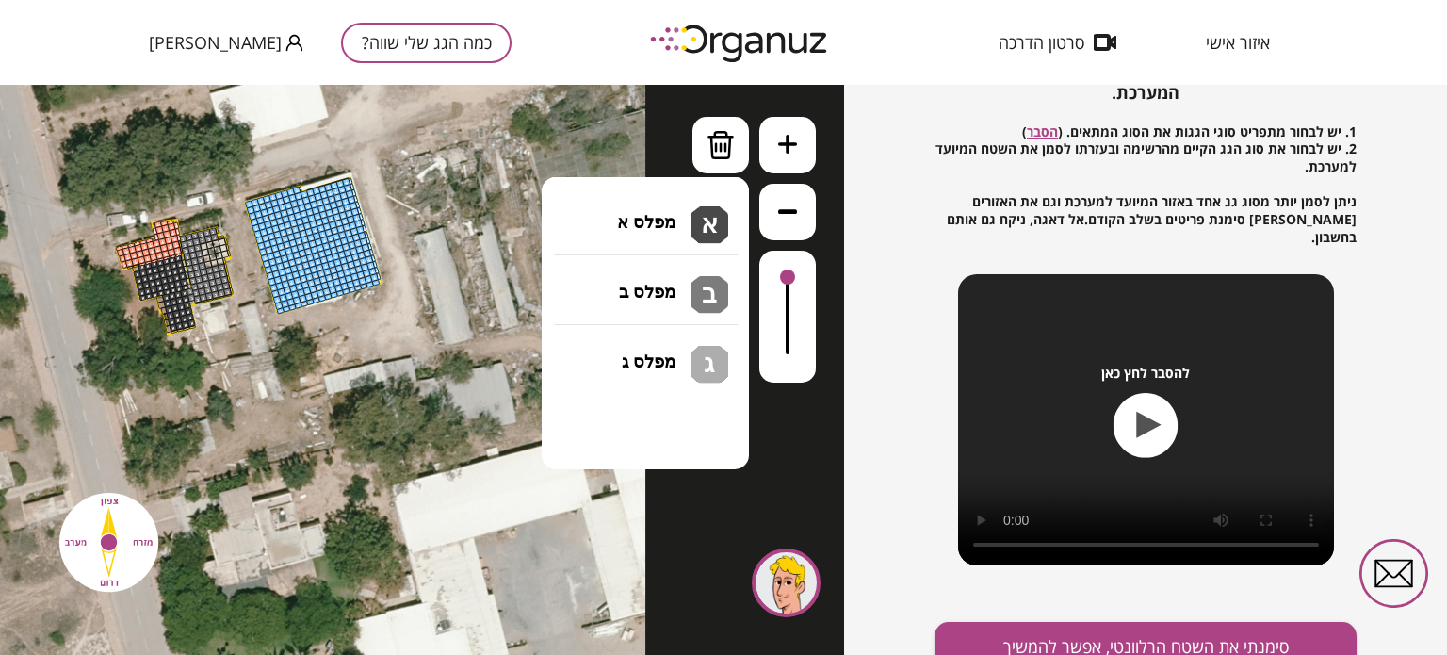
click at [652, 287] on div ".st0 { fill: #FFFFFF; } 0" at bounding box center [422, 370] width 844 height 570
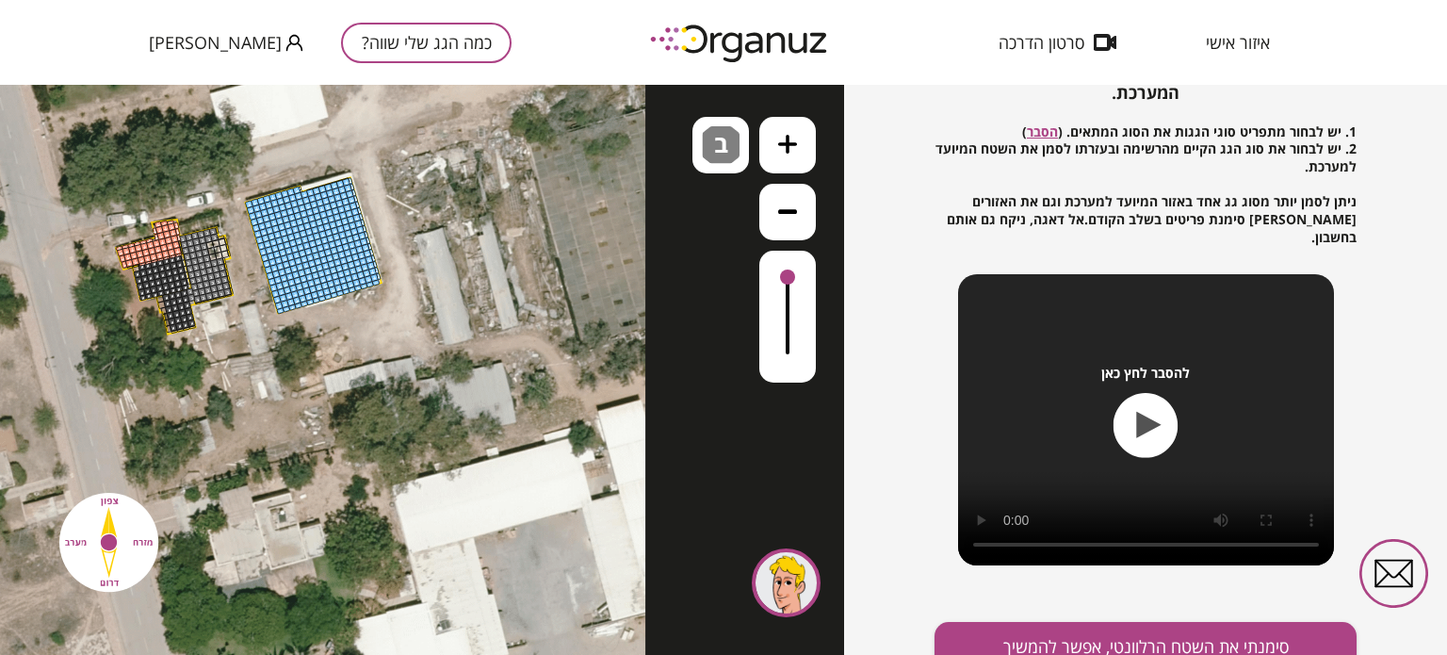
drag, startPoint x: 219, startPoint y: 262, endPoint x: 204, endPoint y: 244, distance: 22.8
click at [1133, 626] on button "סימנתי את השטח הרלוונטי, אפשר להמשיך" at bounding box center [1145, 647] width 422 height 50
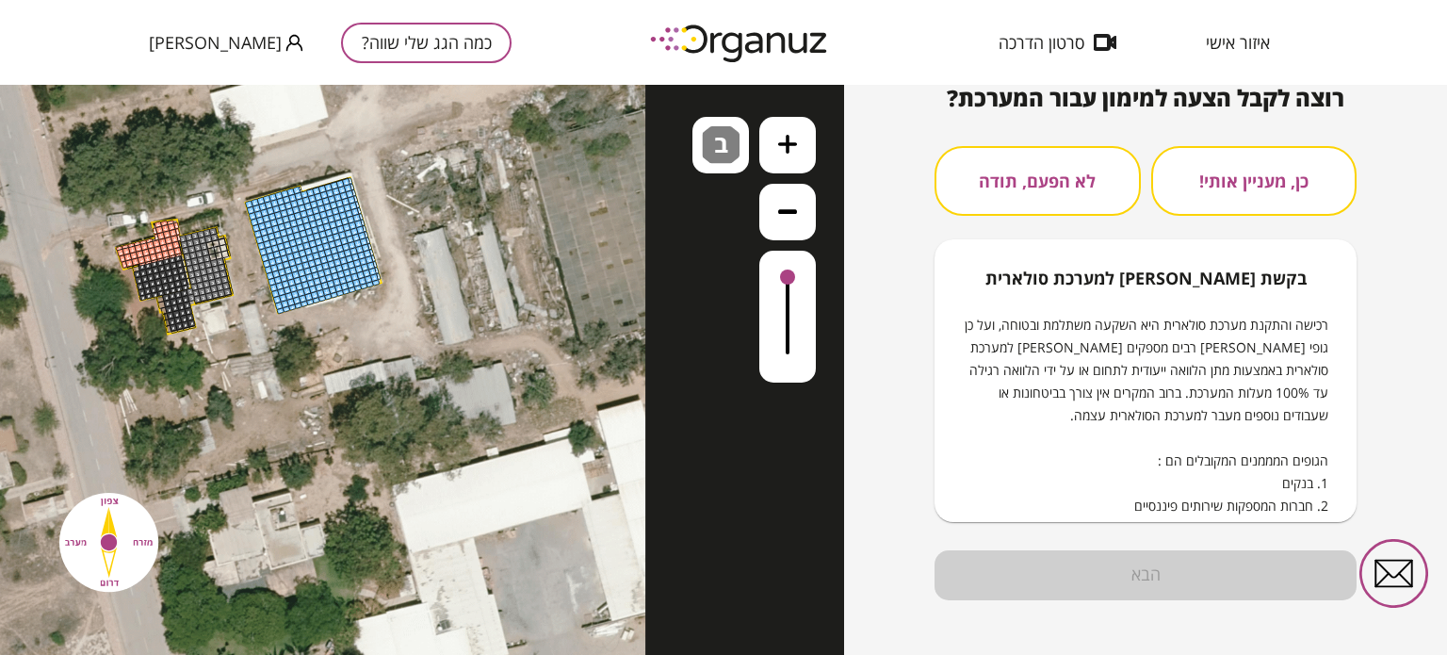
scroll to position [203, 0]
click at [1052, 184] on button "לא הפעם, תודה" at bounding box center [1037, 181] width 206 height 70
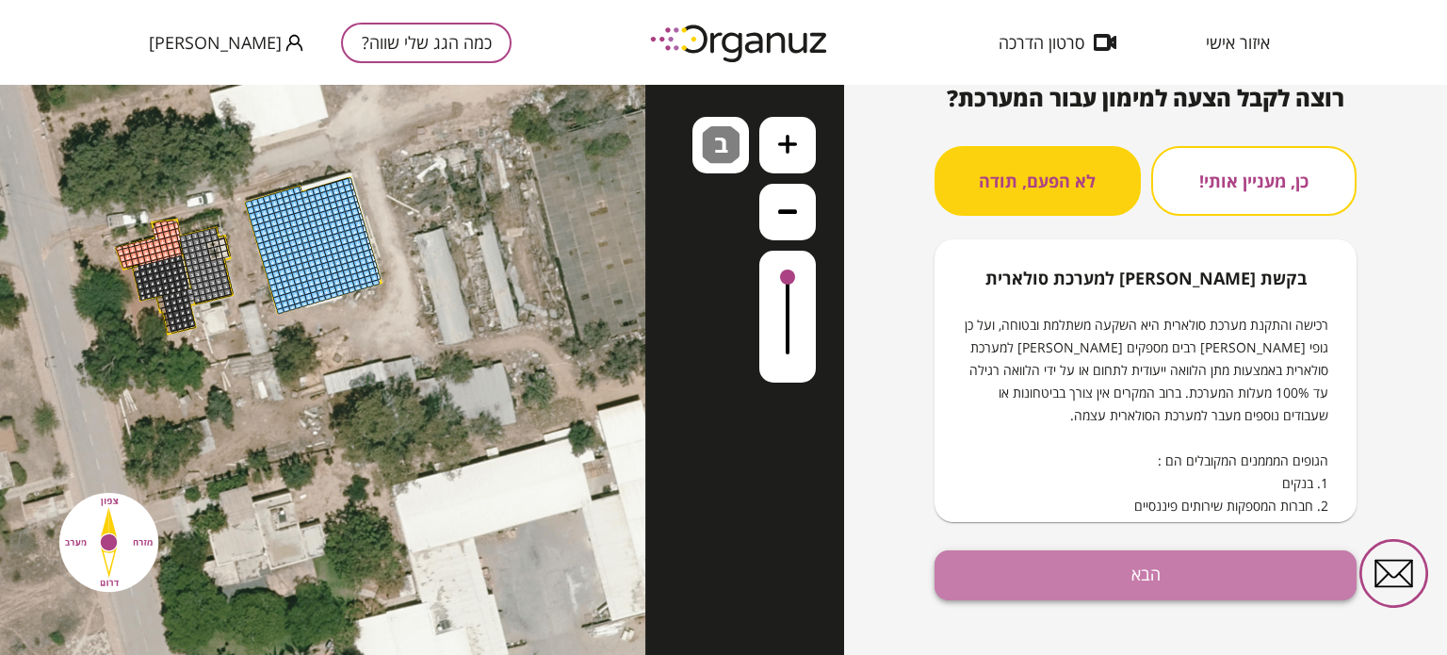
click at [1173, 586] on button "הבא" at bounding box center [1145, 575] width 422 height 50
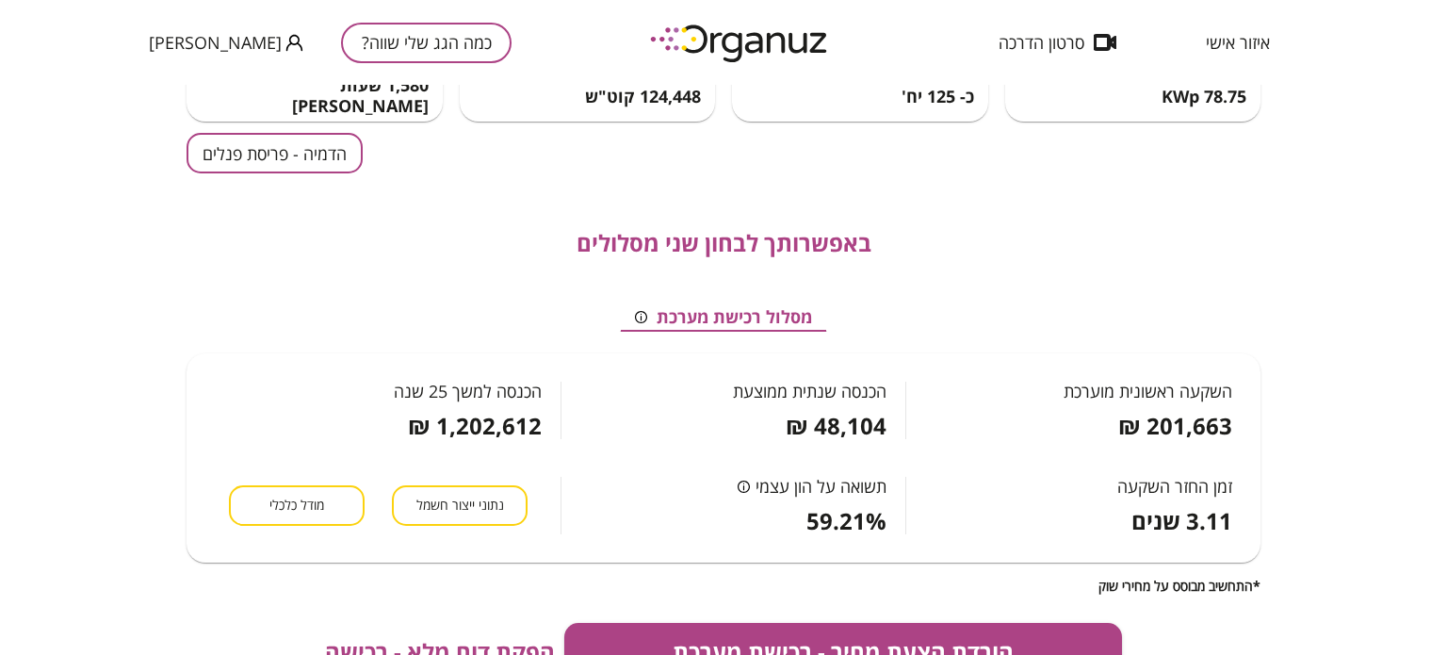
scroll to position [188, 0]
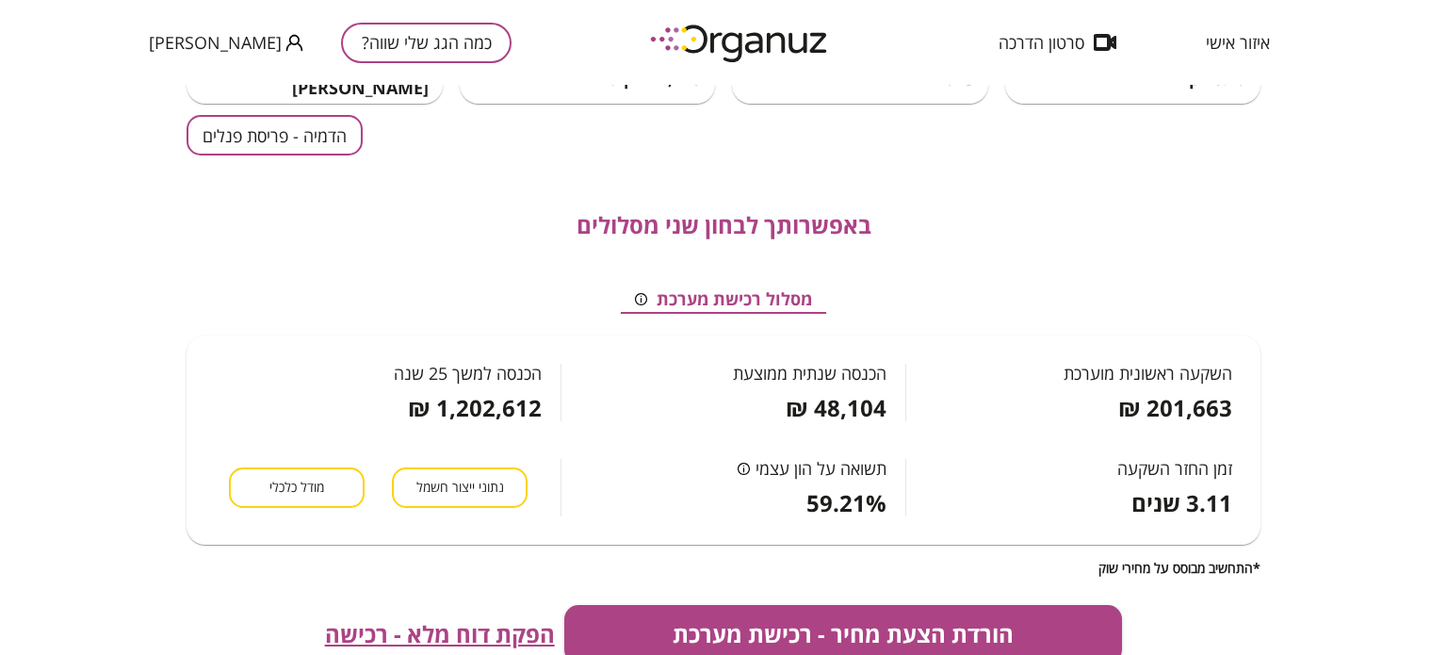
click at [312, 137] on button "הדמיה - פריסת פנלים" at bounding box center [274, 135] width 176 height 40
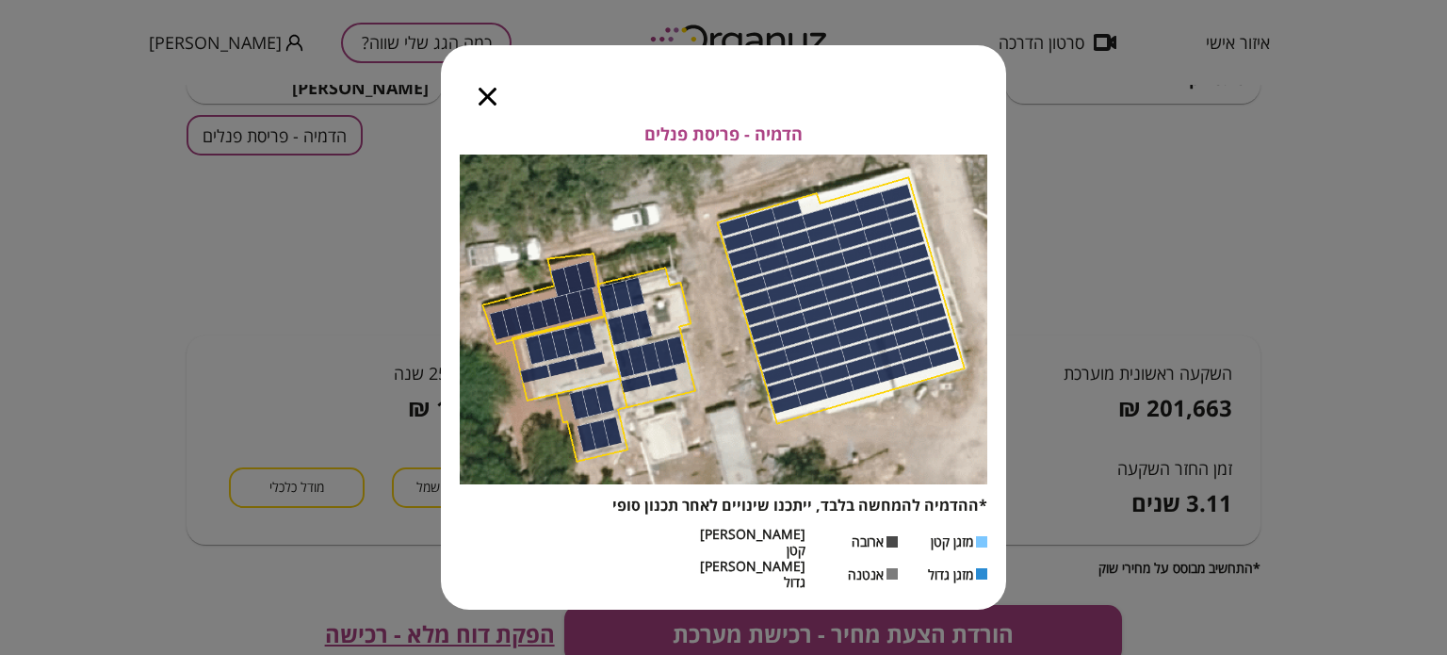
click at [472, 118] on div at bounding box center [487, 84] width 93 height 79
click at [483, 105] on icon "button" at bounding box center [487, 97] width 18 height 18
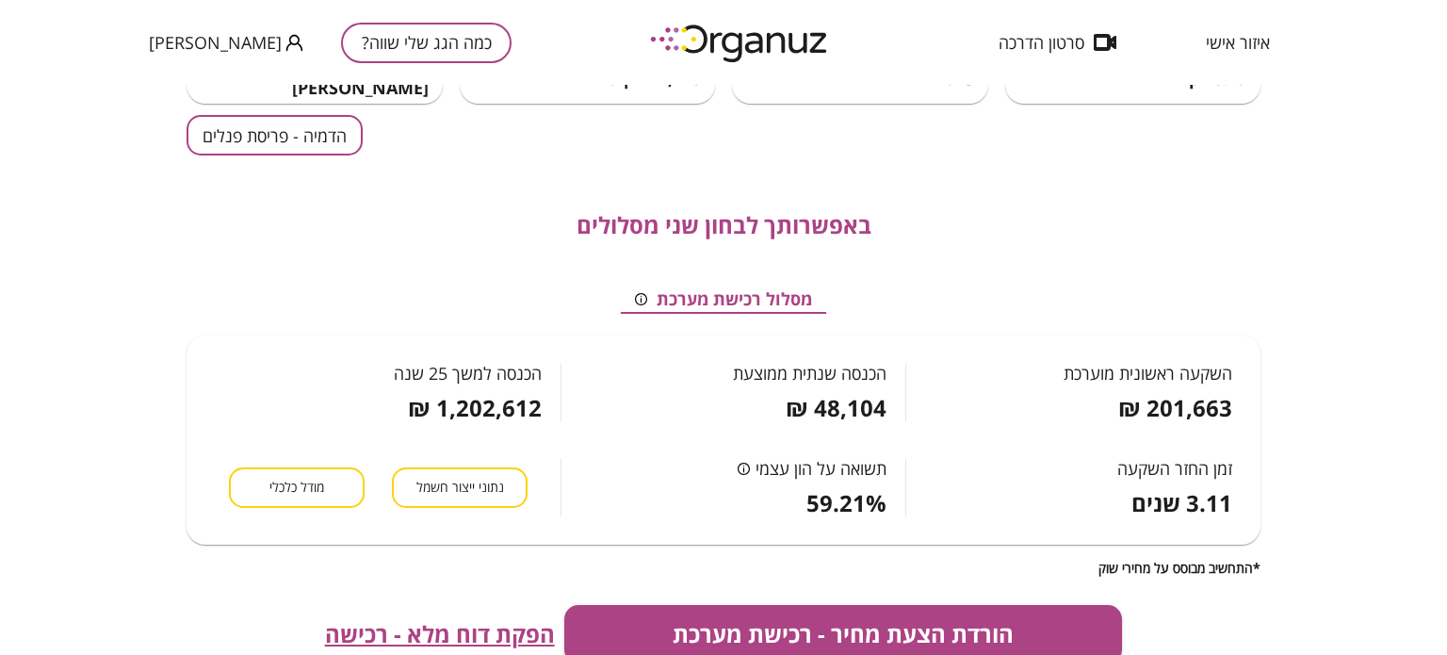
click at [423, 493] on span "נתוני ייצור חשמל" at bounding box center [460, 487] width 88 height 18
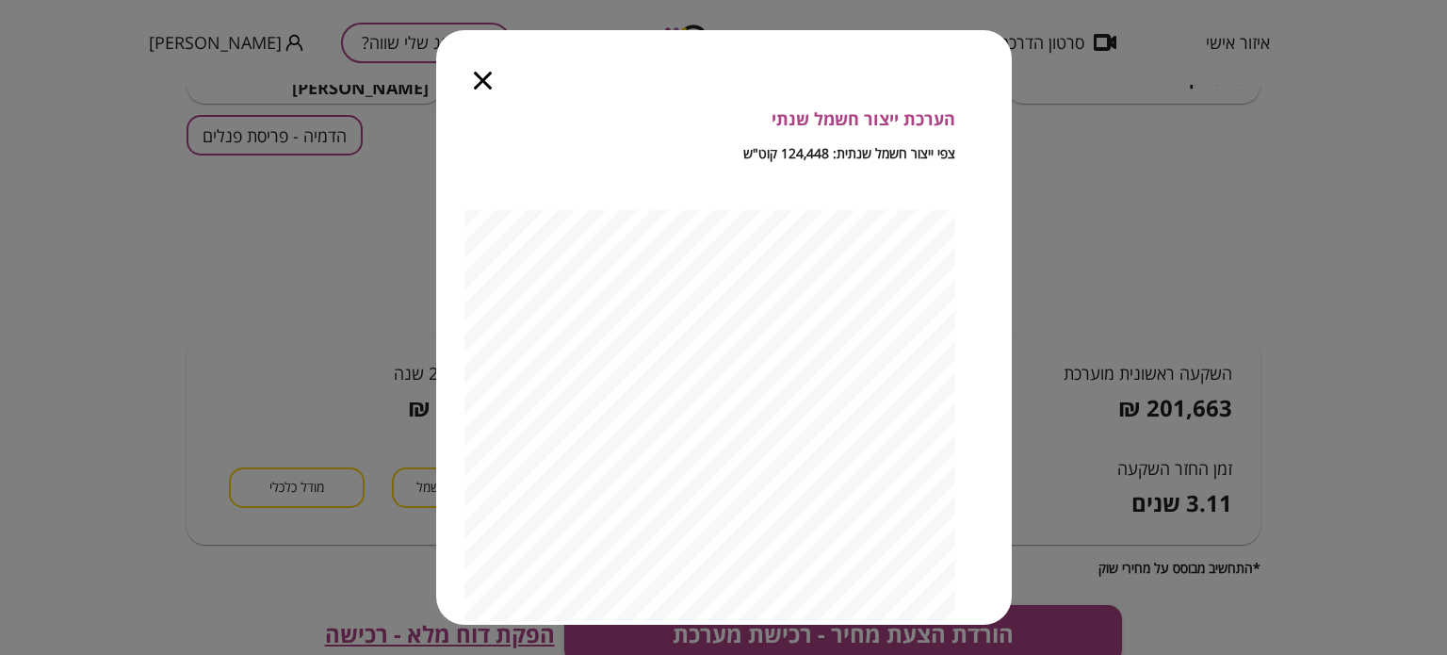
click at [474, 82] on icon "button" at bounding box center [483, 81] width 18 height 18
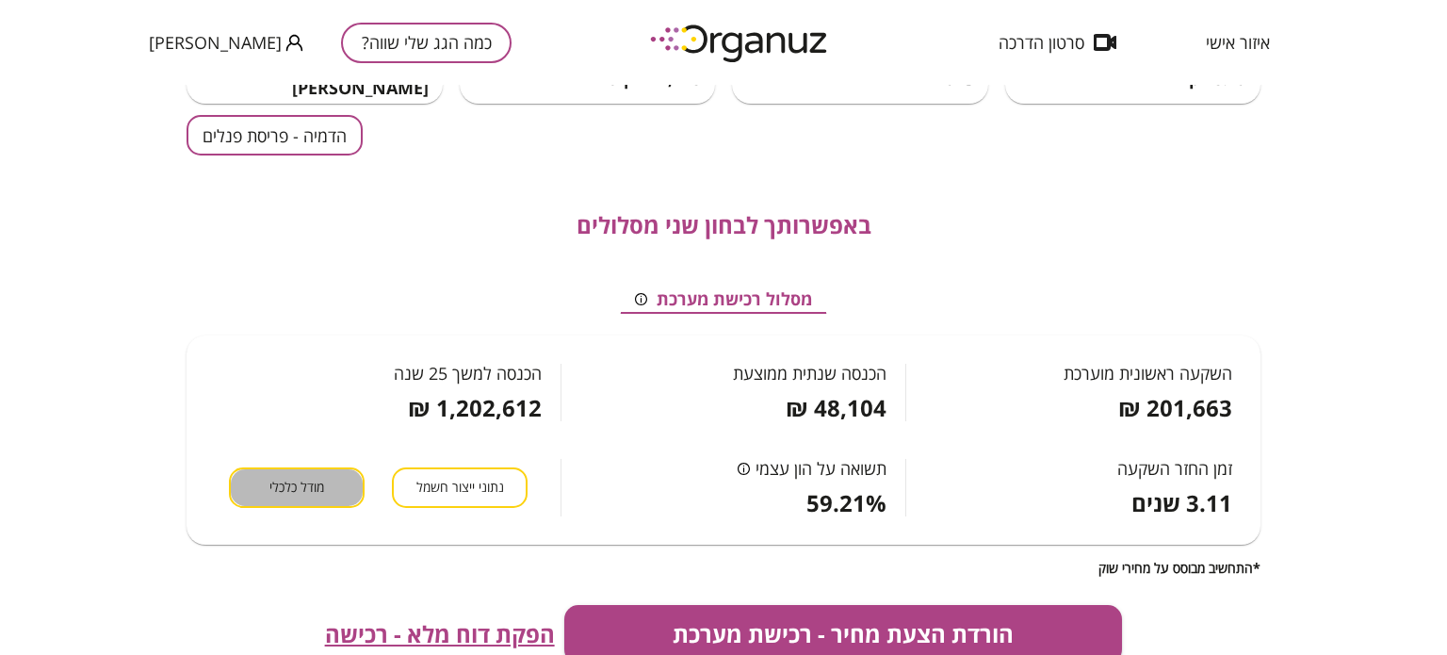
click at [295, 500] on button "מודל כלכלי" at bounding box center [297, 487] width 136 height 40
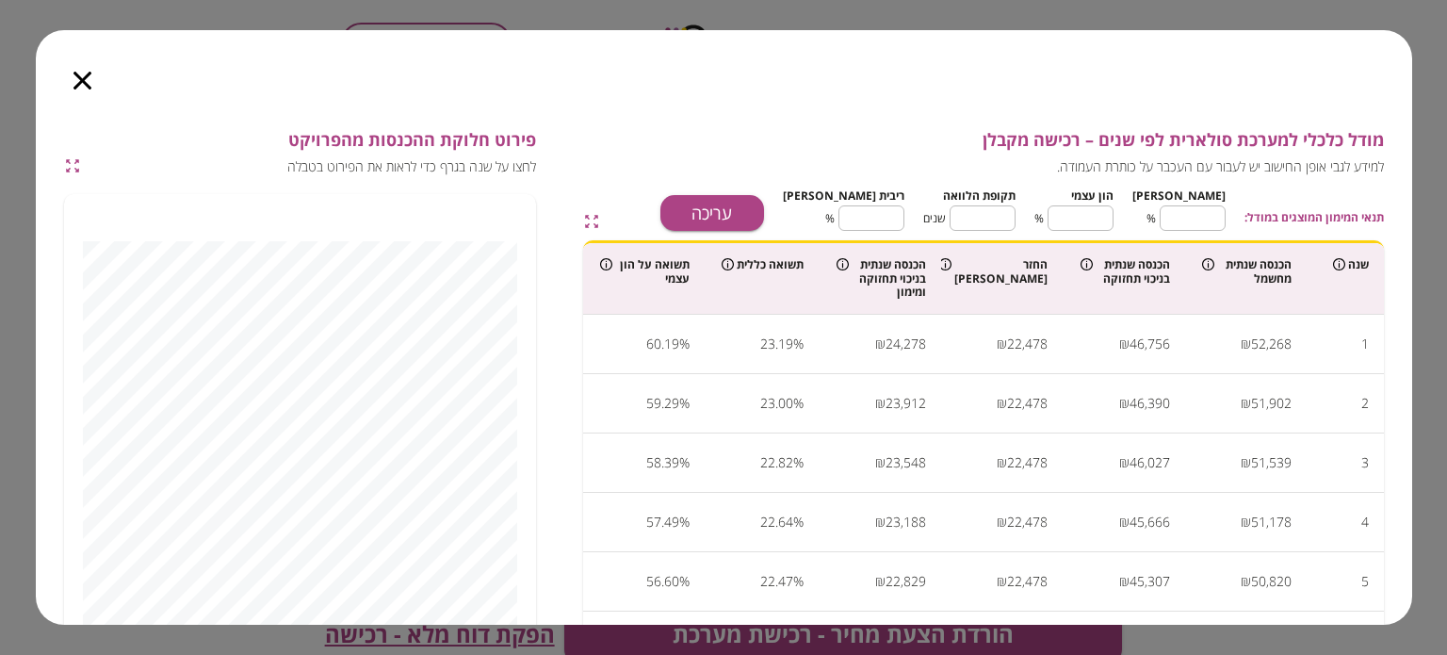
scroll to position [0, 0]
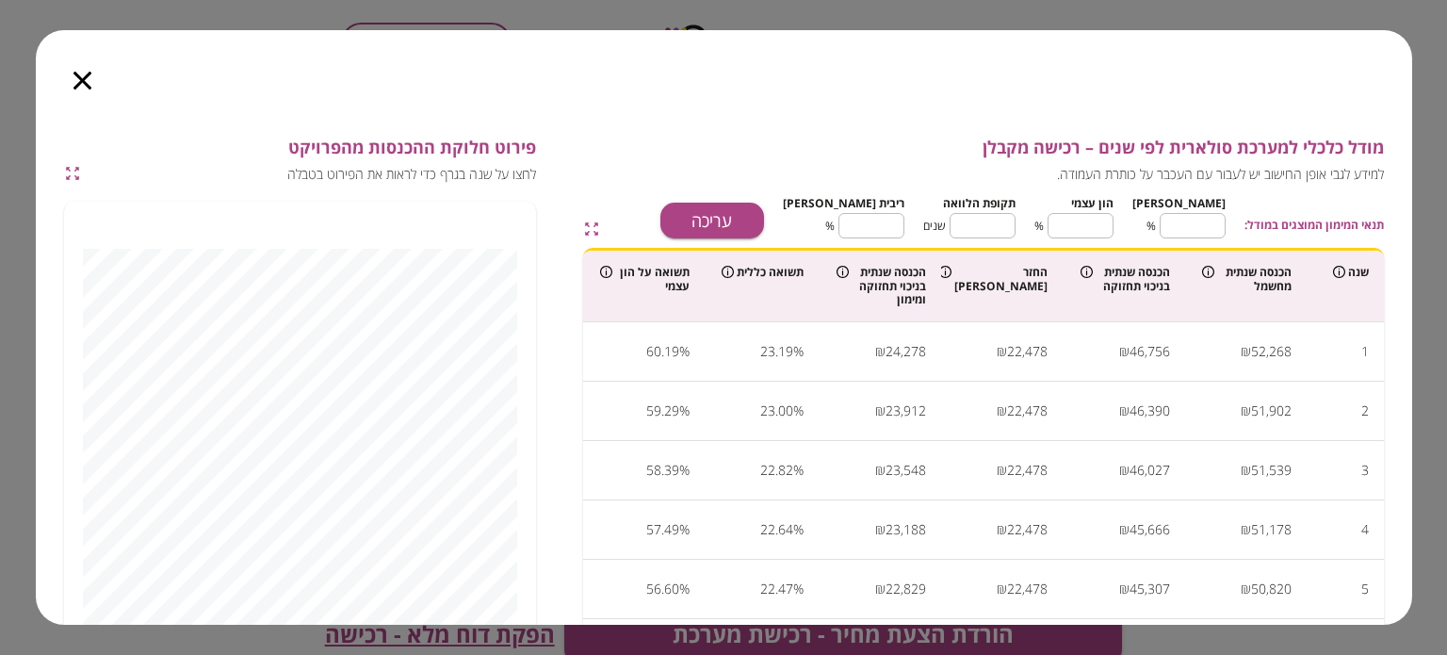
drag, startPoint x: 32, startPoint y: 156, endPoint x: 31, endPoint y: 177, distance: 20.7
click at [31, 177] on div "מודל כלכלי למערכת סולארית לפי שנים – רכישה מקבלן למידע לגבי אופן החישוב יש לעבו…" at bounding box center [723, 327] width 1447 height 655
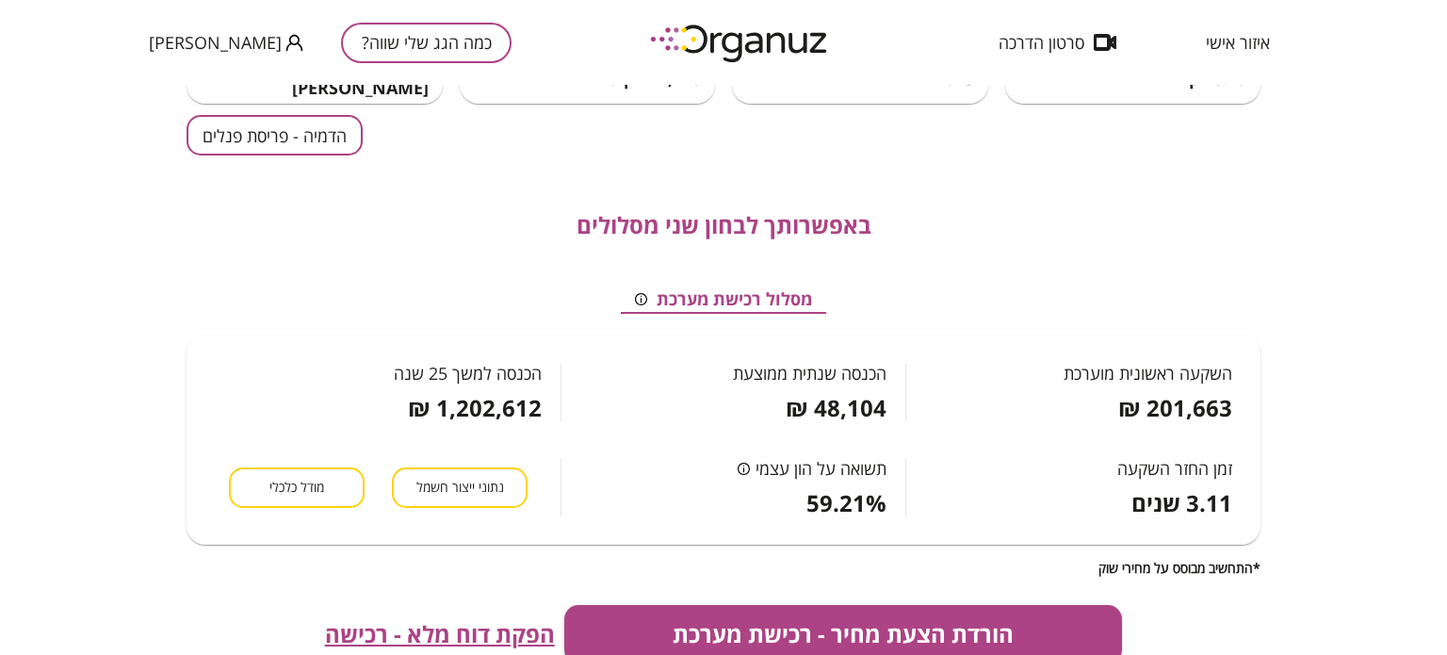
click at [313, 488] on span "מודל כלכלי" at bounding box center [296, 487] width 55 height 18
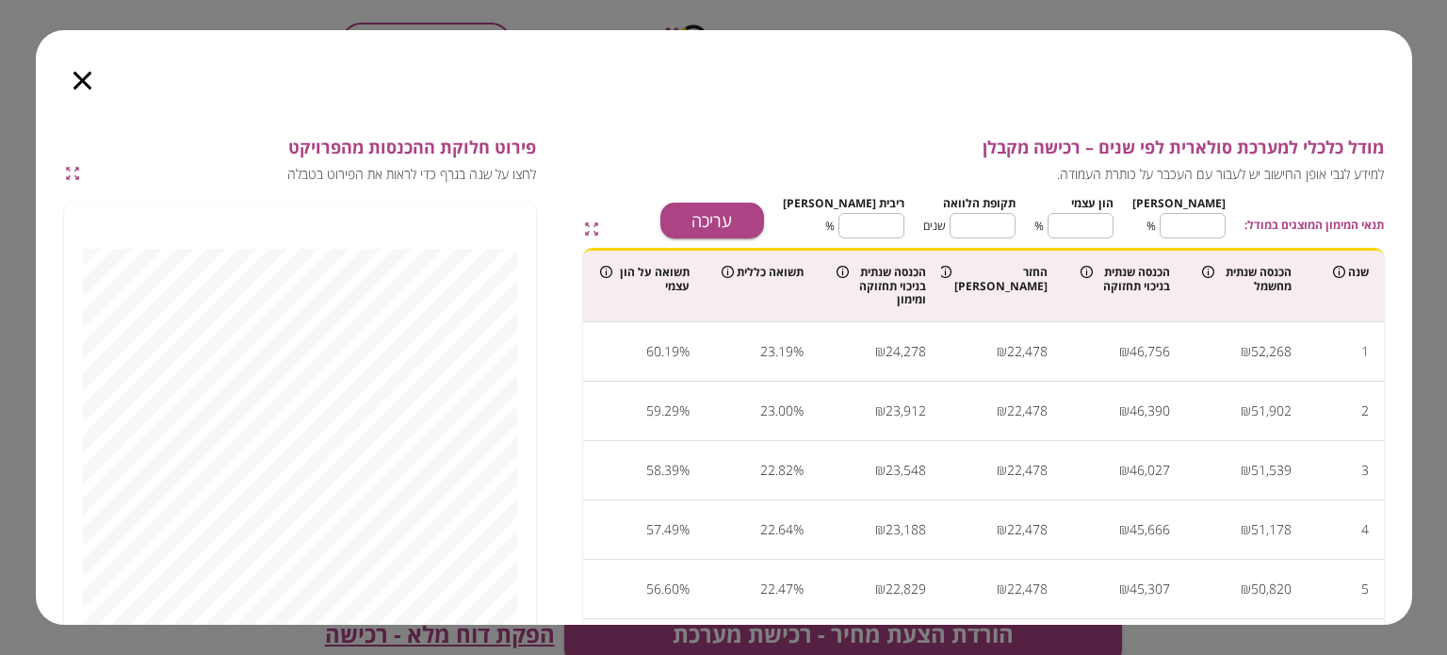
drag, startPoint x: 38, startPoint y: 181, endPoint x: 36, endPoint y: 204, distance: 23.6
click at [38, 208] on div "מודל כלכלי למערכת סולארית לפי שנים – רכישה מקבלן למידע לגבי אופן החישוב יש לעבו…" at bounding box center [724, 516] width 1376 height 757
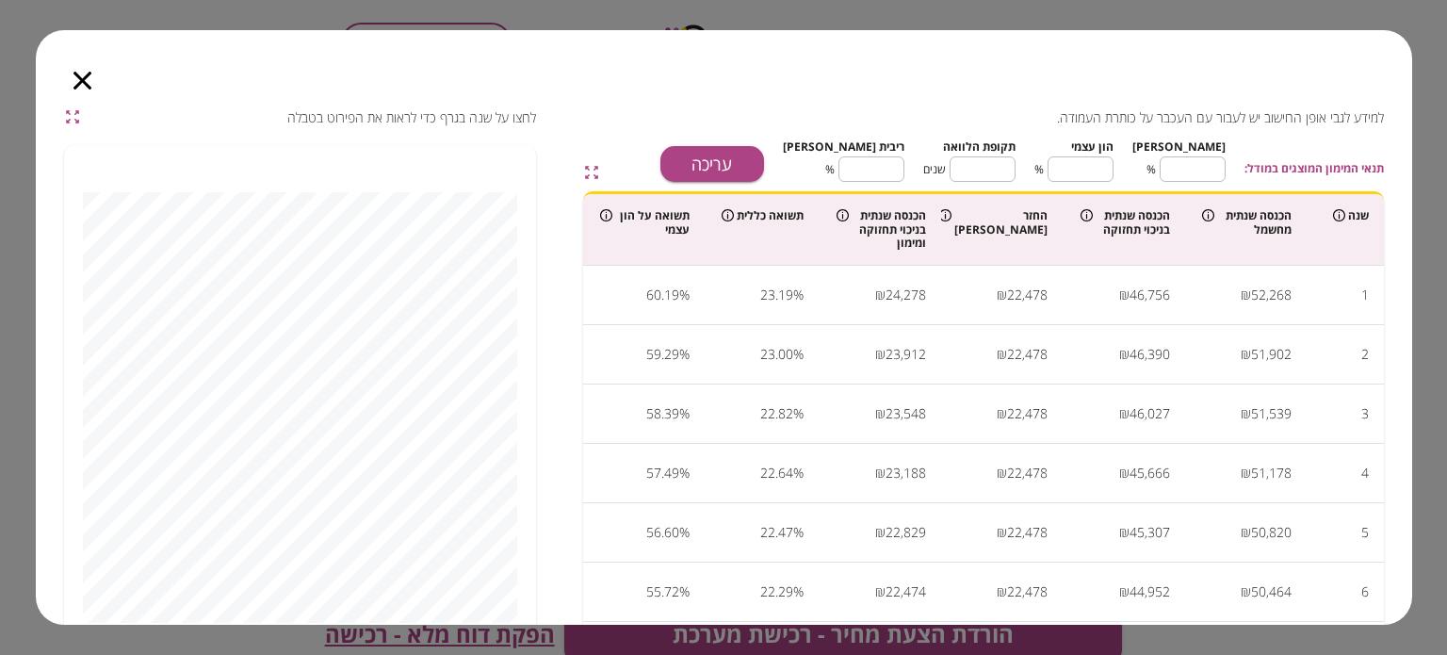
scroll to position [58, 0]
click at [72, 99] on div at bounding box center [82, 69] width 93 height 79
click at [81, 87] on icon "button" at bounding box center [82, 81] width 18 height 18
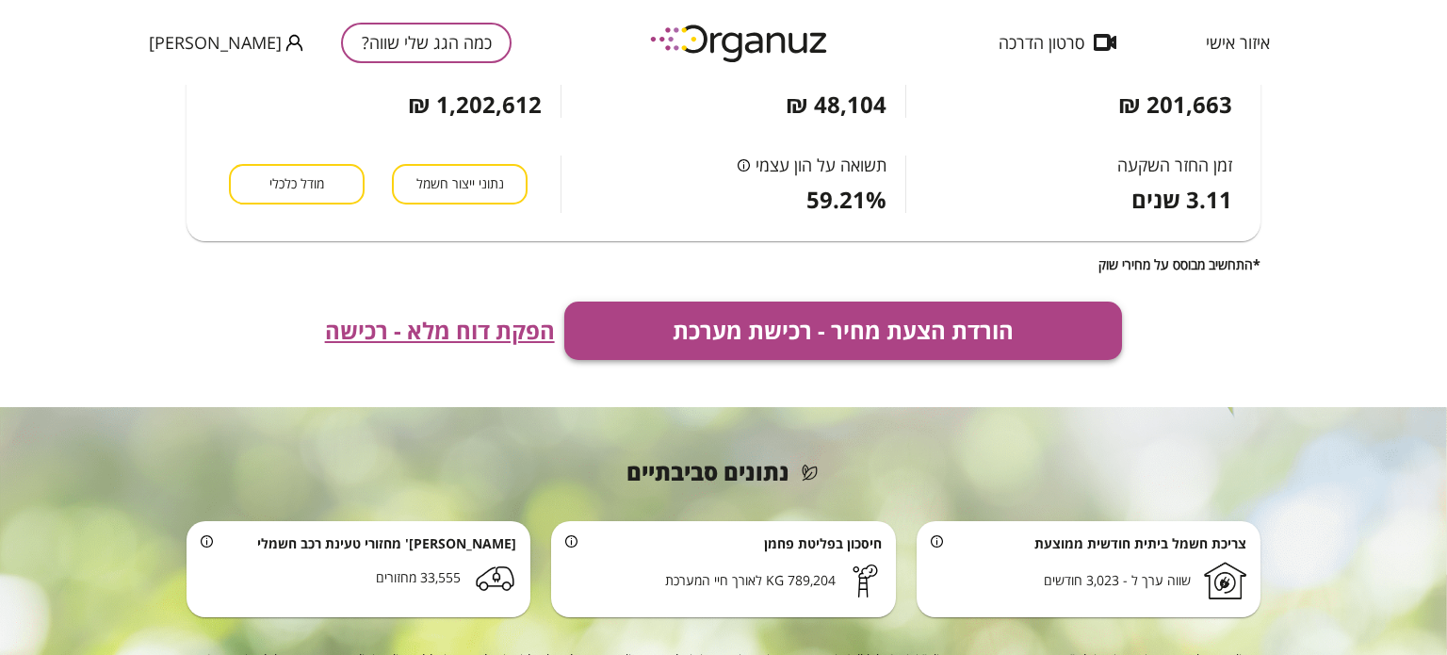
scroll to position [460, 0]
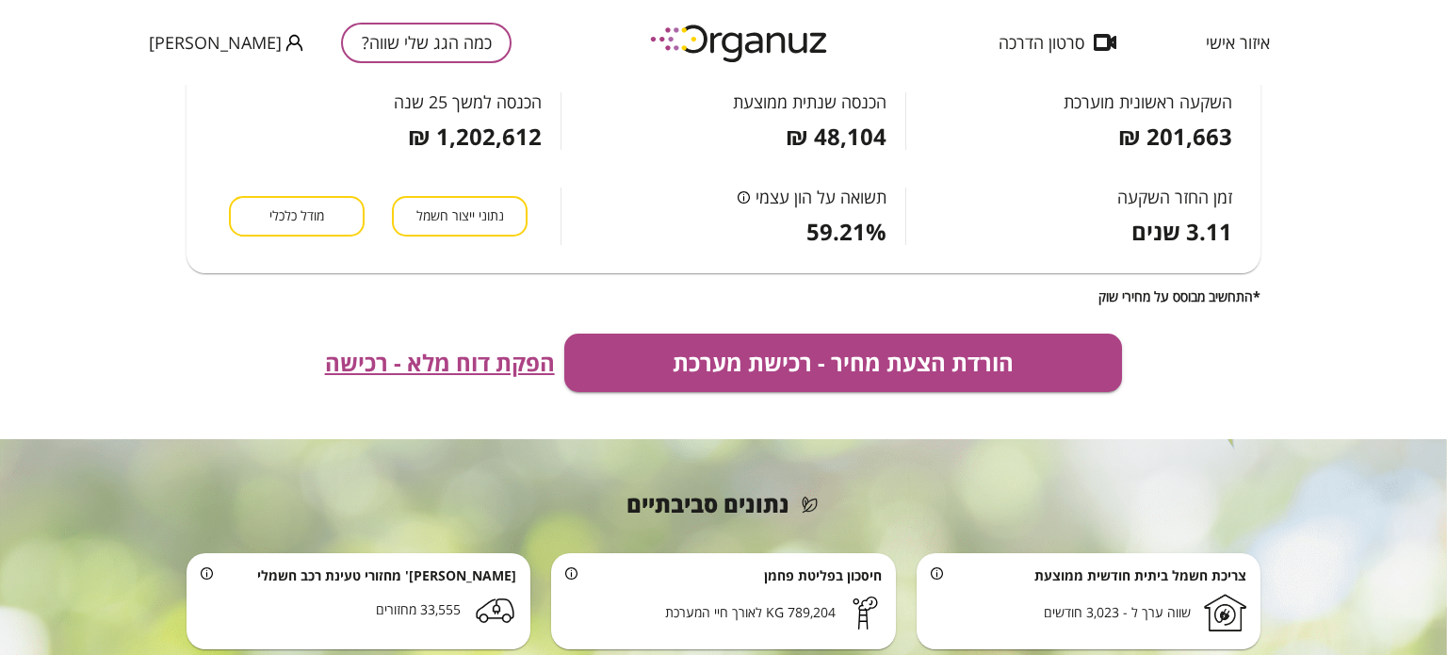
click at [497, 364] on span "הפקת דוח מלא - רכישה" at bounding box center [440, 362] width 230 height 26
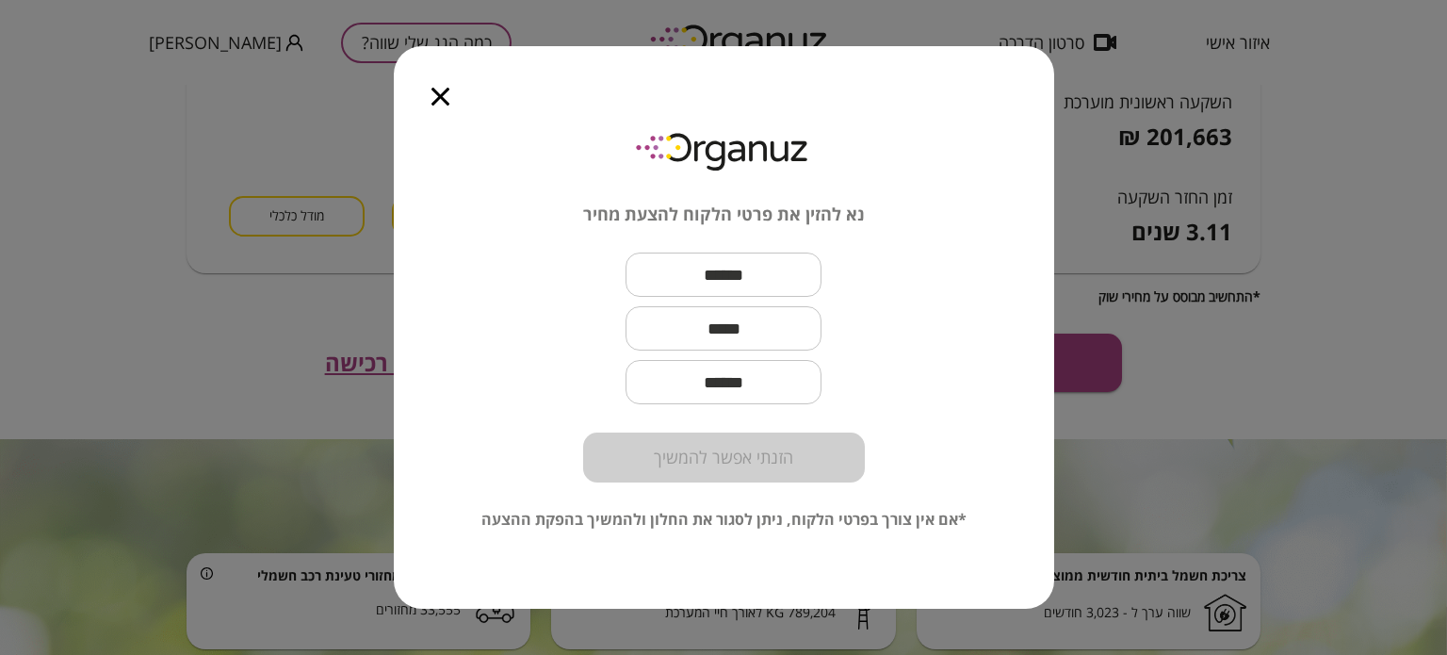
click at [449, 105] on div at bounding box center [440, 85] width 93 height 79
drag, startPoint x: 445, startPoint y: 93, endPoint x: 445, endPoint y: 112, distance: 18.8
click at [441, 93] on icon "button" at bounding box center [440, 97] width 18 height 18
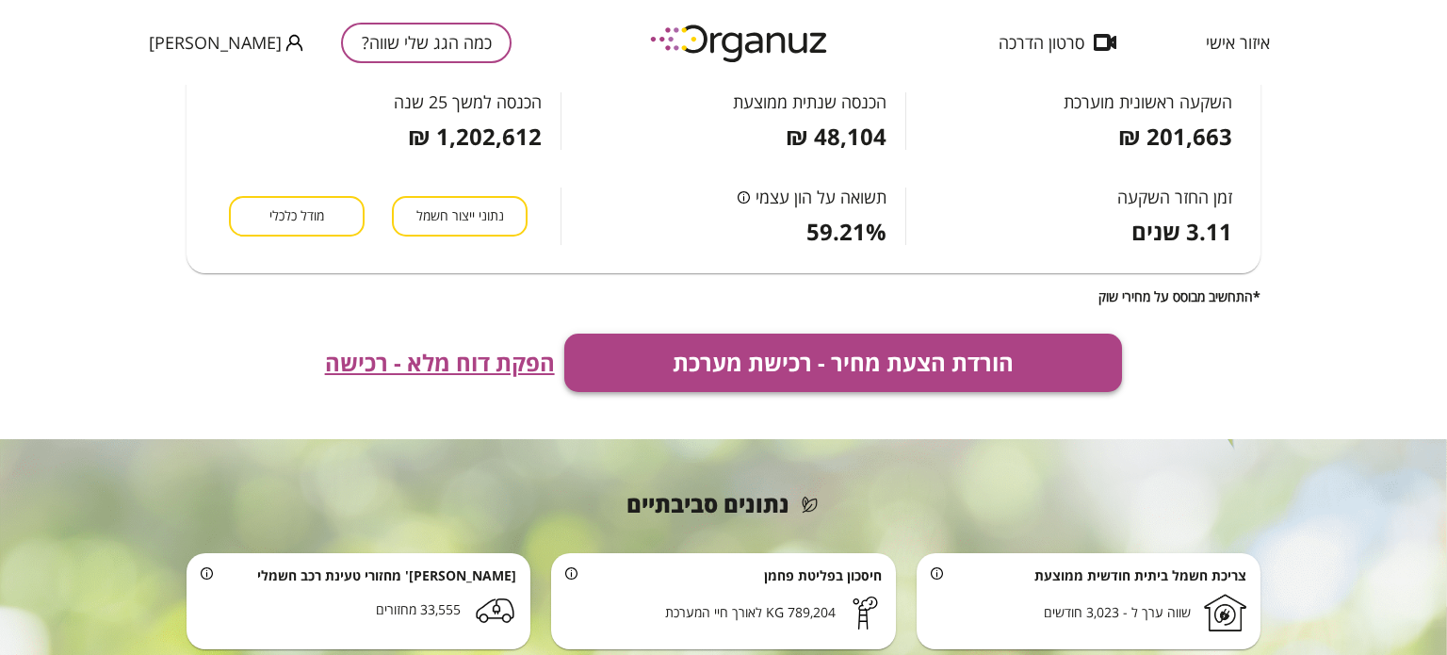
click at [783, 364] on button "הורדת הצעת מחיר - רכישת מערכת" at bounding box center [843, 362] width 559 height 58
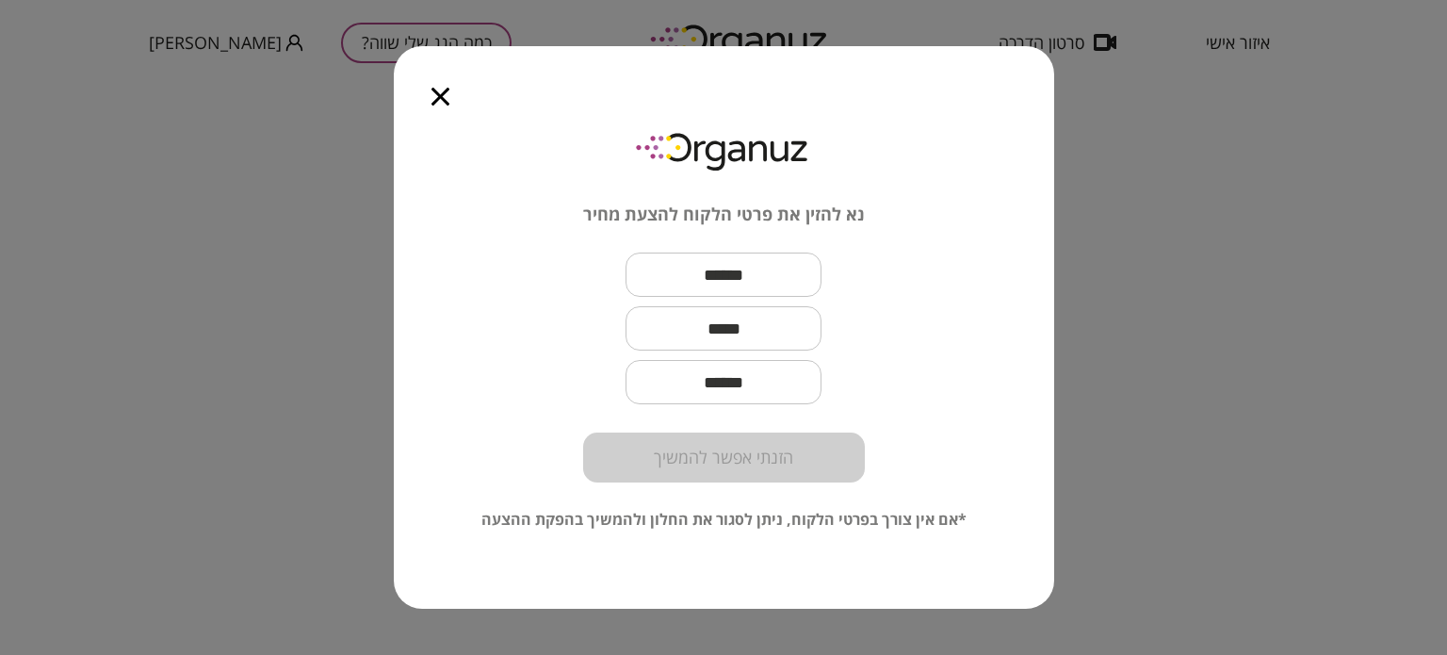
click at [437, 95] on icon "button" at bounding box center [440, 97] width 18 height 18
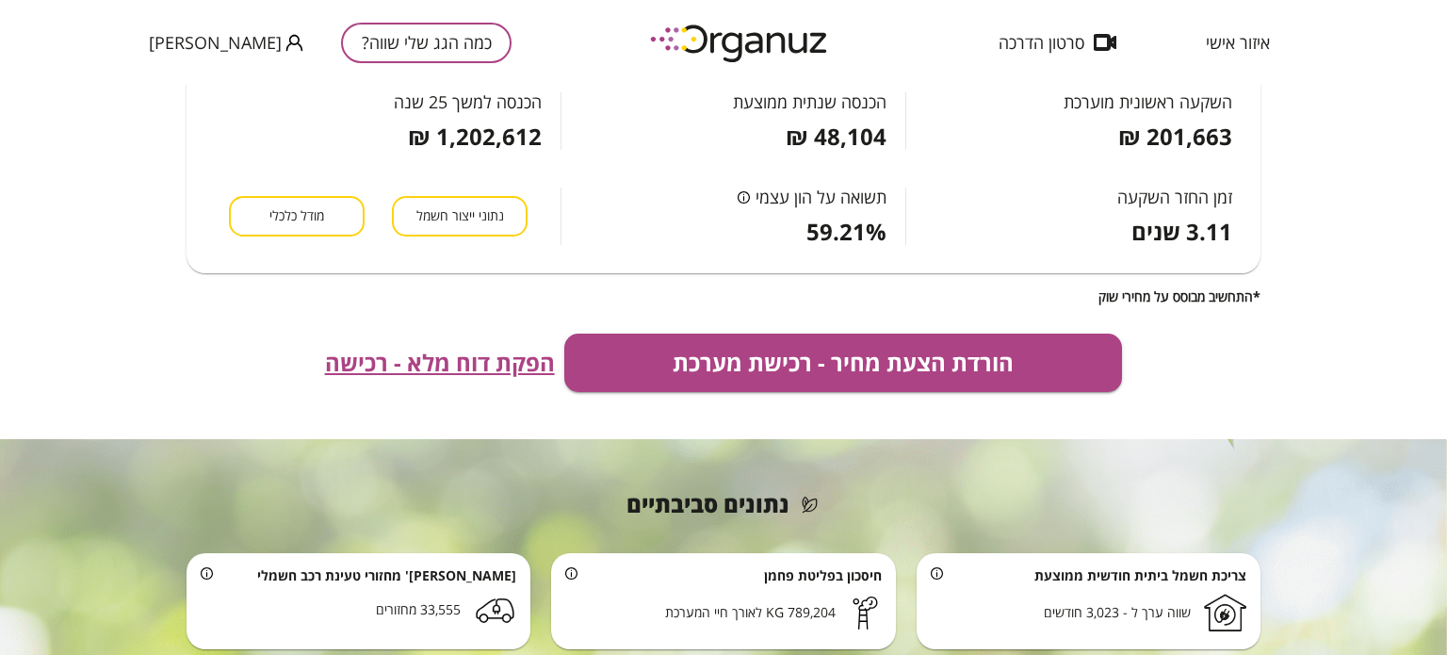
click at [85, 120] on div "פוטנציאל אנרגטי וכלכלי - [PERSON_NAME] חיפוש חדש הספק מערכת משוער (KWp) 78.75 K…" at bounding box center [723, 370] width 1447 height 570
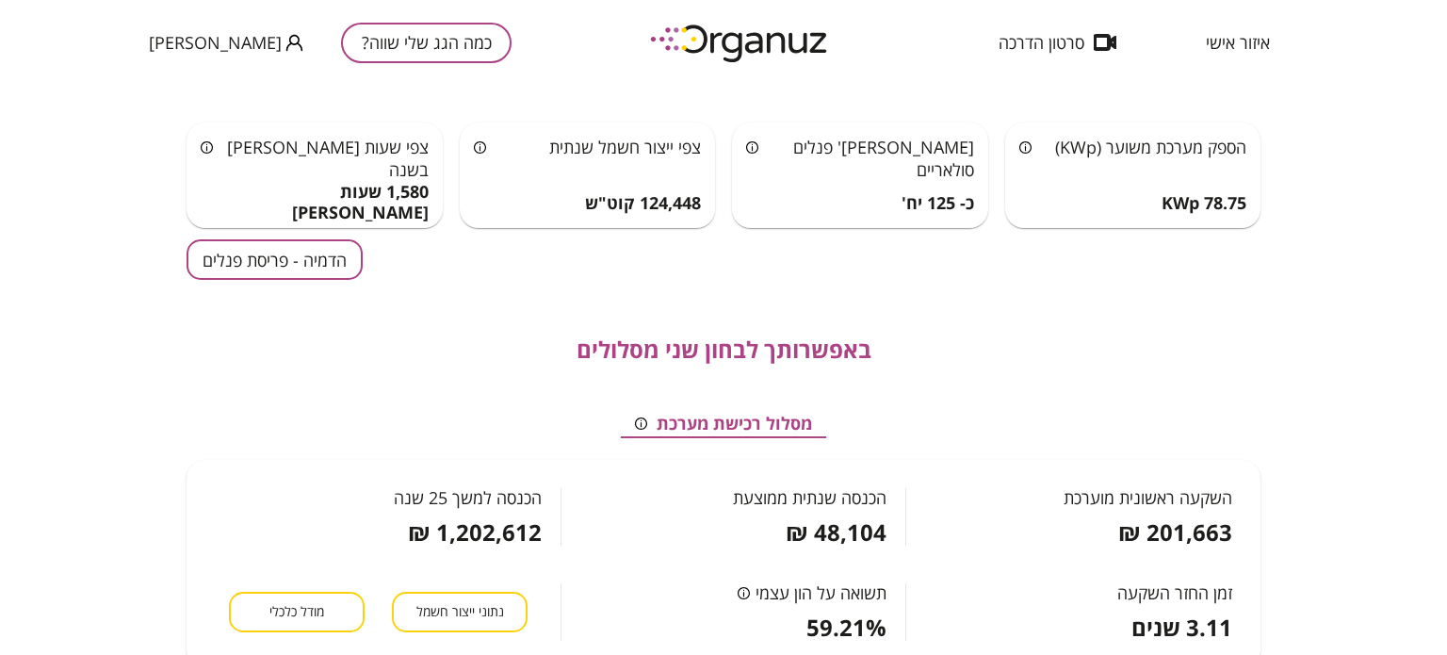
scroll to position [0, 0]
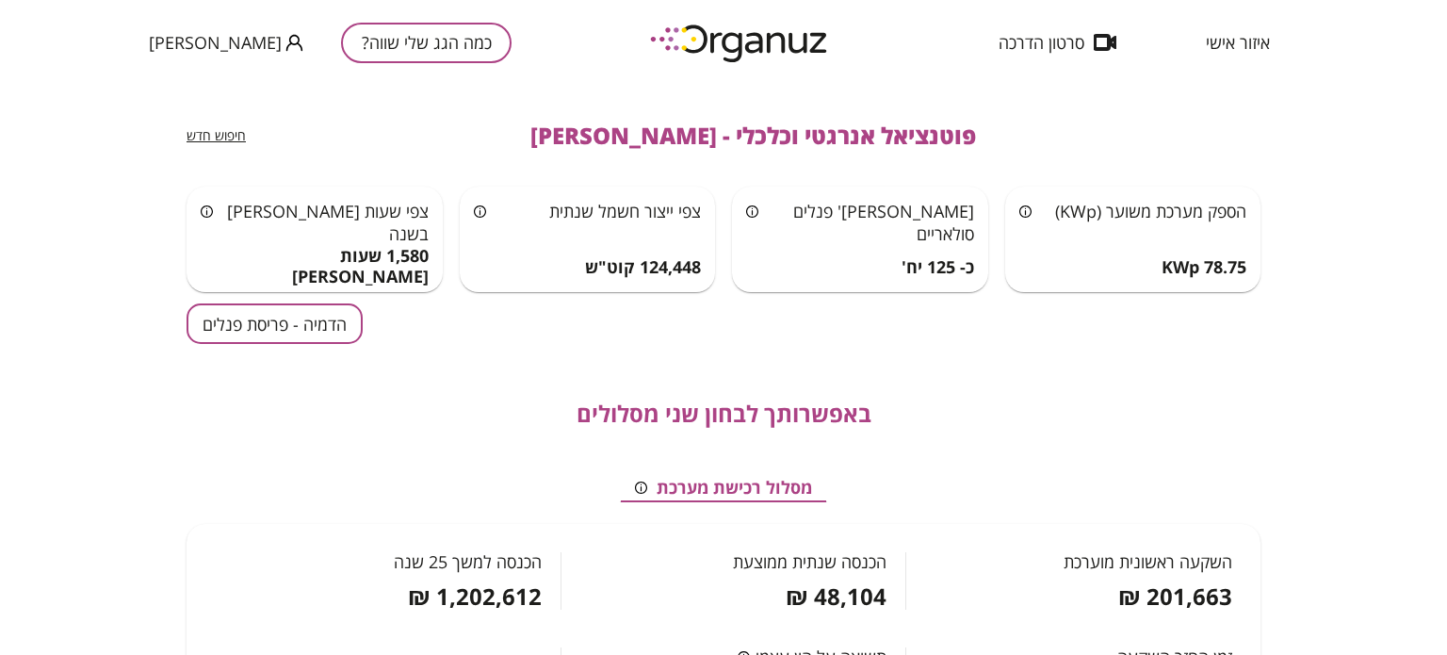
click at [1432, 192] on div "פוטנציאל אנרגטי וכלכלי - [PERSON_NAME] חיפוש חדש הספק מערכת משוער (KWp) 78.75 K…" at bounding box center [723, 370] width 1447 height 570
